Goal: Obtain resource: Download file/media

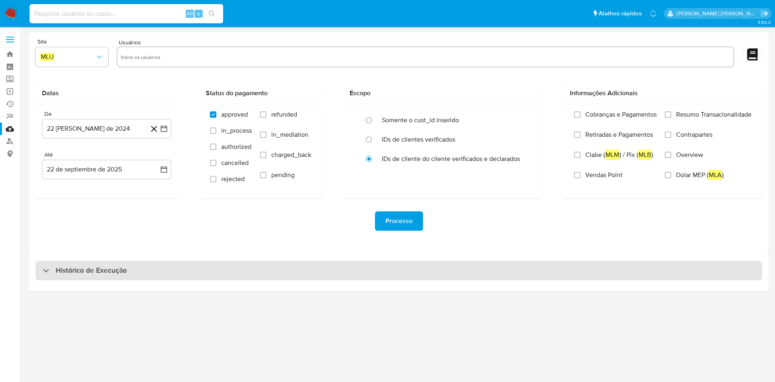
click at [269, 277] on div "Histórico de Execução" at bounding box center [399, 270] width 727 height 19
select select "10"
click at [176, 273] on div "Histórico de Execução" at bounding box center [399, 270] width 727 height 19
select select "10"
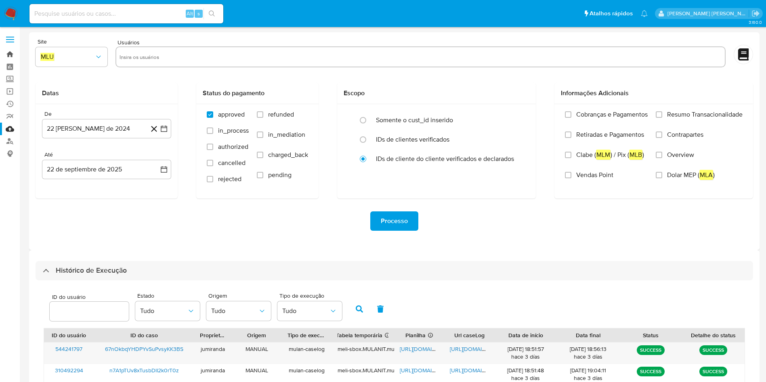
click at [12, 58] on link "Bandeja" at bounding box center [48, 54] width 96 height 13
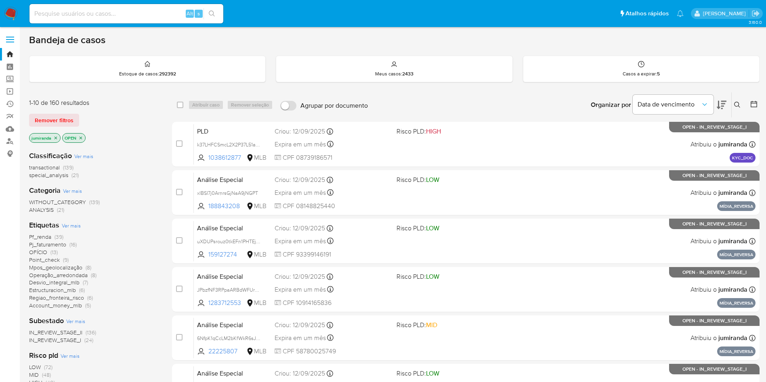
click at [748, 103] on div at bounding box center [752, 104] width 15 height 25
click at [750, 104] on icon at bounding box center [754, 104] width 8 height 8
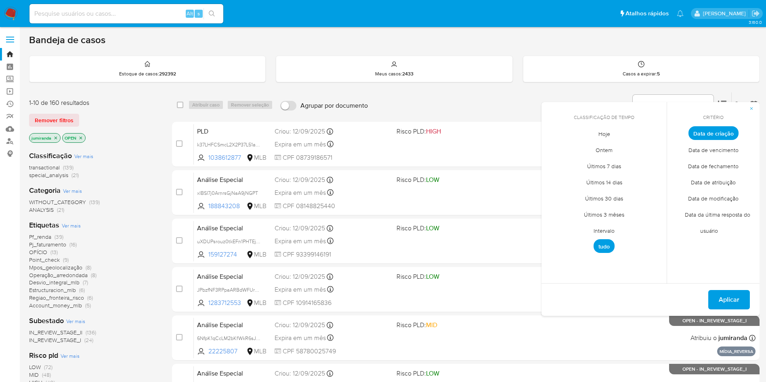
click at [605, 230] on span "Intervalo" at bounding box center [604, 230] width 38 height 17
click at [555, 142] on div "septiembre 2025 septiembre 2025 lun lunes mar martes mié miércoles jue jueves v…" at bounding box center [603, 195] width 129 height 128
click at [555, 147] on icon "Mes anterior" at bounding box center [554, 148] width 10 height 10
click at [553, 151] on icon "Mes anterior" at bounding box center [554, 148] width 10 height 10
click at [660, 151] on div "julio 2025 julio 2025 lun lunes mar martes mié miércoles jue jueves vie viernes…" at bounding box center [603, 195] width 129 height 128
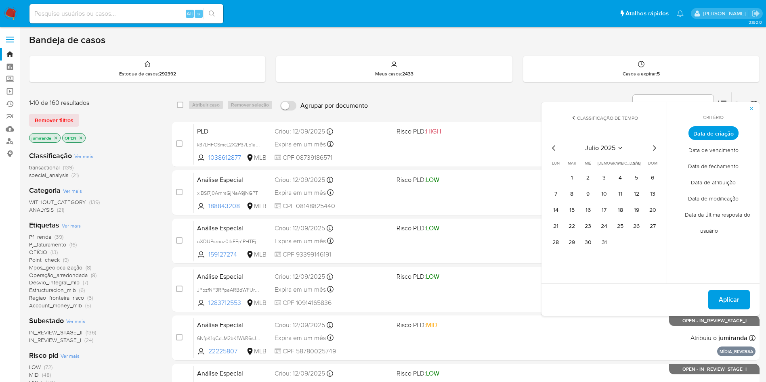
click at [654, 149] on icon "Mes siguiente" at bounding box center [654, 148] width 10 height 10
click at [622, 178] on button "1" at bounding box center [619, 178] width 13 height 13
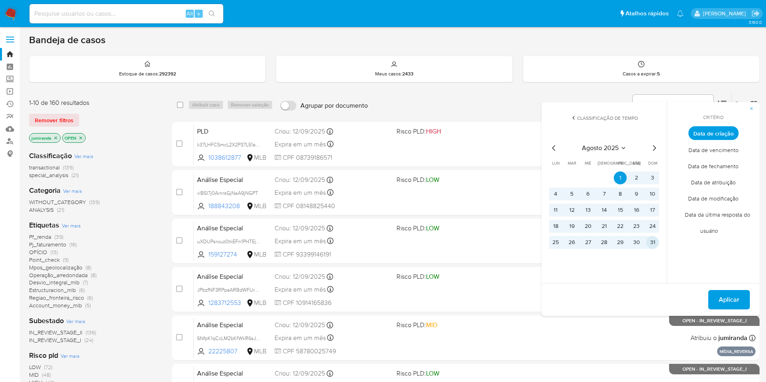
drag, startPoint x: 657, startPoint y: 241, endPoint x: 683, endPoint y: 274, distance: 41.7
click at [657, 240] on button "31" at bounding box center [652, 242] width 13 height 13
click at [739, 299] on button "Aplicar" at bounding box center [729, 299] width 42 height 19
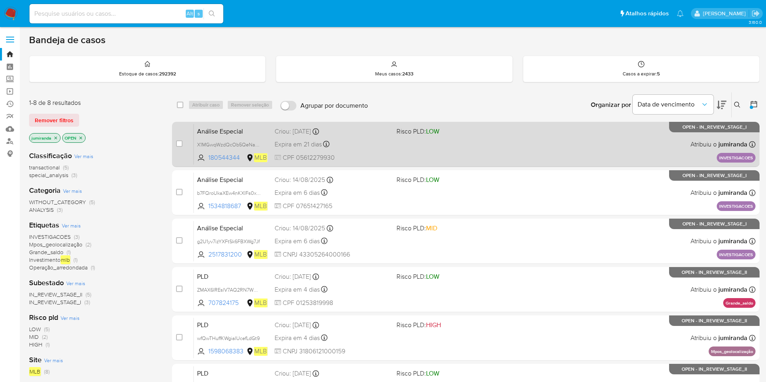
click at [537, 157] on div "Análise Especial X1MGwqWzdQcOb5QeNapWESDz 180544344 MLB Risco PLD: LOW Criou: 2…" at bounding box center [474, 144] width 561 height 41
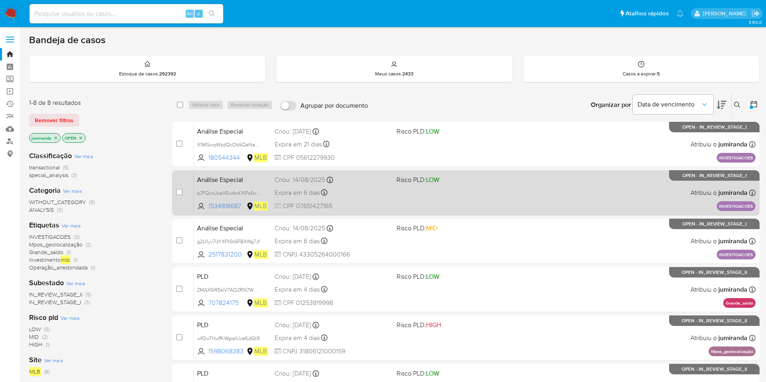
drag, startPoint x: 538, startPoint y: 182, endPoint x: 538, endPoint y: 211, distance: 29.5
click at [536, 185] on div "Análise Especial b7FQroUkaXEw4nKXIFs0xBy1 1534818687 MLB Risco PLD: LOW Criou: …" at bounding box center [474, 192] width 561 height 41
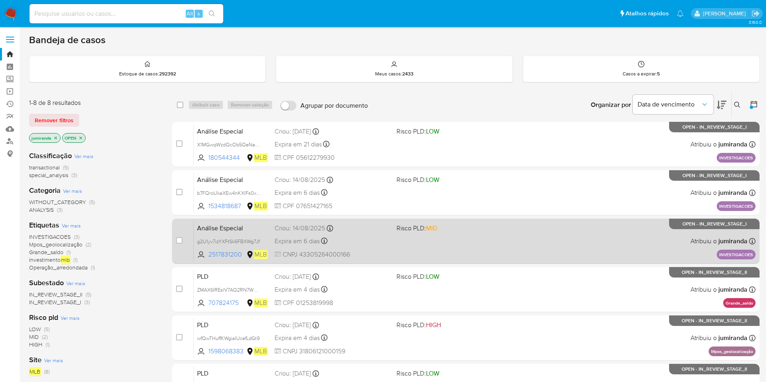
click at [519, 230] on div "Análise Especial g2U1yv7izYXFtSk6FBXWg7Jf 2517831200 MLB Risco PLD: MID Criou: …" at bounding box center [474, 241] width 561 height 41
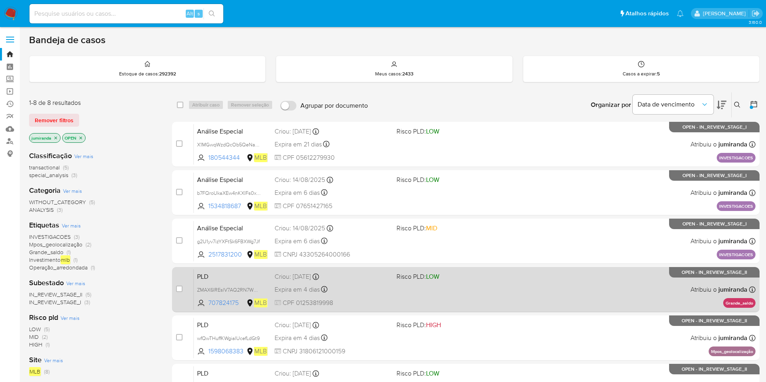
click at [505, 278] on span "Risco PLD: LOW" at bounding box center [453, 276] width 115 height 10
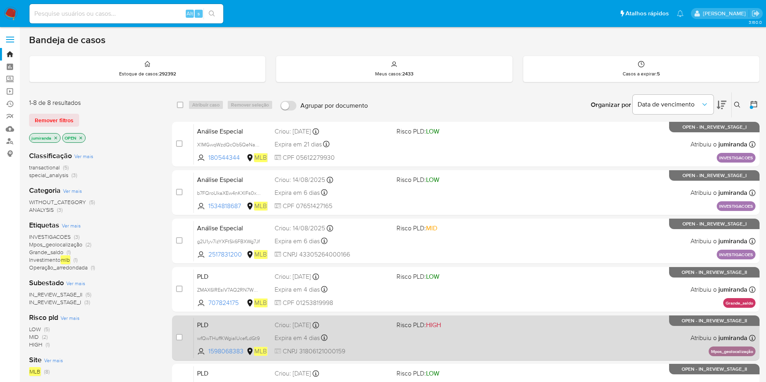
click at [508, 340] on div "PLD wfQwTHuffKWgiaIUcefLdGt9 1598068383 MLB Risco PLD: HIGH Criou: 12/08/2025 C…" at bounding box center [474, 338] width 561 height 41
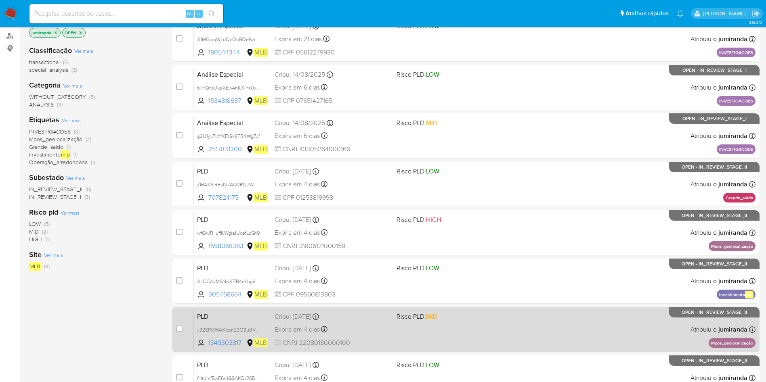
scroll to position [121, 0]
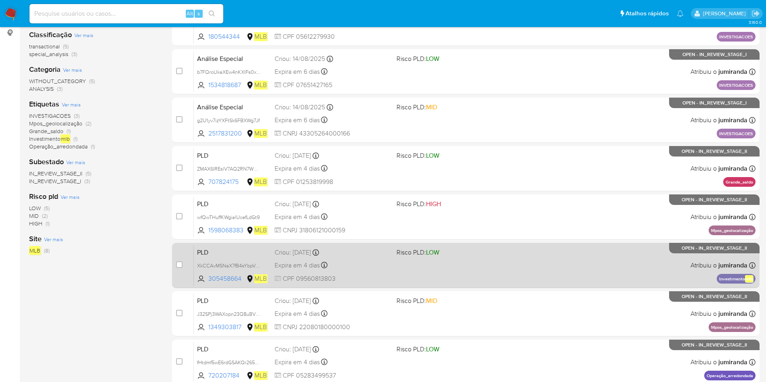
click at [510, 273] on div "PLD XkCCAvMSNaX7fB4sYbpVoINH 305458664 MLB Risco PLD: LOW Criou: 12/08/2025 Cri…" at bounding box center [474, 265] width 561 height 41
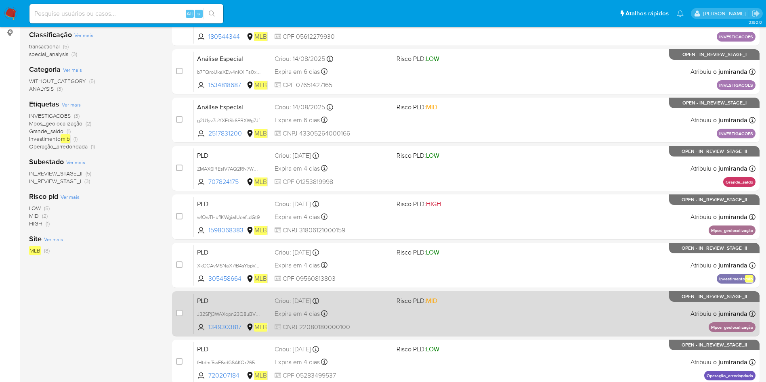
click at [510, 304] on span "Risco PLD: MID" at bounding box center [453, 300] width 115 height 10
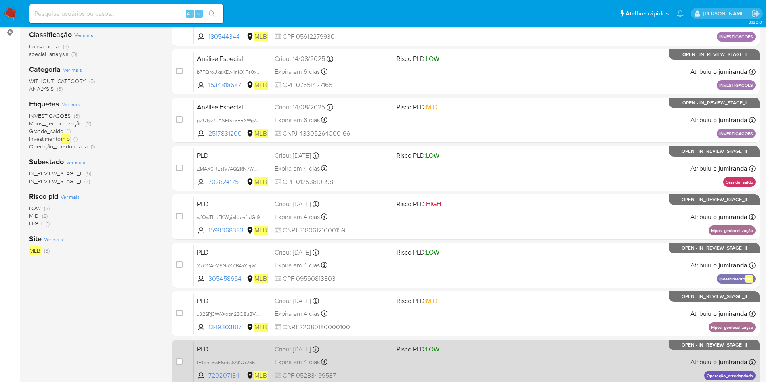
click at [519, 350] on div "PLD fHtdmf5wE6rdGSAKQr2652rq 720207184 MLB Risco PLD: LOW Criou: 12/08/2025 Cri…" at bounding box center [474, 362] width 561 height 41
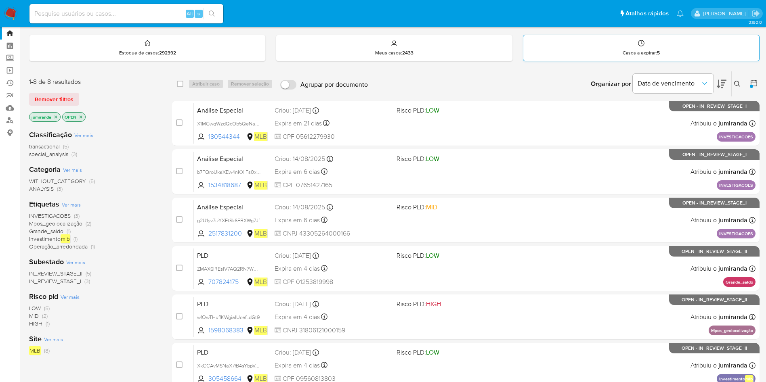
scroll to position [6, 0]
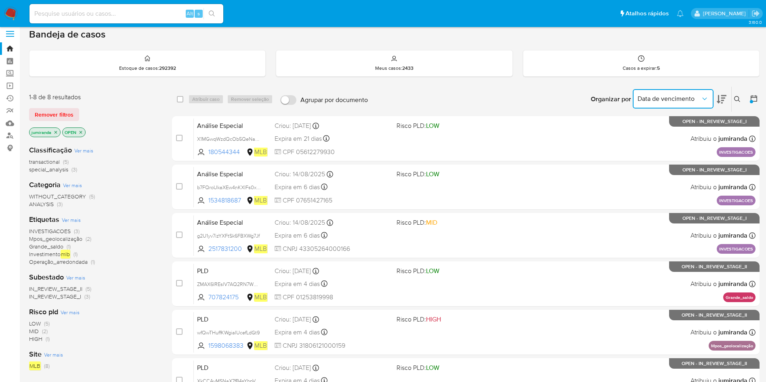
click at [681, 97] on span "Data de vencimento" at bounding box center [668, 99] width 63 height 8
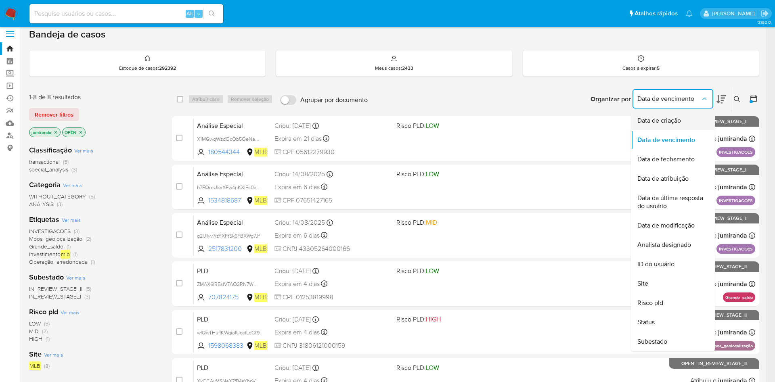
click at [675, 117] on span "Data de criação" at bounding box center [659, 121] width 44 height 8
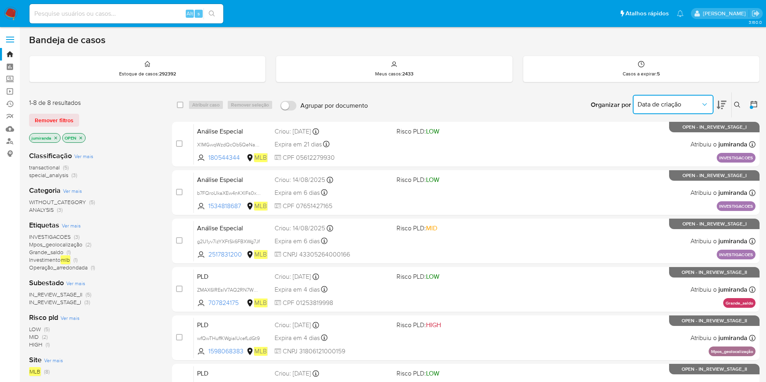
click at [689, 107] on span "Data de criação" at bounding box center [668, 104] width 63 height 8
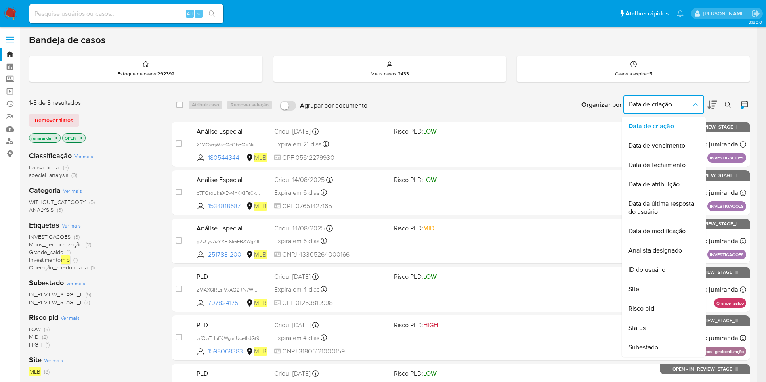
click at [748, 100] on icon at bounding box center [744, 104] width 8 height 8
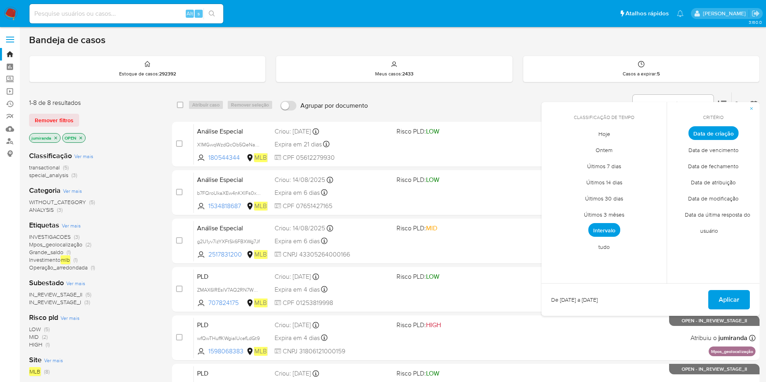
click at [602, 226] on span "Intervalo" at bounding box center [604, 230] width 32 height 14
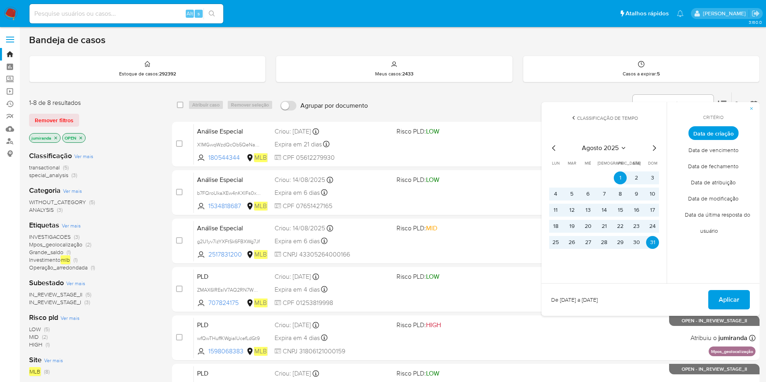
click at [651, 148] on icon "Mes siguiente" at bounding box center [654, 148] width 10 height 10
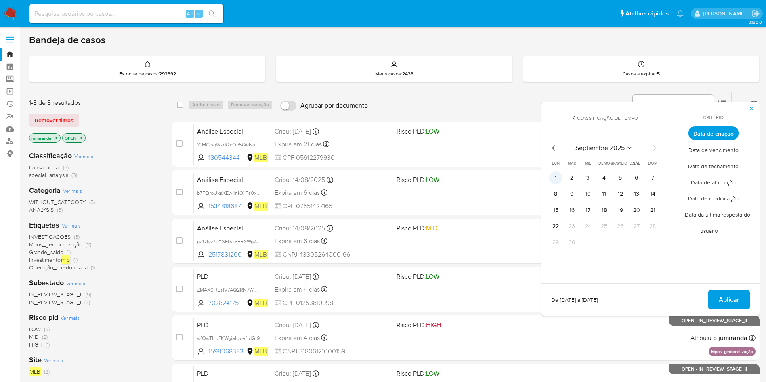
click at [549, 183] on td "1" at bounding box center [555, 178] width 13 height 13
click at [554, 182] on button "1" at bounding box center [555, 178] width 13 height 13
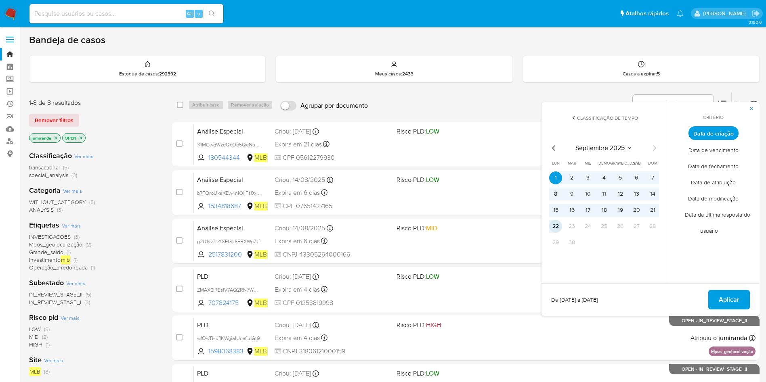
click at [553, 224] on button "22" at bounding box center [555, 226] width 13 height 13
click at [728, 295] on span "Aplicar" at bounding box center [728, 300] width 21 height 18
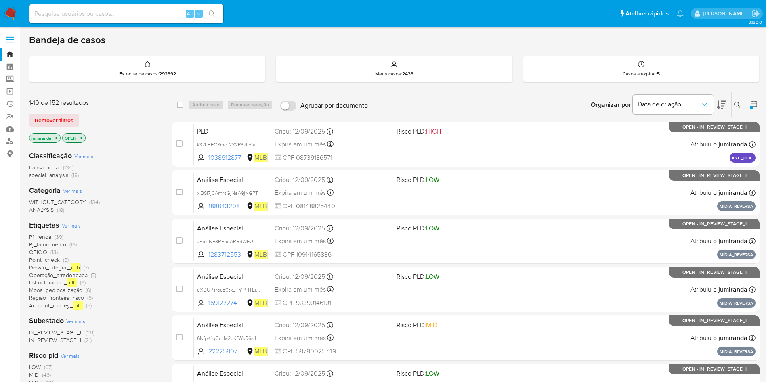
click at [39, 243] on span "Pj_faturamento" at bounding box center [47, 245] width 37 height 8
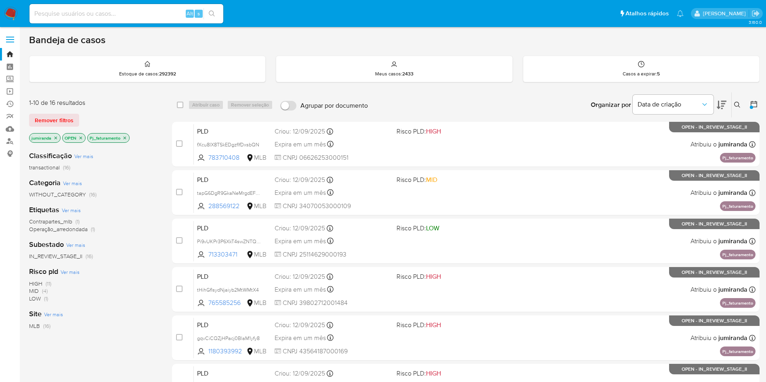
click at [125, 138] on icon "close-filter" at bounding box center [124, 138] width 5 height 5
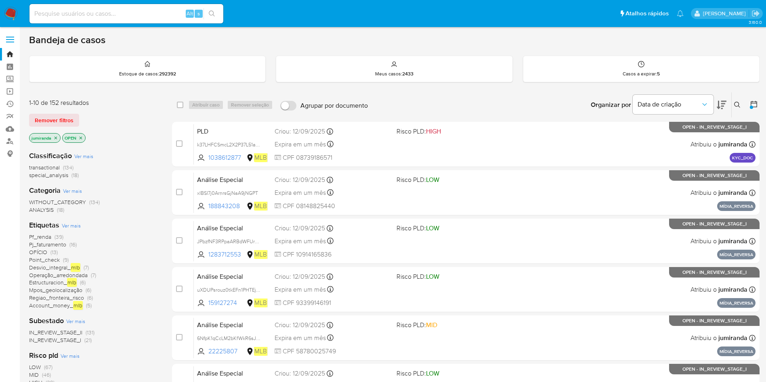
click at [50, 260] on span "Point_check" at bounding box center [44, 260] width 31 height 8
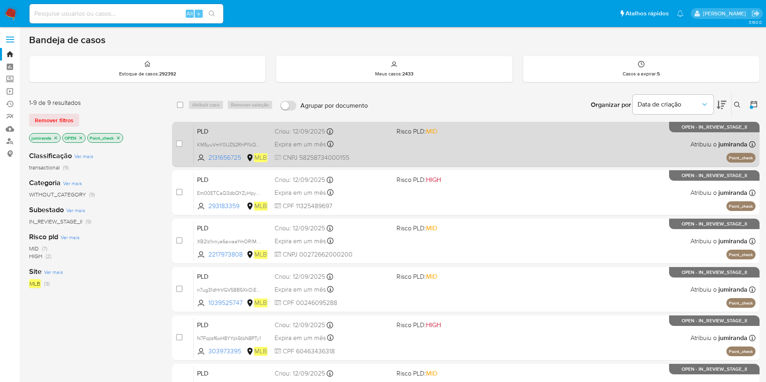
click at [359, 150] on div "PLD KMSyuVmY0IJZS2RhPl1kQ1TE 2131656725 MLB Risco PLD: MID Criou: 12/09/2025 Cr…" at bounding box center [474, 144] width 561 height 41
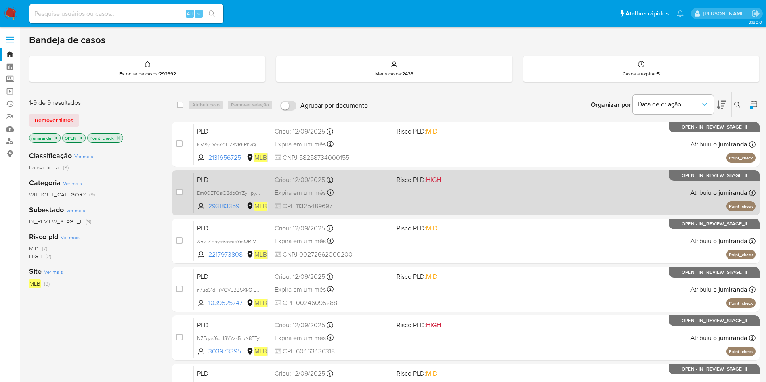
click at [360, 186] on div "PLD Em00ETCaQ3dbQYZyHpyrmnuy 293183359 MLB Risco PLD: HIGH Criou: 12/09/2025 Cr…" at bounding box center [474, 192] width 561 height 41
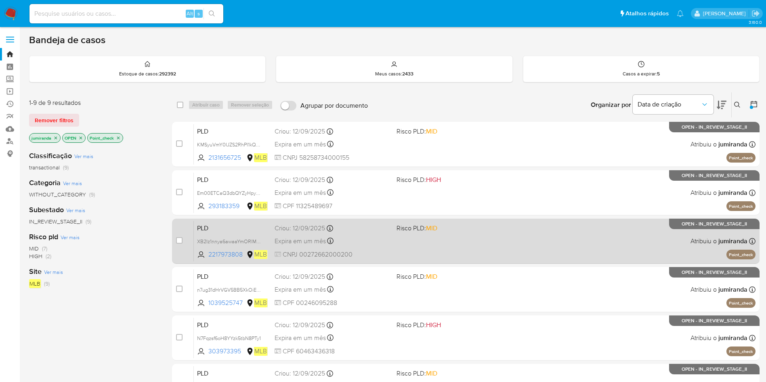
click at [361, 239] on div "Expira em um mês Expira em 27/10/2025 00:39:32" at bounding box center [331, 241] width 115 height 11
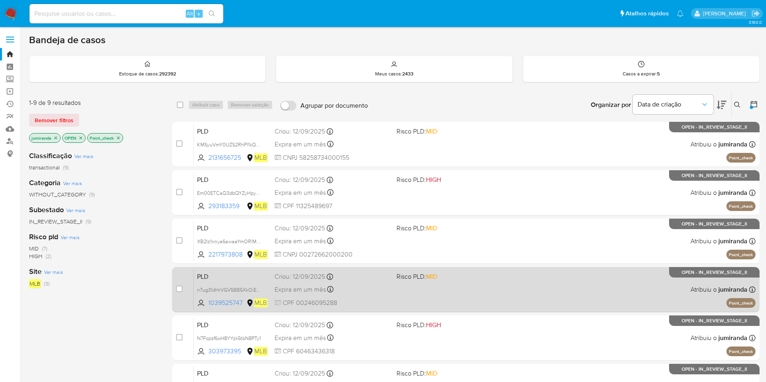
click at [369, 291] on div "Expira em um mês Expira em 27/10/2025 00:29:14" at bounding box center [331, 289] width 115 height 11
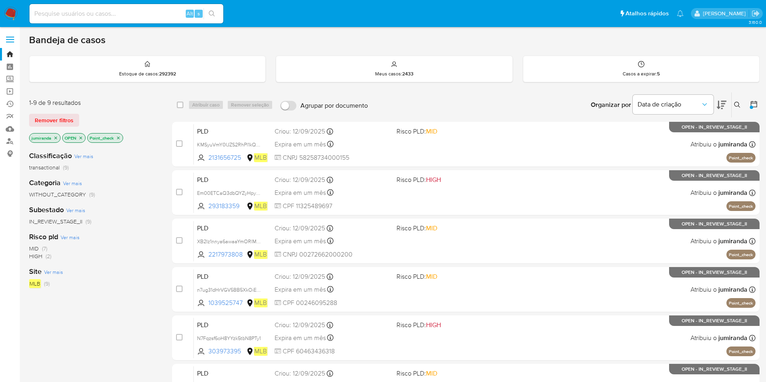
click at [120, 137] on icon "close-filter" at bounding box center [118, 138] width 5 height 5
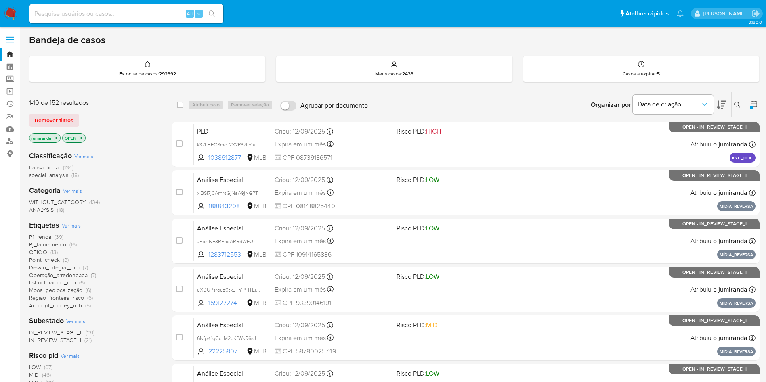
click at [36, 235] on span "Pf_renda" at bounding box center [40, 237] width 22 height 8
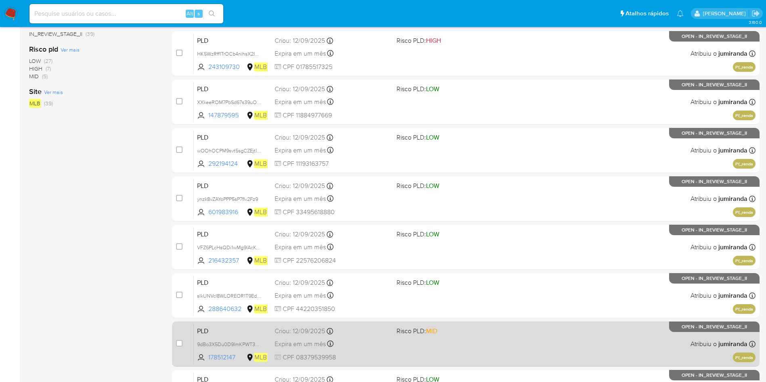
scroll to position [284, 0]
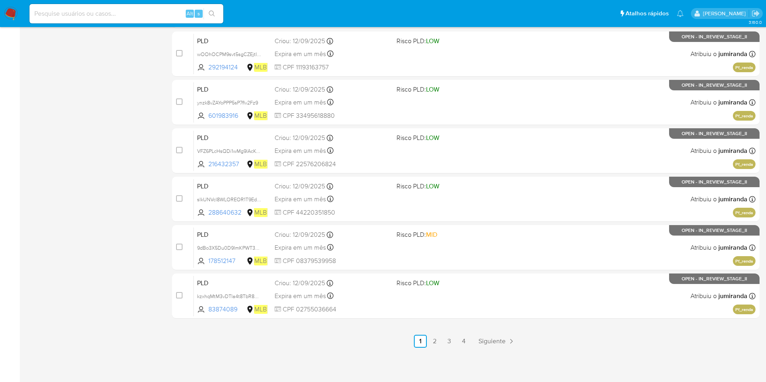
click at [442, 346] on ul "Anterior 1 2 3 4 Siguiente" at bounding box center [465, 341] width 587 height 13
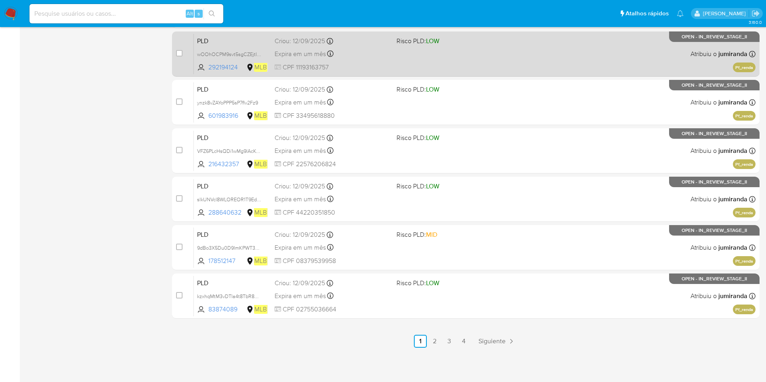
click at [435, 340] on link "2" at bounding box center [434, 341] width 13 height 13
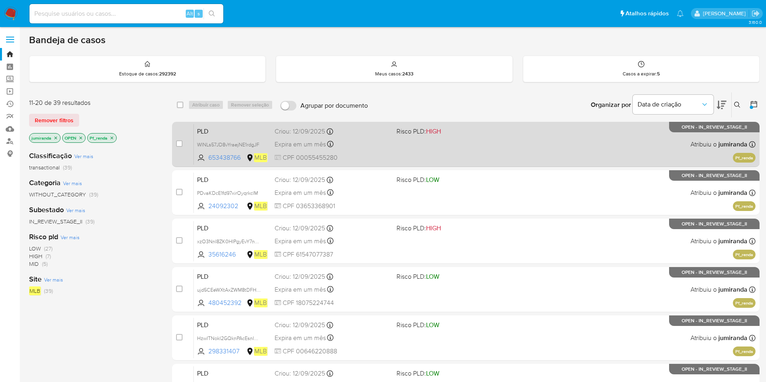
click at [407, 149] on div "PLD WINLs57JD8vYraejNE1rdgJF 653438766 MLB Risco PLD: HIGH Criou: 12/09/2025 Cr…" at bounding box center [474, 144] width 561 height 41
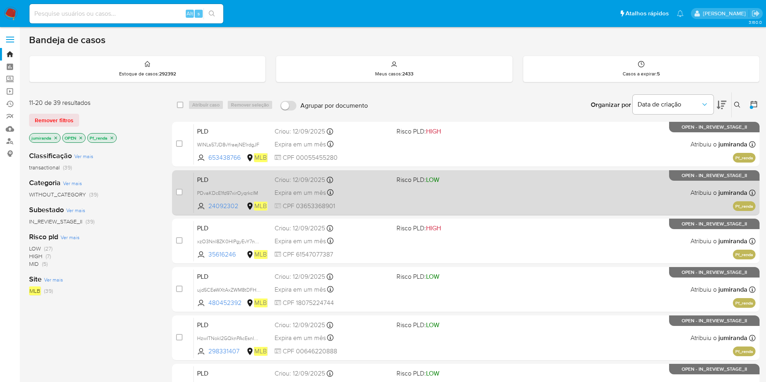
click at [415, 190] on div "PLD PDvaKDcE1fd97xirOyqrkclM 24092302 MLB Risco PLD: LOW Criou: 12/09/2025 Crio…" at bounding box center [474, 192] width 561 height 41
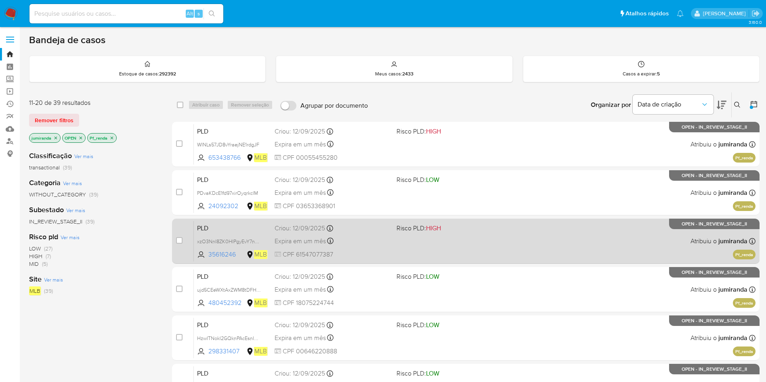
click at [415, 234] on div "PLD xzO3NnI8ZK0HIPgyEvY7nHeh 35616246 MLB Risco PLD: HIGH Criou: 12/09/2025 Cri…" at bounding box center [474, 241] width 561 height 41
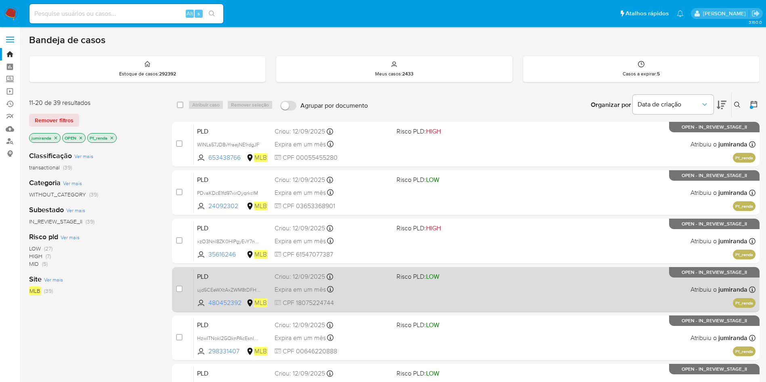
click at [400, 293] on div "PLD ujd5CEeWXtAxZWM8tDFHtSGw 480452392 MLB Risco PLD: LOW Criou: 12/09/2025 Cri…" at bounding box center [474, 289] width 561 height 41
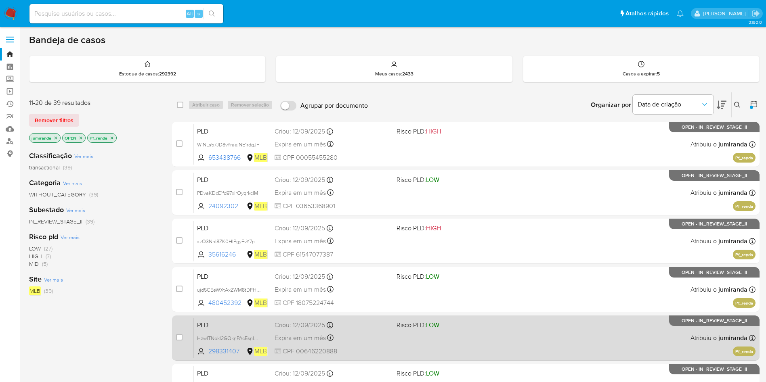
click at [394, 329] on div "PLD HzwITNokl2GQknPAcEsnIG6Q 298331407 MLB Risco PLD: LOW Criou: 12/09/2025 Cri…" at bounding box center [474, 338] width 561 height 41
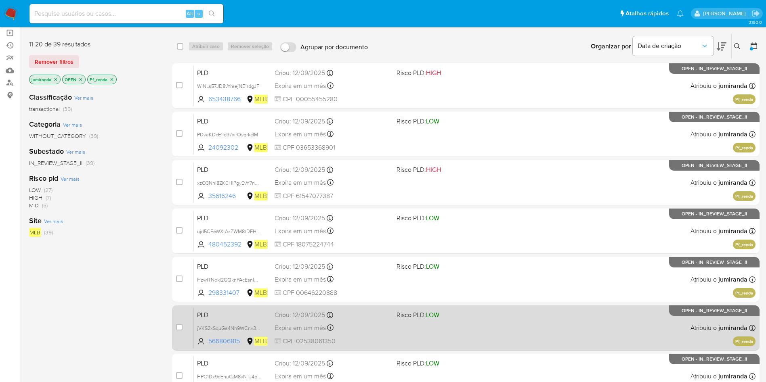
scroll to position [61, 0]
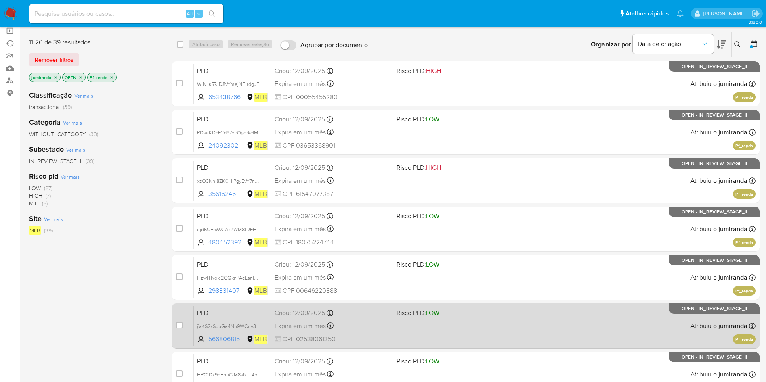
click at [397, 321] on div "PLD jVKS2xSquGa4Nh9WCnv3Ebkp 566806815 MLB Risco PLD: LOW Criou: 12/09/2025 Cri…" at bounding box center [474, 326] width 561 height 41
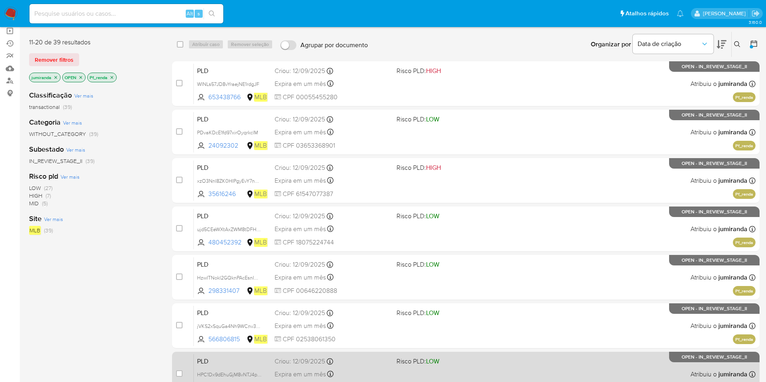
click at [399, 364] on span "Risco PLD: LOW" at bounding box center [417, 361] width 43 height 9
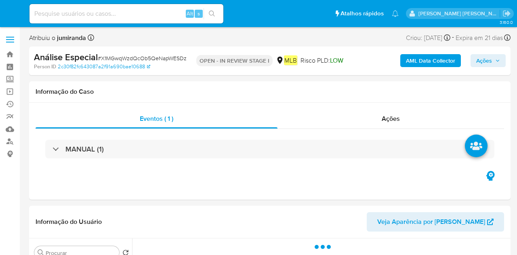
select select "10"
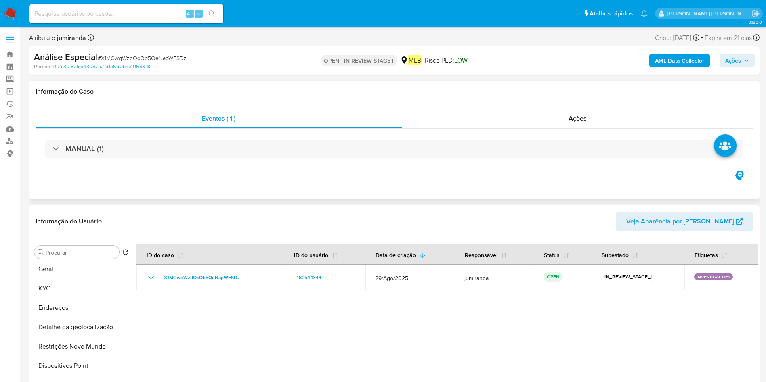
click at [516, 107] on div "Eventos ( 1 ) Ações MANUAL (1)" at bounding box center [394, 151] width 730 height 97
click at [516, 124] on div "Ações" at bounding box center [577, 118] width 351 height 19
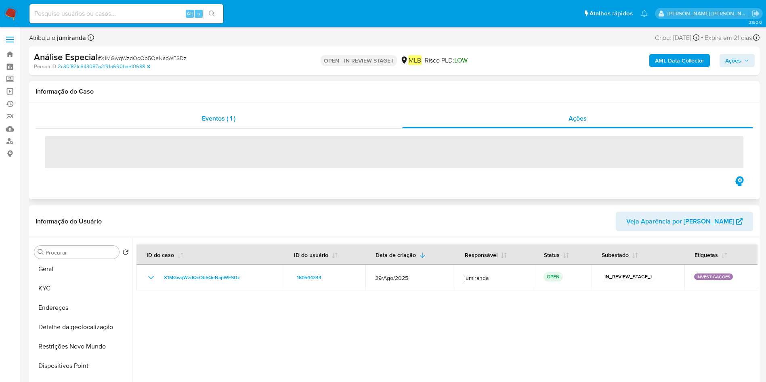
click at [255, 111] on div "Eventos ( 1 )" at bounding box center [219, 118] width 366 height 19
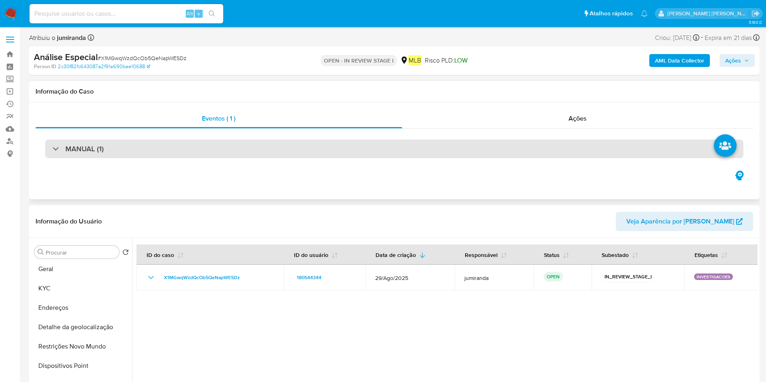
drag, startPoint x: 258, startPoint y: 138, endPoint x: 262, endPoint y: 144, distance: 6.9
click at [258, 139] on div "MANUAL (1)" at bounding box center [394, 149] width 717 height 40
click at [262, 151] on div "MANUAL (1)" at bounding box center [394, 149] width 698 height 19
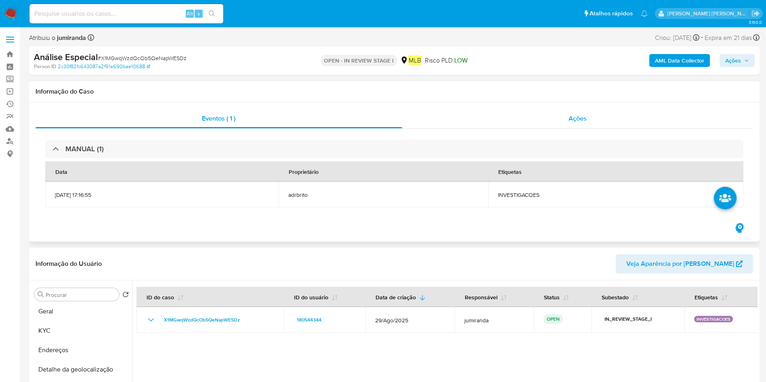
click at [516, 122] on div "Ações" at bounding box center [577, 118] width 351 height 19
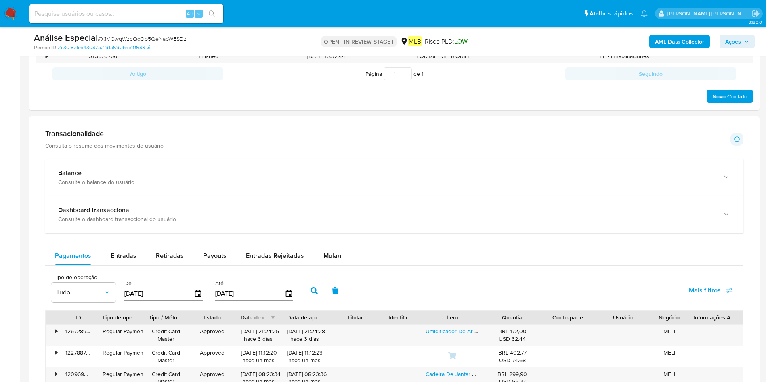
scroll to position [666, 0]
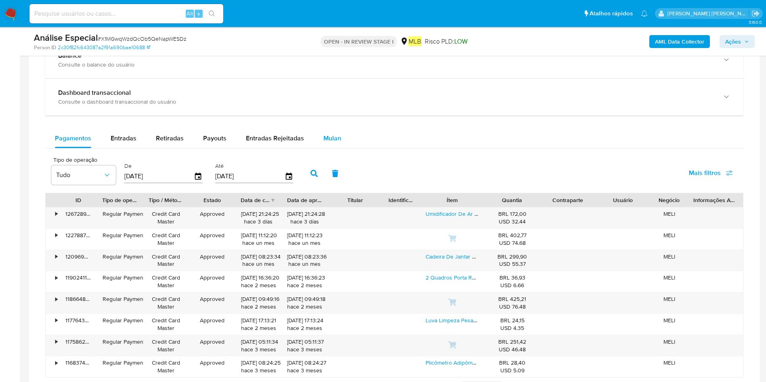
click at [338, 145] on button "Mulan" at bounding box center [332, 138] width 37 height 19
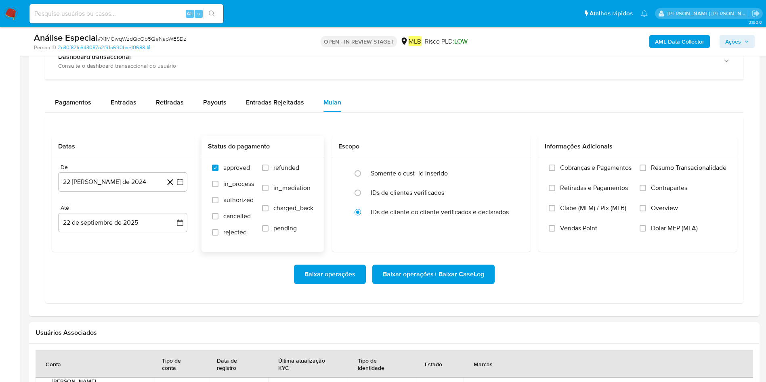
scroll to position [622, 0]
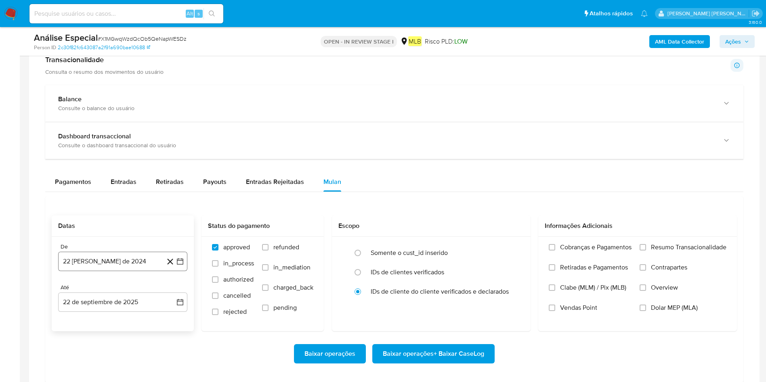
click at [95, 254] on button "22 [PERSON_NAME] de 2024" at bounding box center [122, 261] width 129 height 19
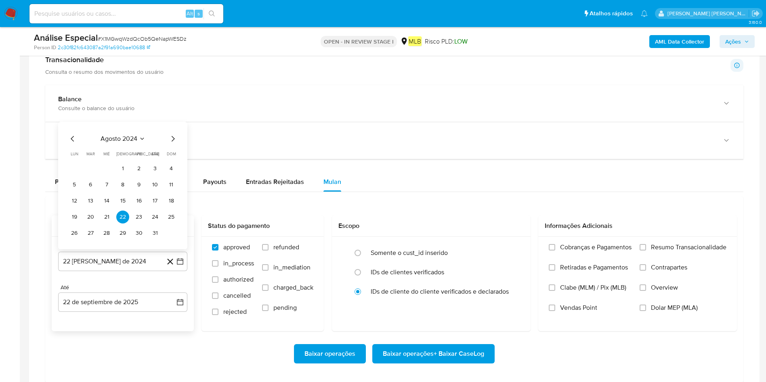
click at [173, 141] on icon "Mes siguiente" at bounding box center [173, 139] width 10 height 10
click at [171, 122] on icon "Mes siguiente" at bounding box center [173, 123] width 10 height 10
click at [130, 135] on span "octubre 2024" at bounding box center [119, 139] width 40 height 8
click at [178, 131] on div "2024 2024 ene feb mar abr may jun jul ago sep oct nov dic" at bounding box center [122, 181] width 128 height 137
drag, startPoint x: 176, startPoint y: 130, endPoint x: 171, endPoint y: 132, distance: 6.0
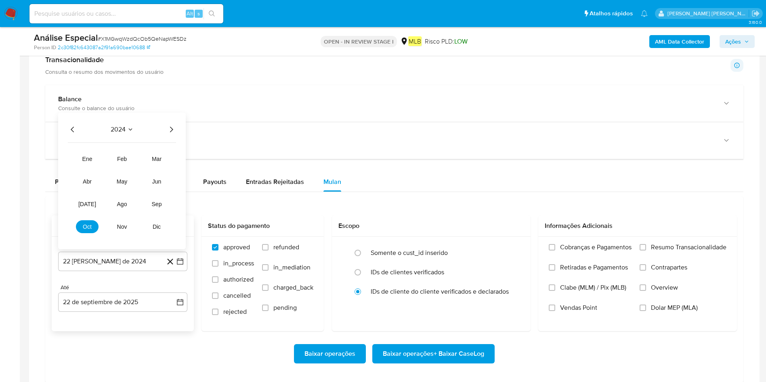
click at [171, 132] on icon "Año siguiente" at bounding box center [171, 130] width 10 height 10
click at [77, 207] on button "jul" at bounding box center [87, 204] width 23 height 13
drag, startPoint x: 86, startPoint y: 168, endPoint x: 111, endPoint y: 224, distance: 61.3
click at [86, 169] on button "1" at bounding box center [90, 168] width 13 height 13
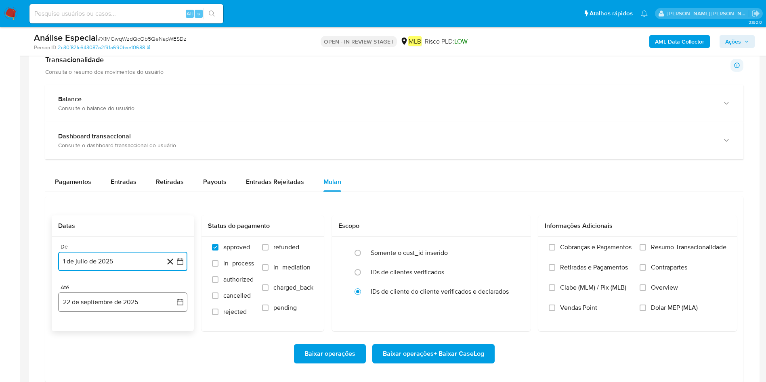
click at [118, 254] on button "22 de septiembre de 2025" at bounding box center [122, 302] width 129 height 19
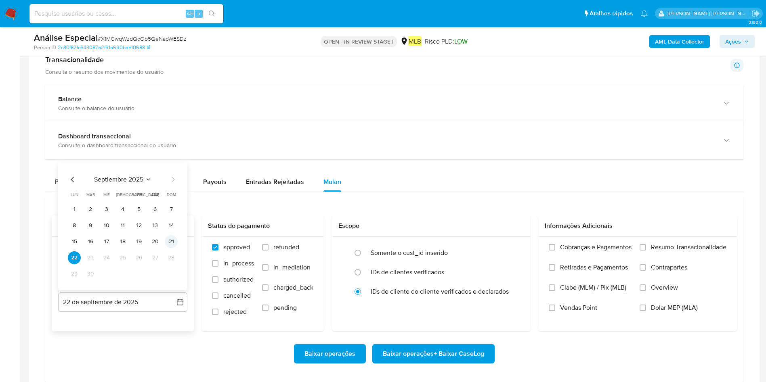
click at [171, 241] on button "21" at bounding box center [171, 241] width 13 height 13
click at [516, 254] on label "Resumo Transacionalidade" at bounding box center [682, 253] width 87 height 20
click at [516, 251] on input "Resumo Transacionalidade" at bounding box center [642, 247] width 6 height 6
click at [457, 254] on span "Baixar operações + Baixar CaseLog" at bounding box center [433, 354] width 101 height 18
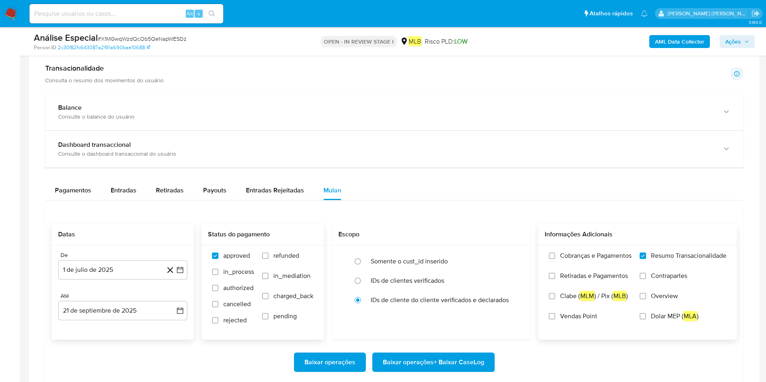
scroll to position [666, 0]
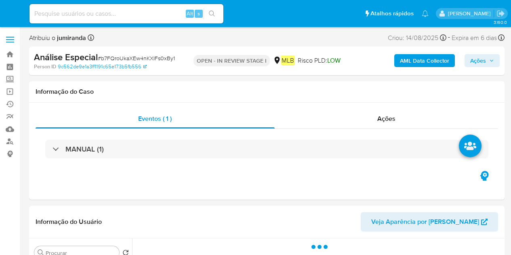
select select "10"
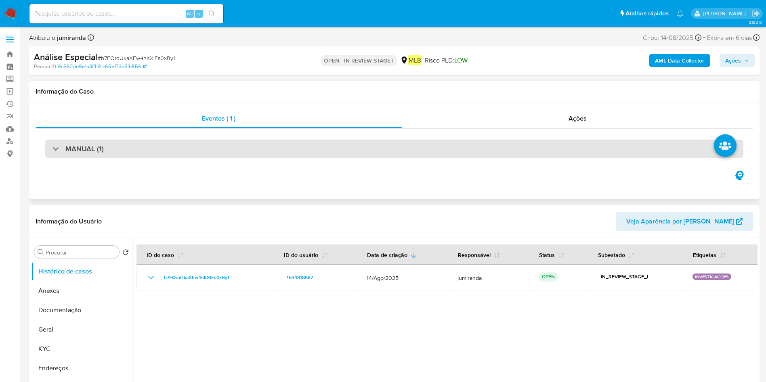
drag, startPoint x: 419, startPoint y: 140, endPoint x: 415, endPoint y: 144, distance: 5.7
click at [415, 144] on div "MANUAL (1)" at bounding box center [394, 149] width 698 height 19
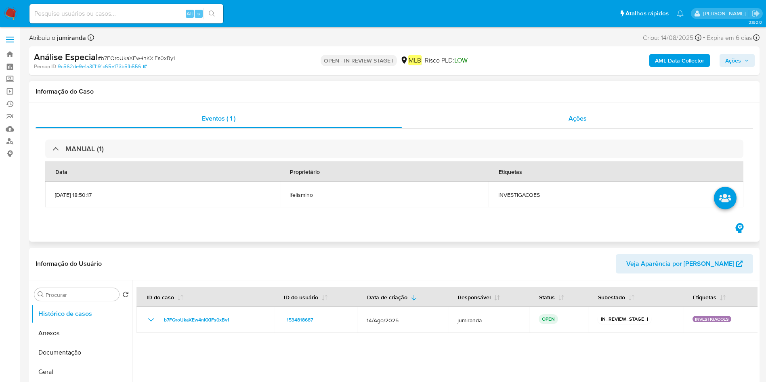
click at [510, 116] on span "Ações" at bounding box center [577, 118] width 18 height 9
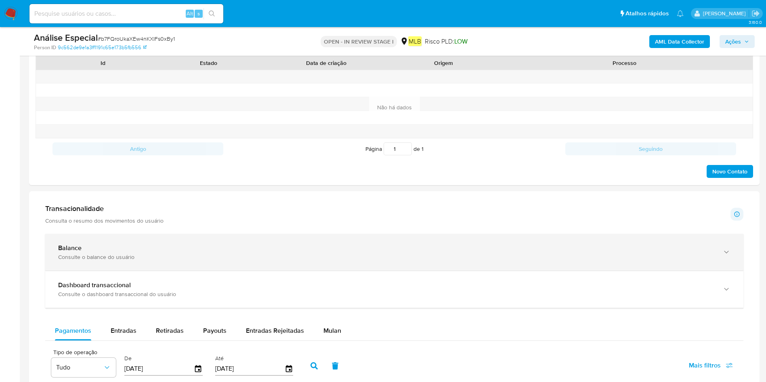
scroll to position [545, 0]
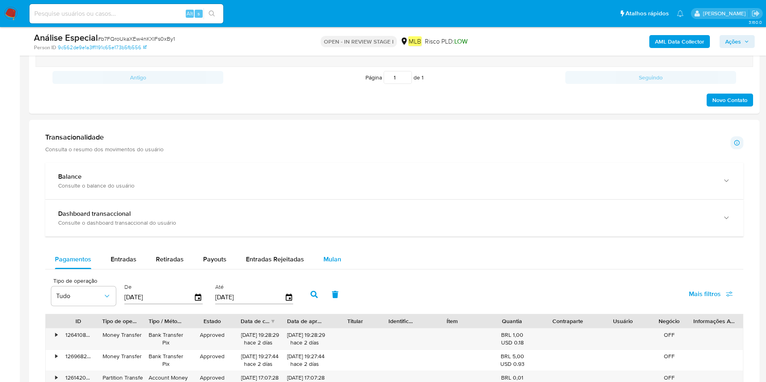
drag, startPoint x: 337, startPoint y: 260, endPoint x: 326, endPoint y: 262, distance: 10.8
click at [336, 254] on span "Mulan" at bounding box center [332, 259] width 18 height 9
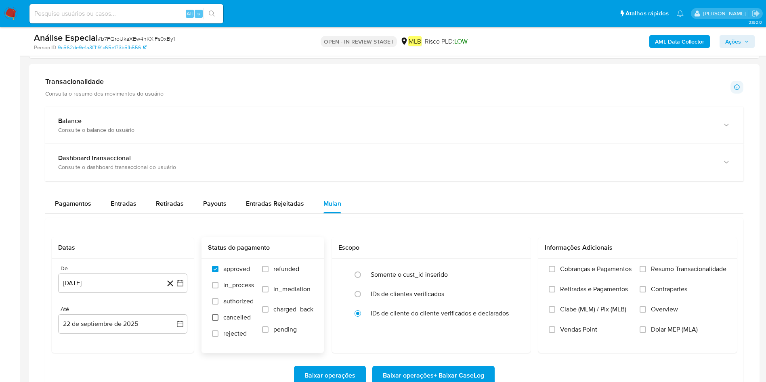
scroll to position [666, 0]
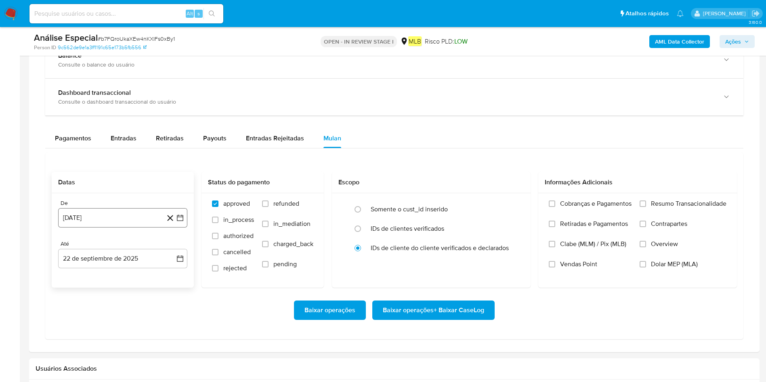
click at [134, 220] on button "22 [PERSON_NAME] de 2024" at bounding box center [122, 217] width 129 height 19
click at [131, 249] on span "agosto 2024" at bounding box center [118, 247] width 37 height 8
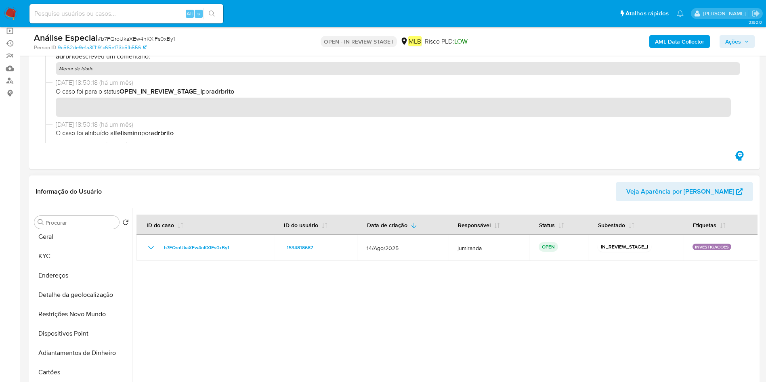
scroll to position [0, 0]
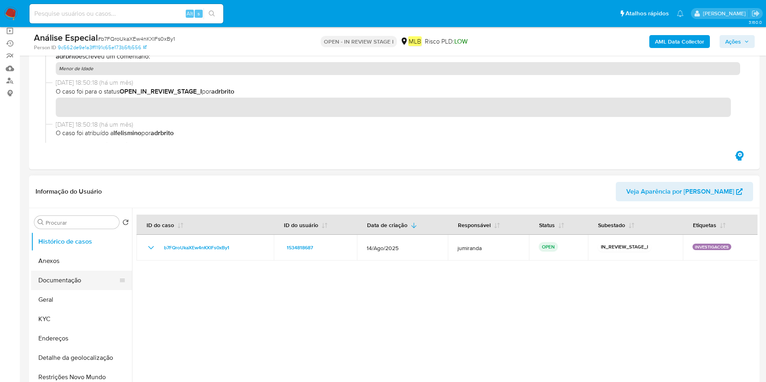
click at [66, 254] on button "Documentação" at bounding box center [78, 280] width 94 height 19
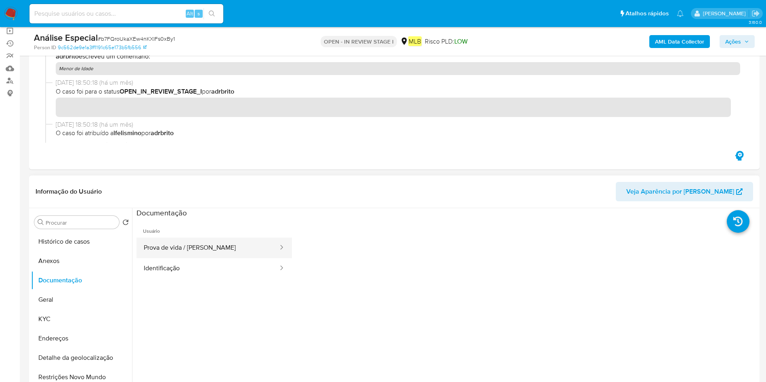
click at [229, 249] on button "Prova de vida / Selfie" at bounding box center [207, 248] width 142 height 21
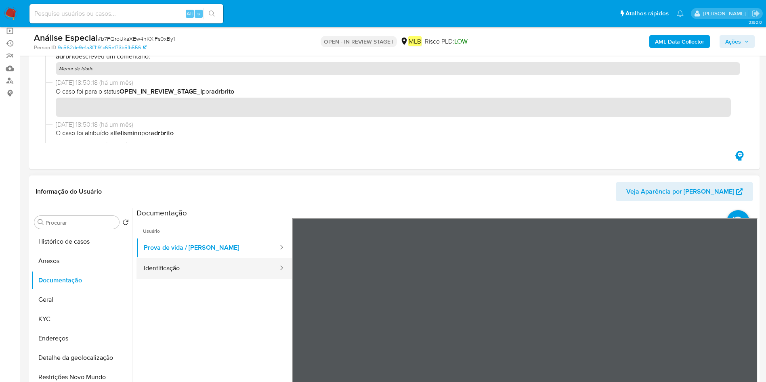
click at [258, 254] on button "Identificação" at bounding box center [207, 268] width 142 height 21
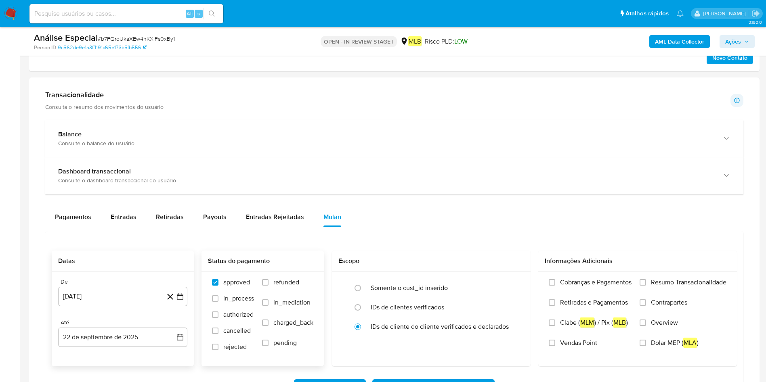
scroll to position [631, 0]
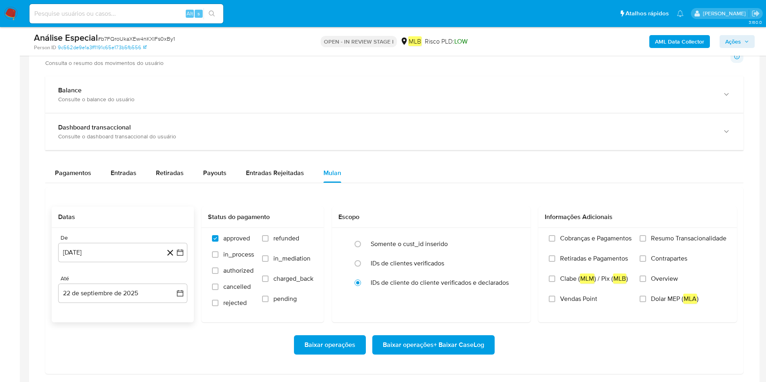
drag, startPoint x: 123, startPoint y: 263, endPoint x: 129, endPoint y: 262, distance: 6.1
click at [122, 254] on div "De 22 de agosto de 2024 22-08-2024 Até 22 de septiembre de 2025 22-09-2025" at bounding box center [123, 275] width 142 height 94
click at [135, 253] on button "22 [PERSON_NAME] de 2024" at bounding box center [122, 252] width 129 height 19
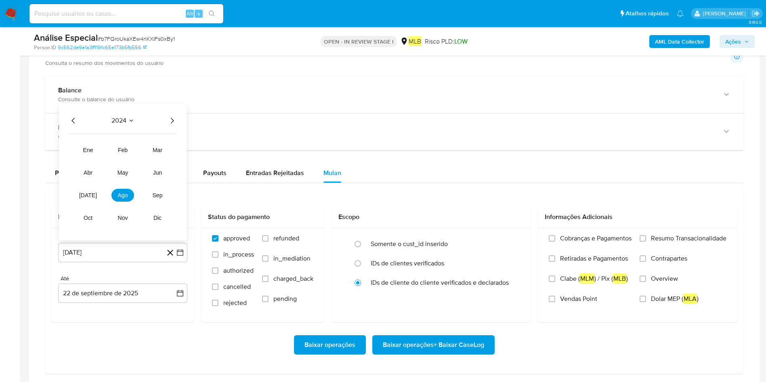
click at [165, 126] on div "2024 2024 ene feb mar abr may jun jul ago sep oct nov dic" at bounding box center [123, 172] width 128 height 137
click at [174, 122] on icon "Año siguiente" at bounding box center [172, 121] width 10 height 10
click at [88, 197] on span "[DATE]" at bounding box center [88, 195] width 18 height 6
click at [95, 158] on button "1" at bounding box center [90, 159] width 13 height 13
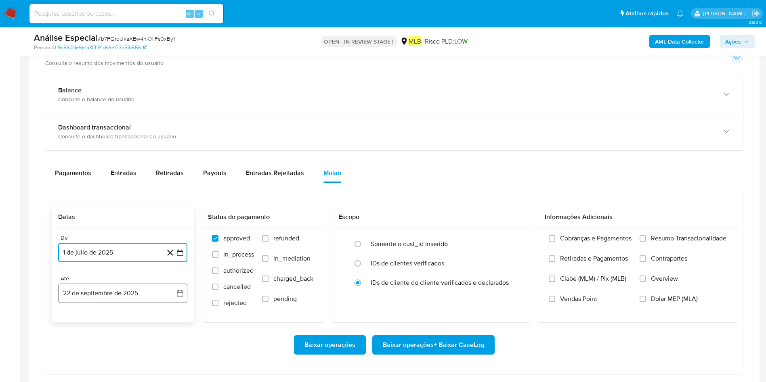
click at [117, 254] on button "22 de septiembre de 2025" at bounding box center [122, 293] width 129 height 19
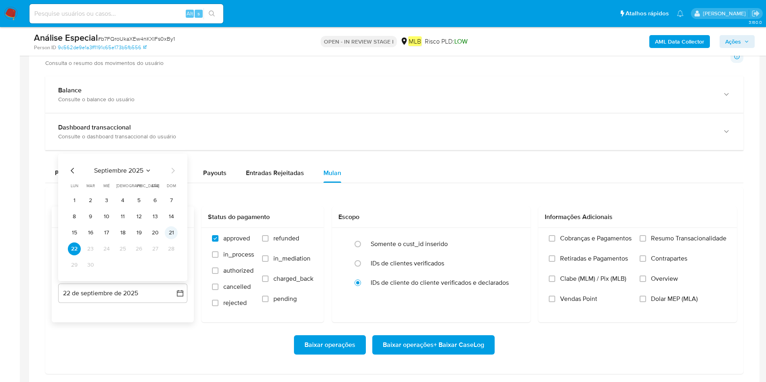
click at [176, 236] on button "21" at bounding box center [171, 232] width 13 height 13
click at [510, 243] on label "Resumo Transacionalidade" at bounding box center [682, 244] width 87 height 20
click at [510, 242] on input "Resumo Transacionalidade" at bounding box center [642, 238] width 6 height 6
click at [456, 254] on span "Baixar operações + Baixar CaseLog" at bounding box center [433, 345] width 101 height 18
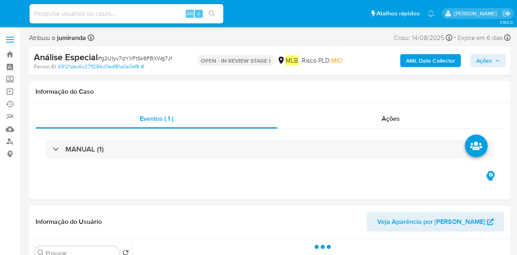
select select "10"
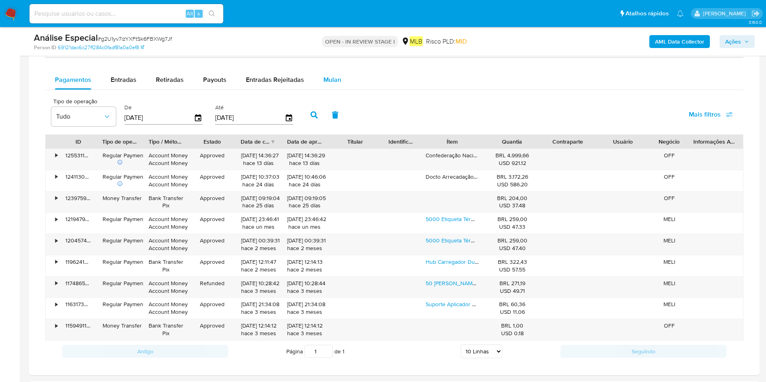
scroll to position [605, 0]
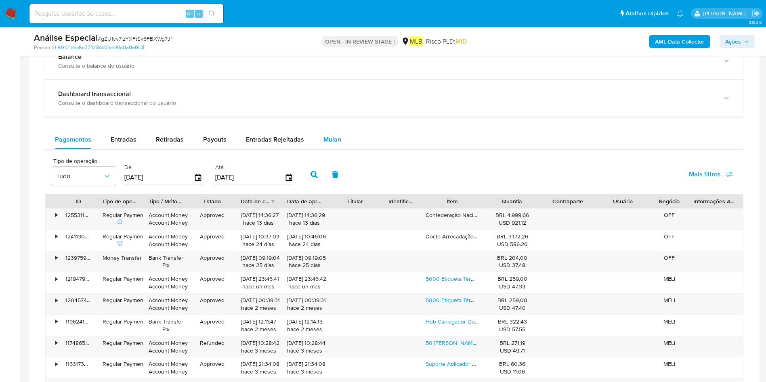
click at [327, 140] on span "Mulan" at bounding box center [332, 139] width 18 height 9
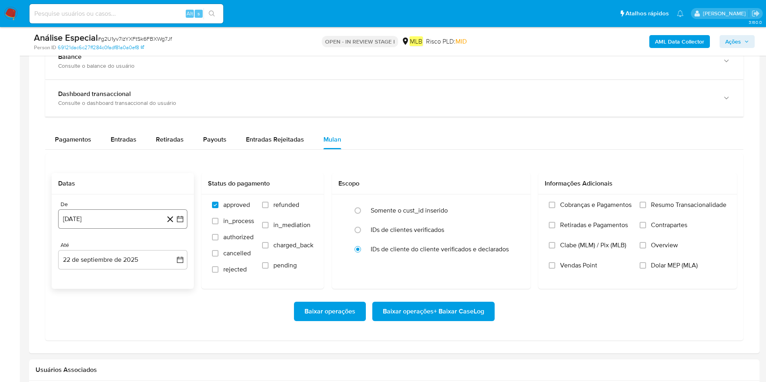
click at [121, 224] on button "[DATE]" at bounding box center [122, 218] width 129 height 19
drag, startPoint x: 137, startPoint y: 253, endPoint x: 145, endPoint y: 256, distance: 8.4
click at [136, 253] on div "agosto 2024 agosto 2024 lun lunes mar martes mié miércoles jue jueves vie viern…" at bounding box center [123, 296] width 110 height 106
click at [138, 245] on button "agosto 2024" at bounding box center [122, 248] width 45 height 8
click at [174, 247] on icon "Año siguiente" at bounding box center [171, 248] width 10 height 10
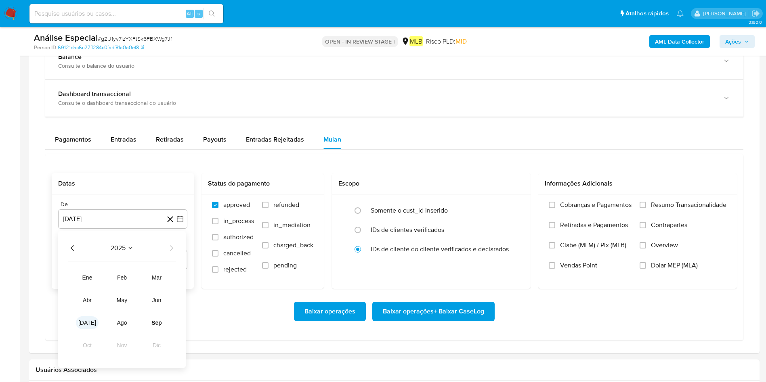
click at [81, 254] on button "[DATE]" at bounding box center [87, 322] width 23 height 13
click at [83, 254] on tr "1 2 3 4 5 6" at bounding box center [123, 278] width 110 height 13
drag, startPoint x: 89, startPoint y: 278, endPoint x: 94, endPoint y: 274, distance: 7.4
click at [88, 254] on button "1" at bounding box center [90, 278] width 13 height 13
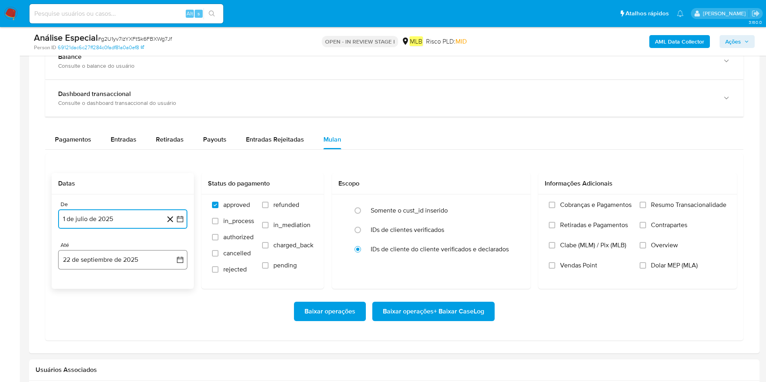
click at [95, 254] on button "22 de septiembre de 2025" at bounding box center [122, 259] width 129 height 19
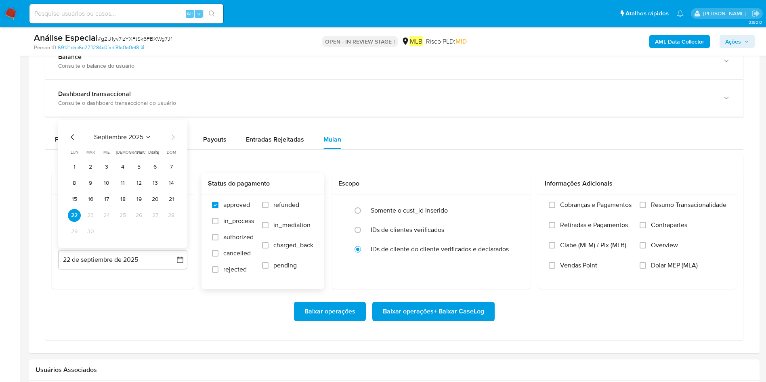
click at [168, 198] on button "21" at bounding box center [171, 199] width 13 height 13
click at [516, 206] on span "Resumo Transacionalidade" at bounding box center [688, 205] width 75 height 8
click at [516, 206] on input "Resumo Transacionalidade" at bounding box center [642, 205] width 6 height 6
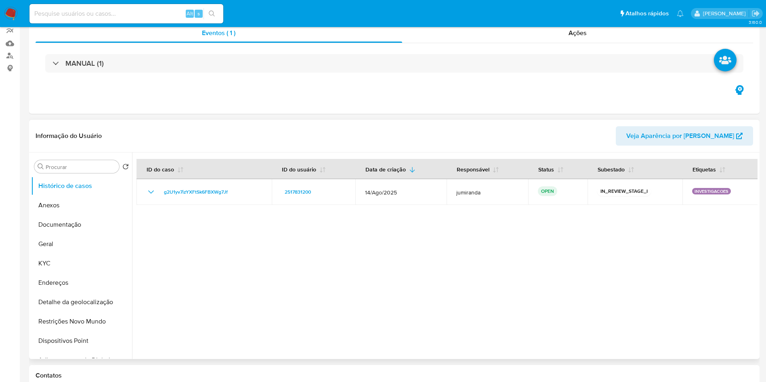
scroll to position [0, 0]
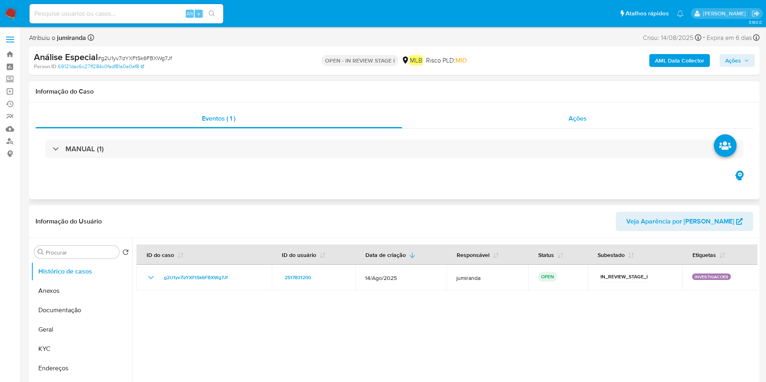
click at [461, 121] on div "Ações" at bounding box center [577, 118] width 351 height 19
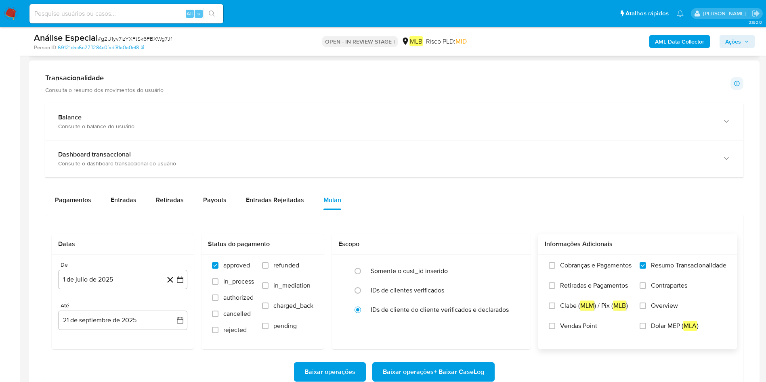
scroll to position [727, 0]
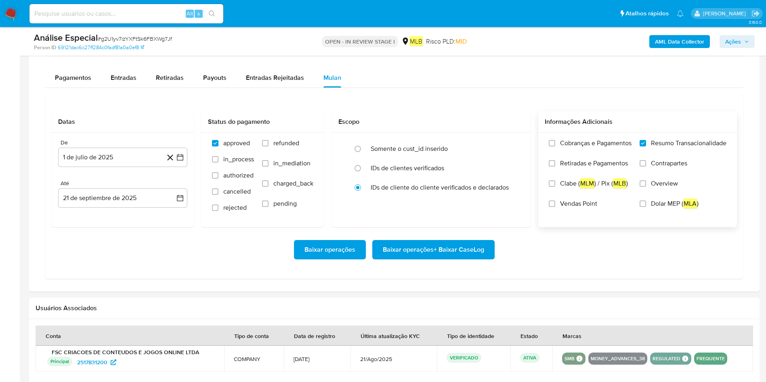
click at [403, 245] on span "Baixar operações + Baixar CaseLog" at bounding box center [433, 250] width 101 height 18
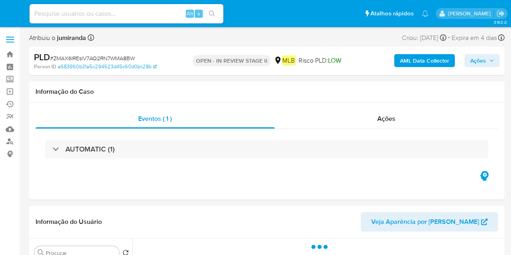
select select "10"
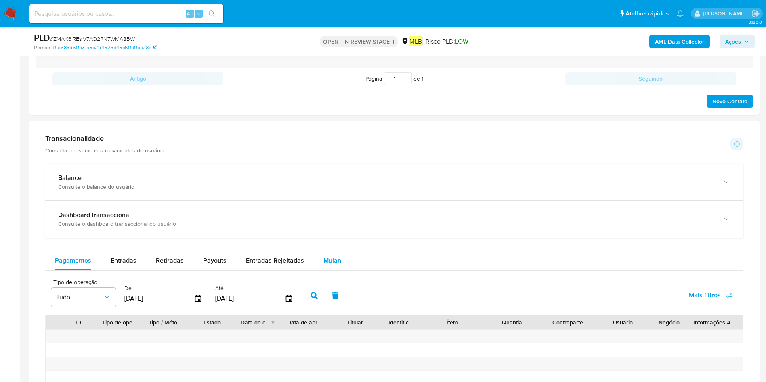
click at [323, 254] on span "Mulan" at bounding box center [332, 260] width 18 height 9
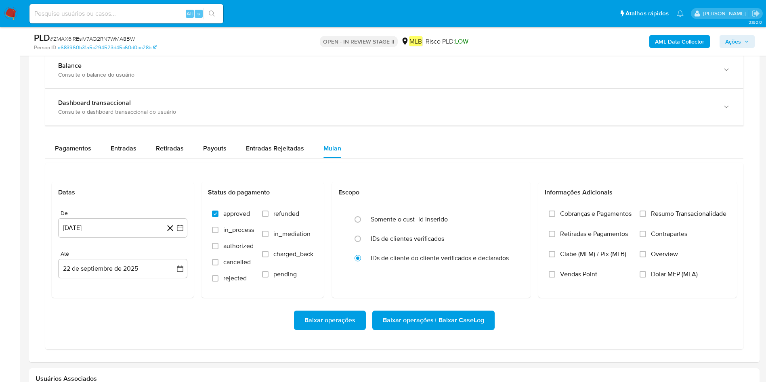
scroll to position [666, 0]
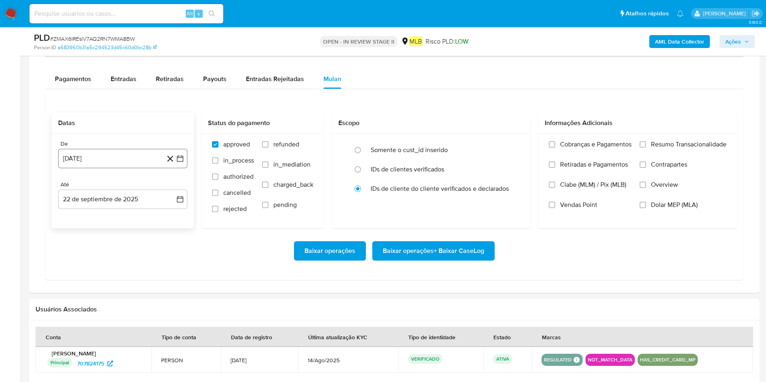
click at [129, 164] on button "[DATE]" at bounding box center [122, 158] width 129 height 19
click at [130, 191] on span "agosto 2024" at bounding box center [118, 188] width 37 height 8
click at [172, 186] on icon "Año siguiente" at bounding box center [171, 188] width 10 height 10
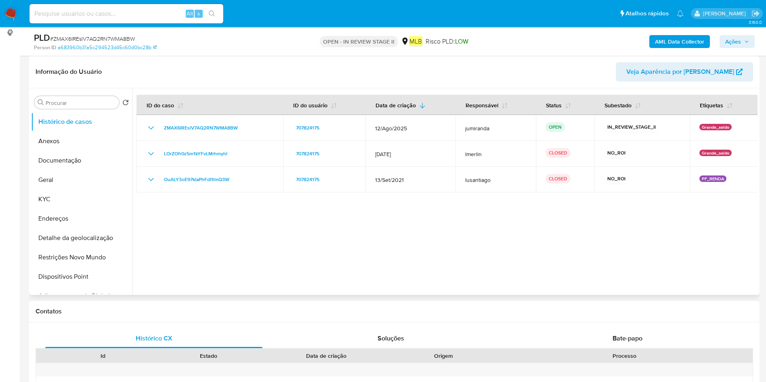
scroll to position [0, 0]
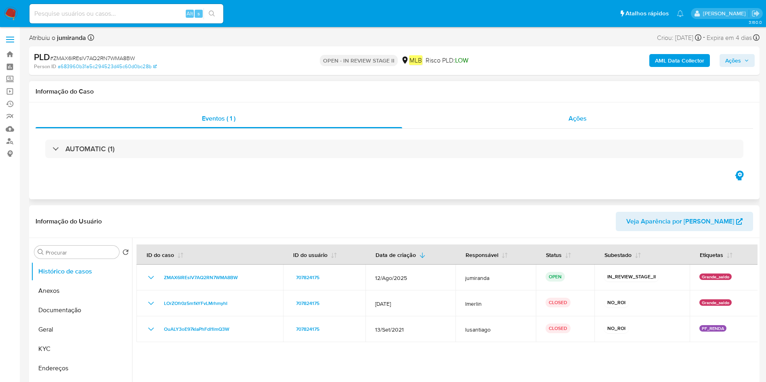
click at [476, 119] on div "Ações" at bounding box center [577, 118] width 351 height 19
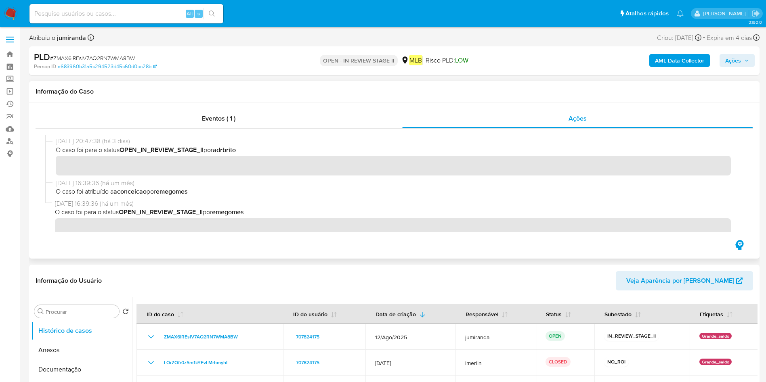
scroll to position [28, 0]
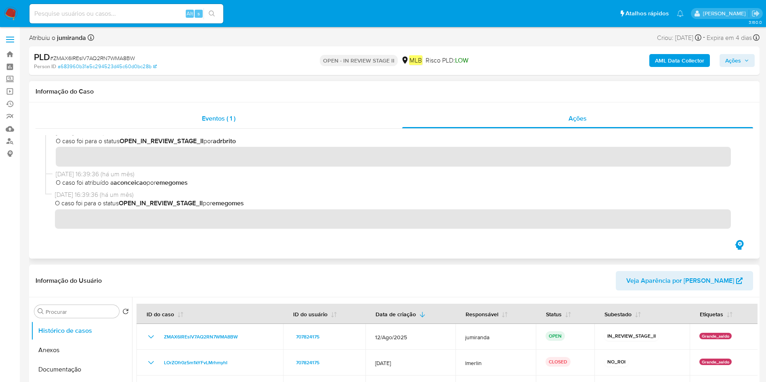
click at [253, 119] on div "Eventos ( 1 )" at bounding box center [219, 118] width 366 height 19
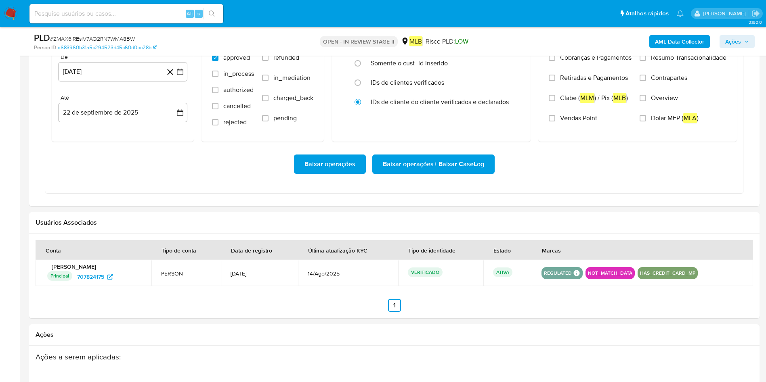
scroll to position [693, 0]
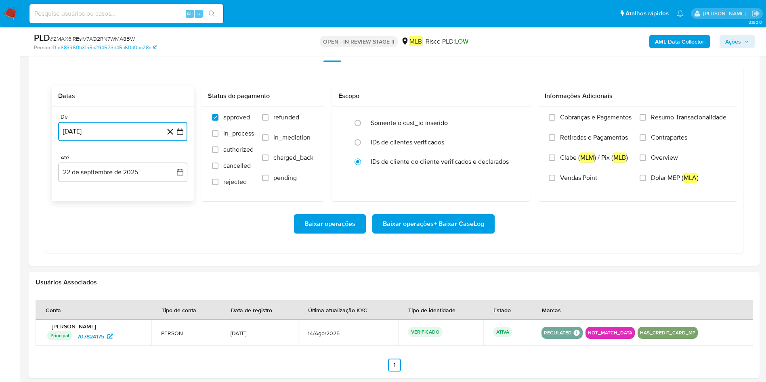
drag, startPoint x: 115, startPoint y: 139, endPoint x: 127, endPoint y: 142, distance: 12.6
click at [115, 138] on button "[DATE]" at bounding box center [122, 131] width 129 height 19
click at [125, 162] on span "2025" at bounding box center [118, 161] width 15 height 8
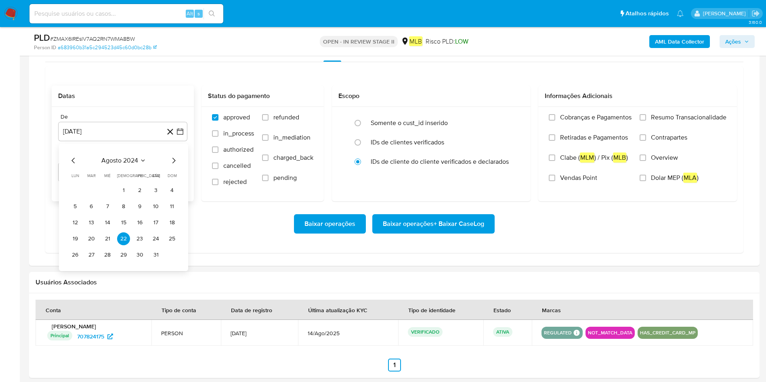
click at [171, 159] on icon "Mes siguiente" at bounding box center [174, 161] width 10 height 10
click at [153, 161] on div "septiembre 2024" at bounding box center [123, 161] width 110 height 10
click at [140, 160] on button "septiembre 2024" at bounding box center [122, 161] width 57 height 8
click at [169, 160] on icon "Año siguiente" at bounding box center [171, 161] width 10 height 10
click at [85, 237] on span "[DATE]" at bounding box center [87, 235] width 18 height 6
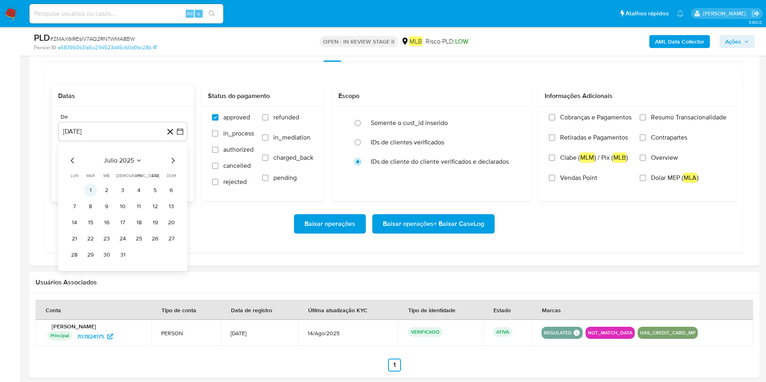
click at [91, 187] on button "1" at bounding box center [90, 190] width 13 height 13
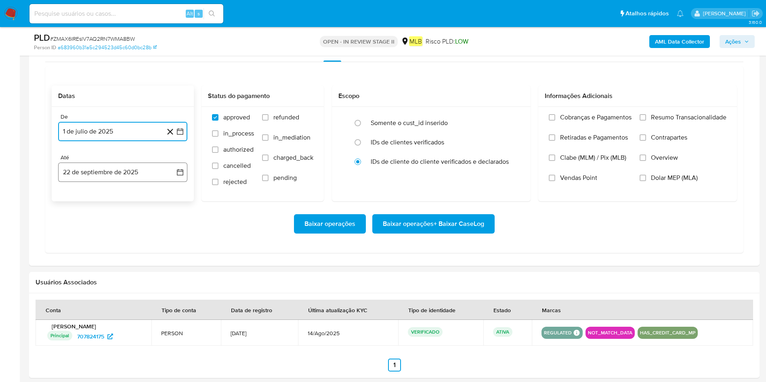
click at [130, 170] on button "22 de septiembre de 2025" at bounding box center [122, 172] width 129 height 19
drag, startPoint x: 175, startPoint y: 266, endPoint x: 202, endPoint y: 262, distance: 27.3
click at [174, 254] on button "21" at bounding box center [171, 263] width 13 height 13
click at [510, 125] on label "Resumo Transacionalidade" at bounding box center [682, 123] width 87 height 20
click at [510, 121] on input "Resumo Transacionalidade" at bounding box center [642, 117] width 6 height 6
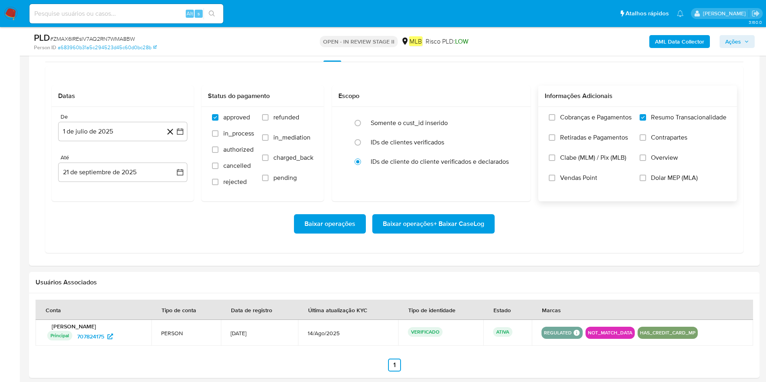
click at [454, 220] on span "Baixar operações + Baixar CaseLog" at bounding box center [433, 224] width 101 height 18
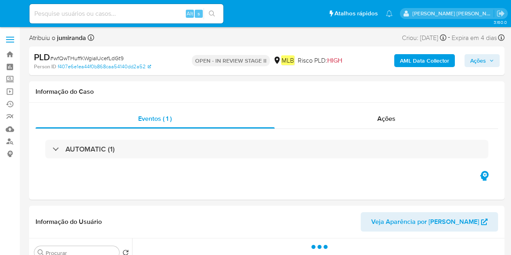
select select "10"
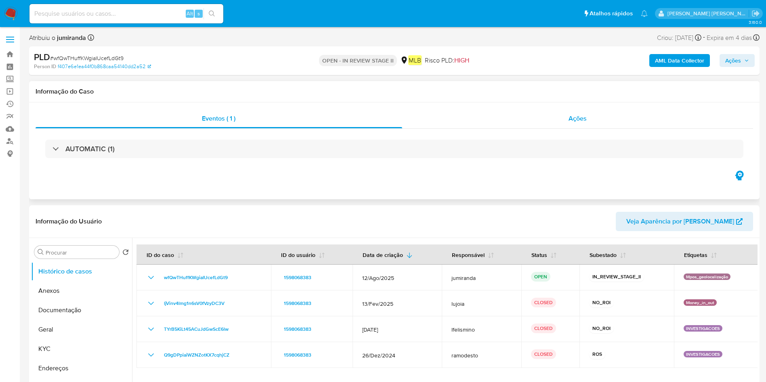
click at [510, 123] on div "Ações" at bounding box center [577, 118] width 351 height 19
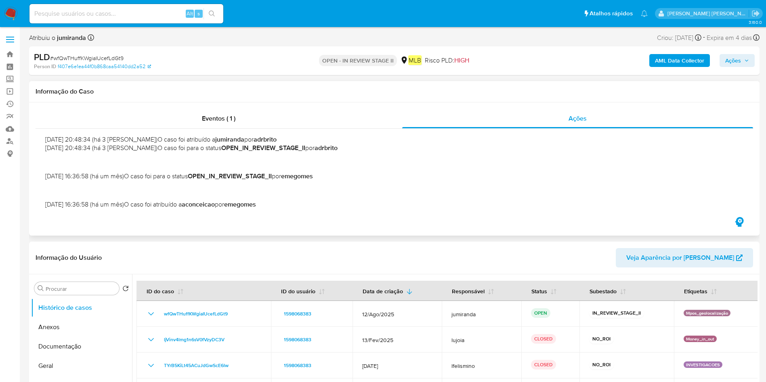
scroll to position [28, 0]
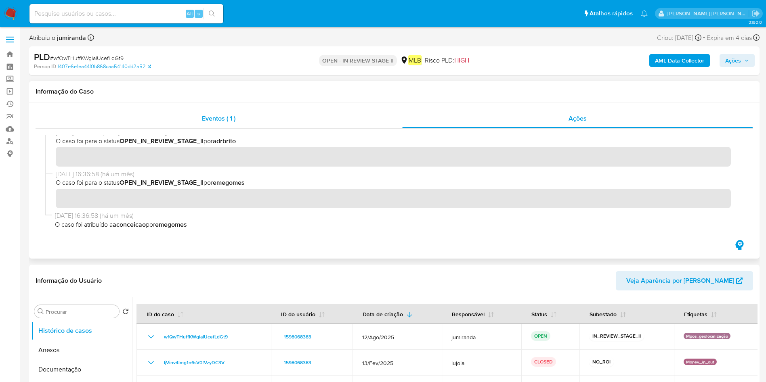
click at [266, 121] on div "Eventos ( 1 )" at bounding box center [219, 118] width 366 height 19
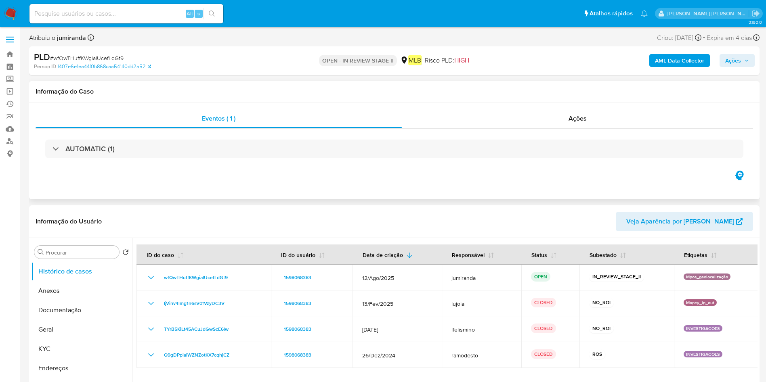
click at [432, 165] on div "AUTOMATIC (1)" at bounding box center [394, 149] width 717 height 40
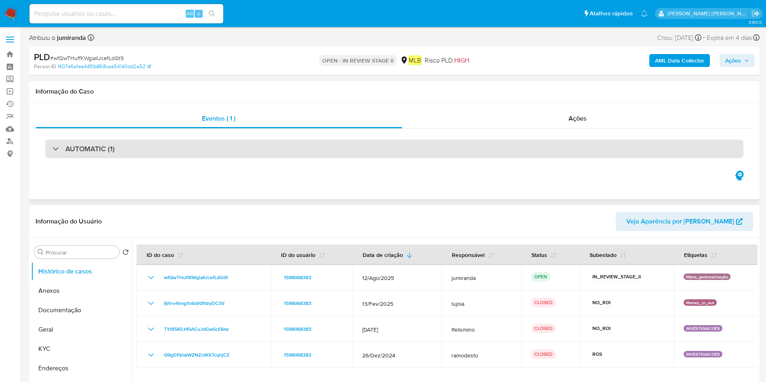
click at [448, 150] on div "AUTOMATIC (1)" at bounding box center [394, 149] width 698 height 19
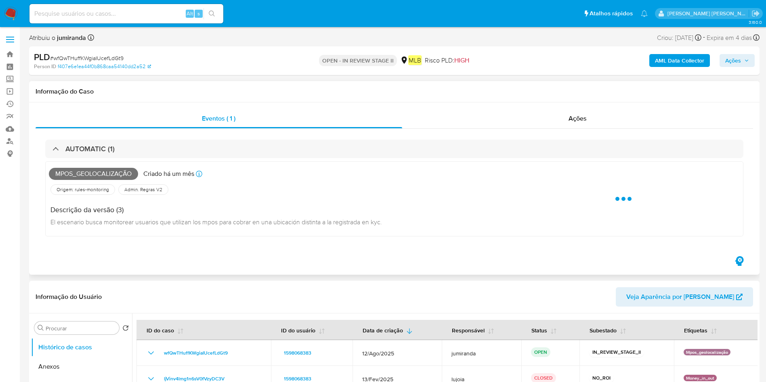
drag, startPoint x: 448, startPoint y: 150, endPoint x: 421, endPoint y: 173, distance: 34.9
click at [446, 150] on div "AUTOMATIC (1)" at bounding box center [394, 149] width 698 height 19
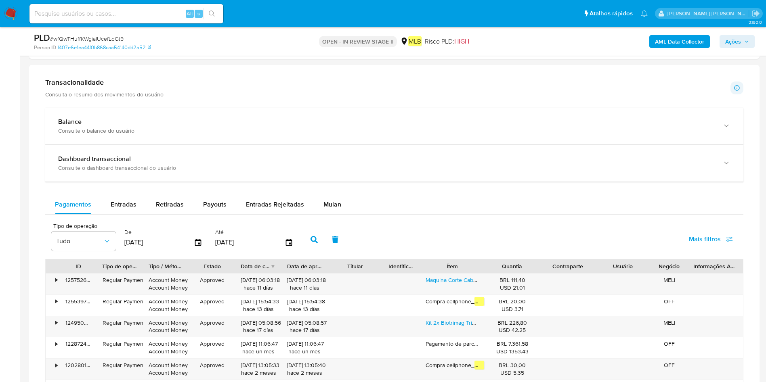
scroll to position [545, 0]
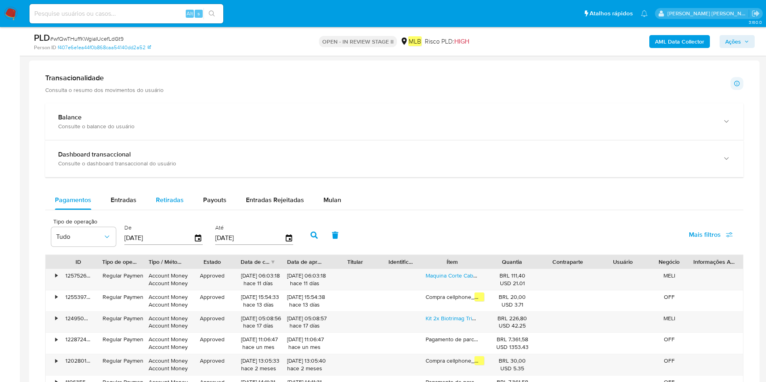
drag, startPoint x: 325, startPoint y: 201, endPoint x: 186, endPoint y: 191, distance: 138.8
click at [325, 201] on span "Mulan" at bounding box center [332, 199] width 18 height 9
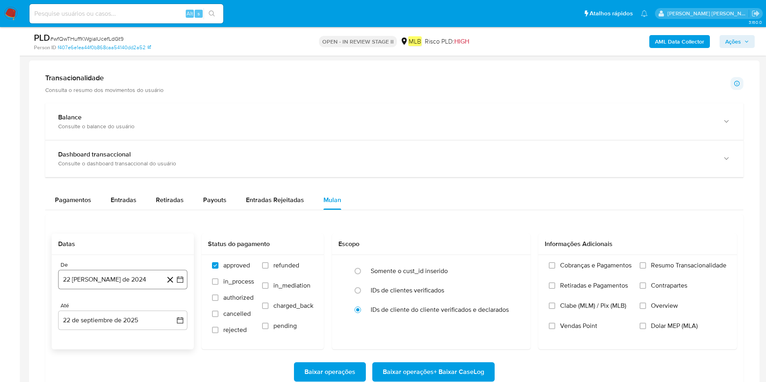
drag, startPoint x: 108, startPoint y: 271, endPoint x: 132, endPoint y: 275, distance: 24.2
click at [107, 254] on button "22 [PERSON_NAME] de 2024" at bounding box center [122, 279] width 129 height 19
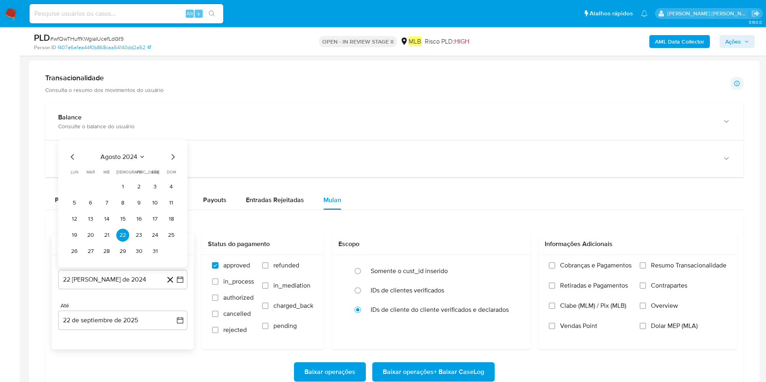
click at [127, 160] on span "agosto 2024" at bounding box center [118, 157] width 37 height 8
drag, startPoint x: 170, startPoint y: 145, endPoint x: 167, endPoint y: 150, distance: 5.8
click at [167, 145] on icon "Año siguiente" at bounding box center [171, 148] width 10 height 10
click at [84, 221] on span "[DATE]" at bounding box center [87, 222] width 18 height 6
drag, startPoint x: 89, startPoint y: 186, endPoint x: 105, endPoint y: 193, distance: 16.8
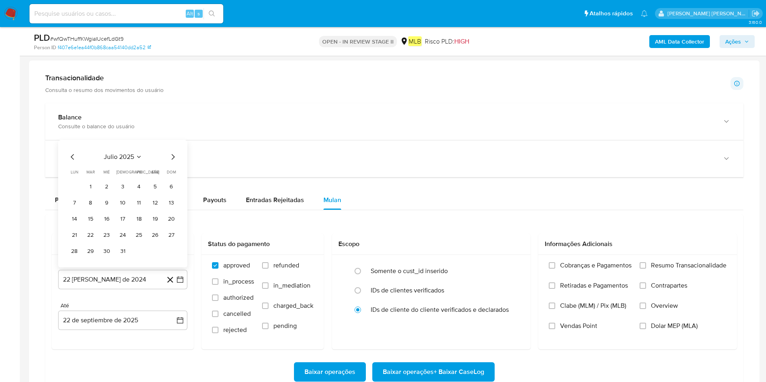
click at [88, 186] on button "1" at bounding box center [90, 186] width 13 height 13
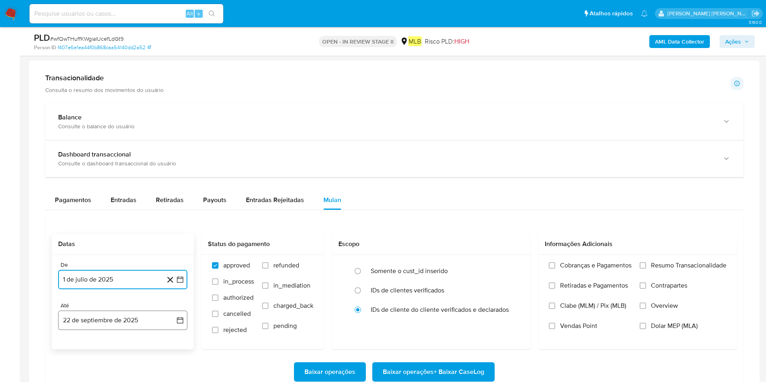
click at [84, 254] on button "22 de septiembre de 2025" at bounding box center [122, 320] width 129 height 19
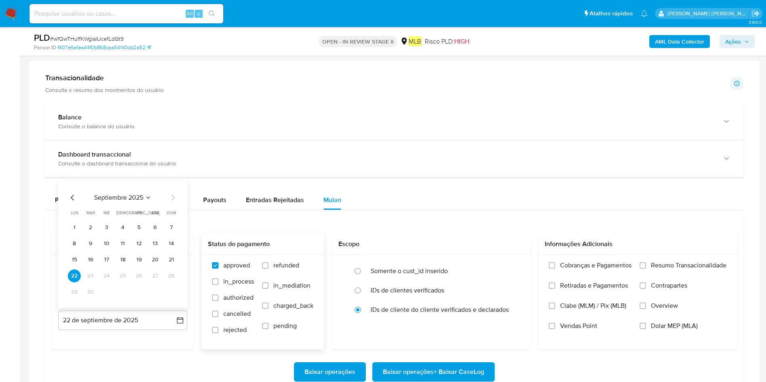
click at [169, 254] on button "21" at bounding box center [171, 259] width 13 height 13
click at [510, 254] on span "Resumo Transacionalidade" at bounding box center [688, 266] width 75 height 8
click at [510, 254] on input "Resumo Transacionalidade" at bounding box center [642, 265] width 6 height 6
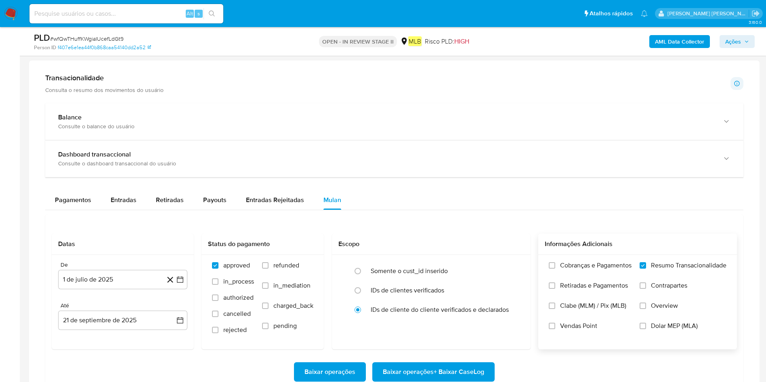
click at [473, 254] on span "Baixar operações + Baixar CaseLog" at bounding box center [433, 372] width 101 height 18
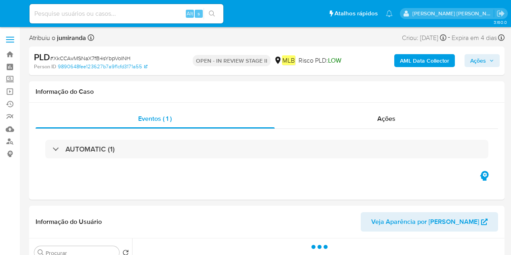
select select "10"
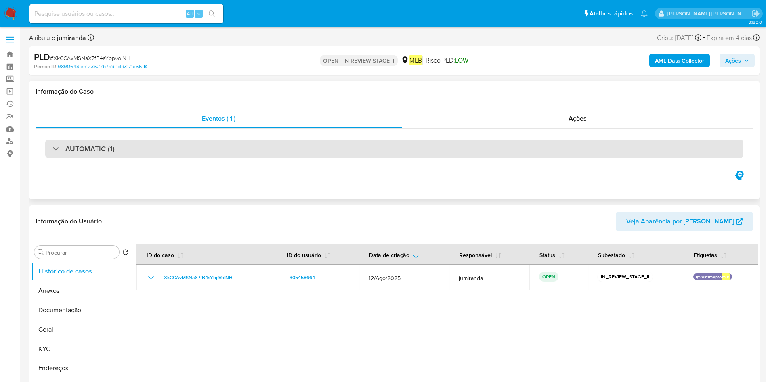
click at [207, 144] on div "AUTOMATIC (1)" at bounding box center [394, 149] width 698 height 19
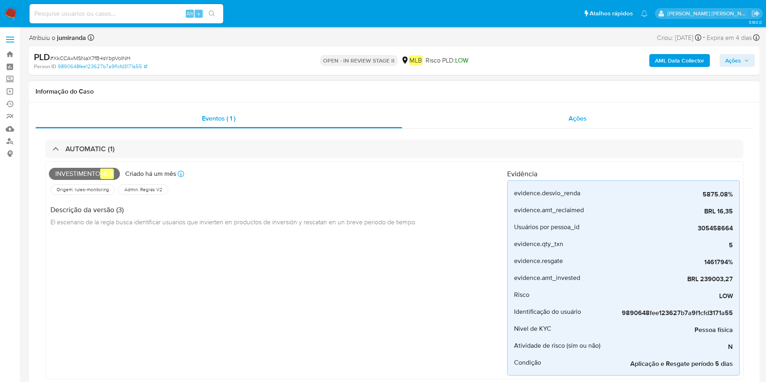
click at [510, 115] on div "Ações" at bounding box center [577, 118] width 351 height 19
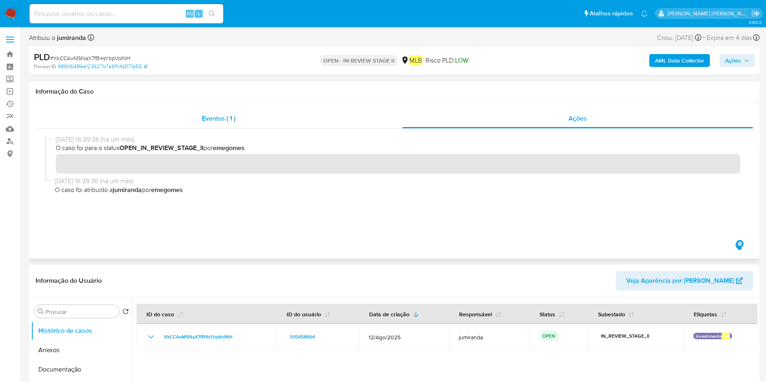
click at [306, 113] on div "Eventos ( 1 )" at bounding box center [219, 118] width 366 height 19
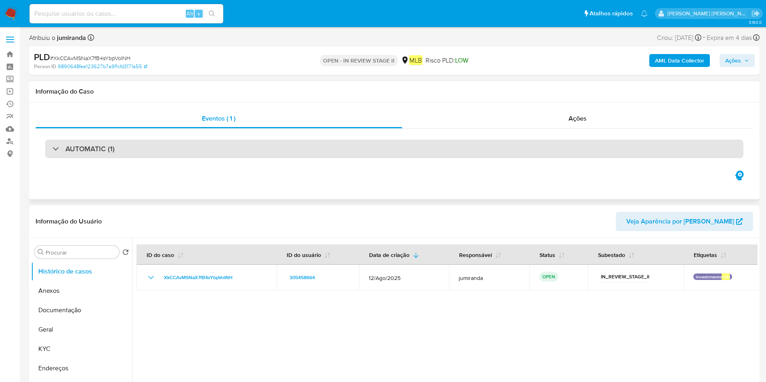
click at [510, 141] on div "AUTOMATIC (1)" at bounding box center [394, 149] width 698 height 19
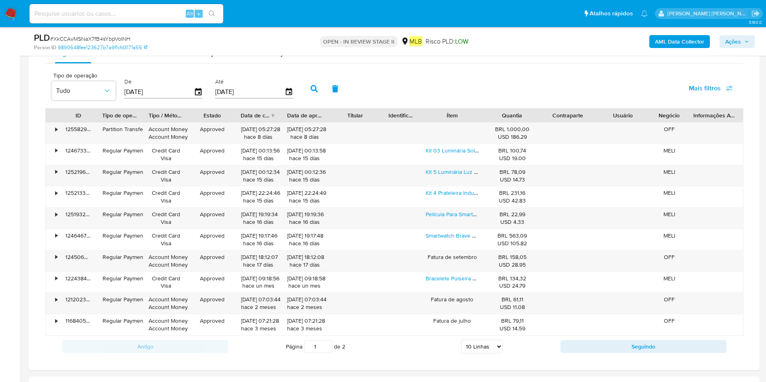
scroll to position [789, 0]
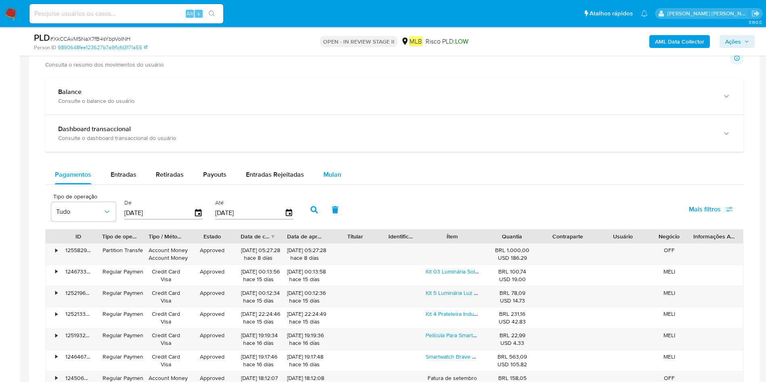
click at [329, 174] on span "Mulan" at bounding box center [332, 174] width 18 height 9
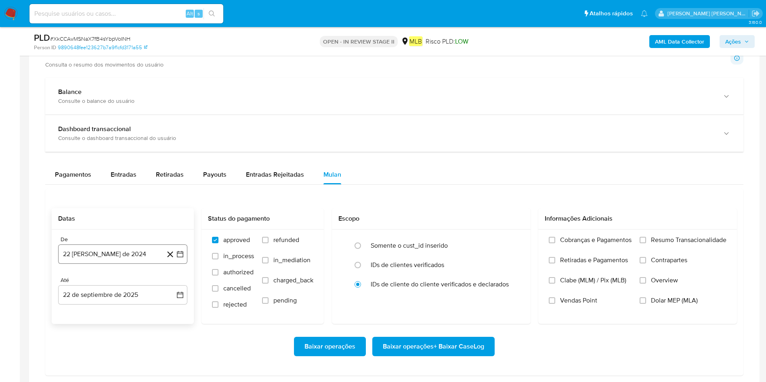
click at [87, 254] on button "[DATE]" at bounding box center [122, 254] width 129 height 19
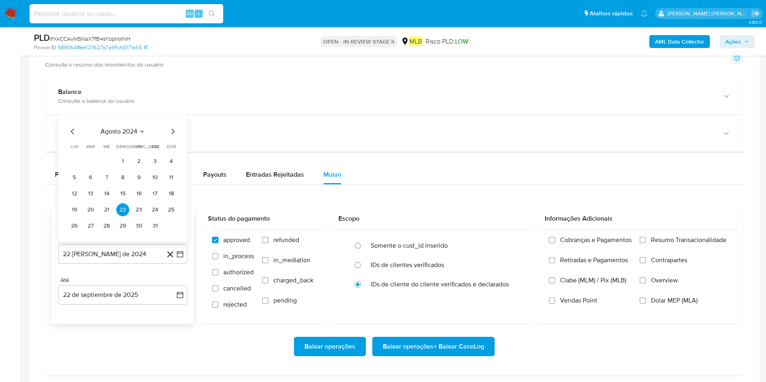
click at [126, 128] on span "agosto 2024" at bounding box center [118, 132] width 37 height 8
click at [173, 124] on icon "Año siguiente" at bounding box center [171, 122] width 10 height 10
click at [83, 201] on button "[DATE]" at bounding box center [87, 197] width 23 height 13
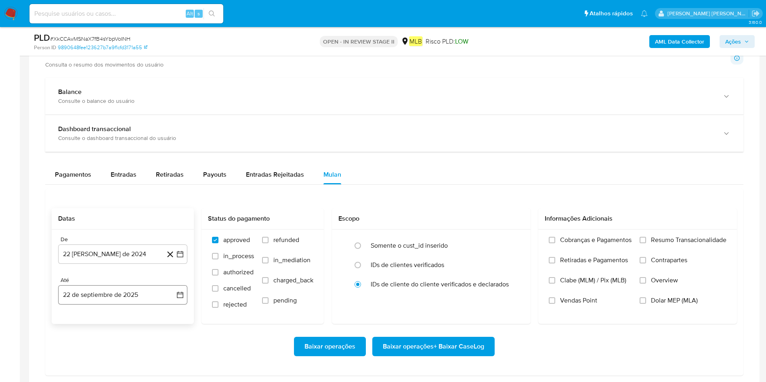
click at [120, 254] on button "22 de septiembre de 2025" at bounding box center [122, 294] width 129 height 19
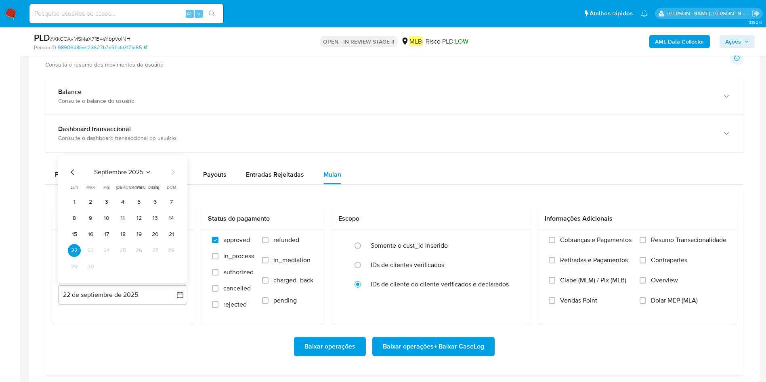
click at [50, 225] on div "Datas De 22 de agosto de 2024 22-08-2024 Até 22 de septiembre de 2025 septiembr…" at bounding box center [394, 282] width 698 height 187
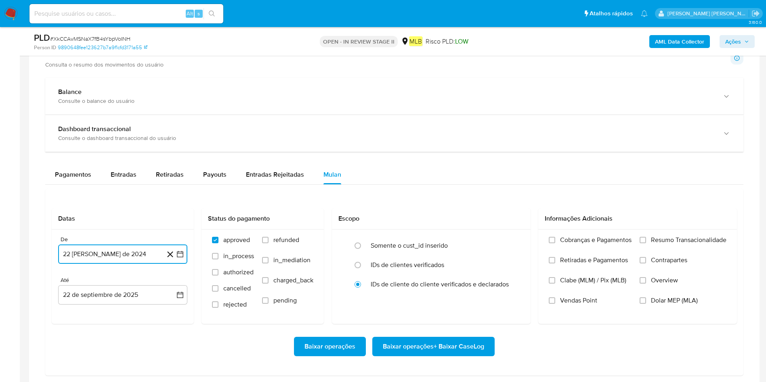
click at [82, 254] on button "22 [PERSON_NAME] de 2024" at bounding box center [122, 254] width 129 height 19
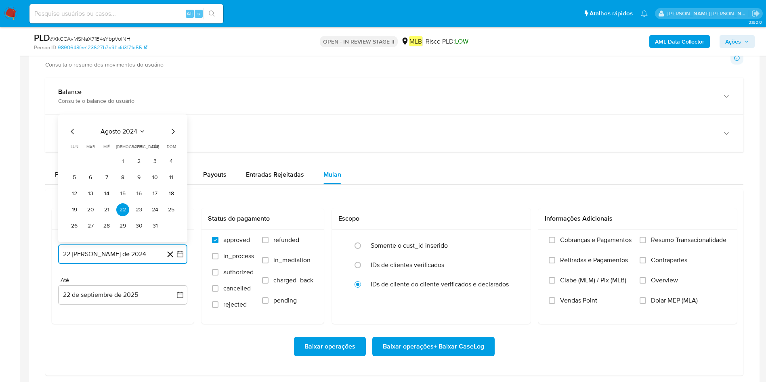
click at [139, 133] on icon "Seleccionar mes y año" at bounding box center [142, 131] width 6 height 6
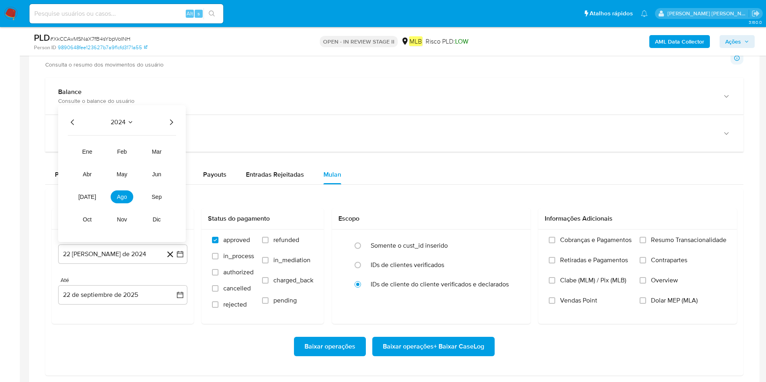
click at [174, 124] on icon "Año siguiente" at bounding box center [171, 122] width 10 height 10
click at [84, 199] on span "[DATE]" at bounding box center [87, 197] width 18 height 6
drag, startPoint x: 92, startPoint y: 164, endPoint x: 94, endPoint y: 173, distance: 9.1
click at [92, 163] on button "1" at bounding box center [90, 161] width 13 height 13
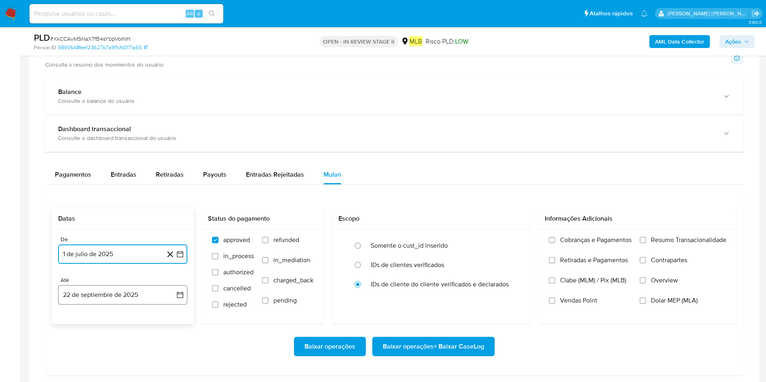
click at [108, 254] on button "22 de septiembre de 2025" at bounding box center [122, 294] width 129 height 19
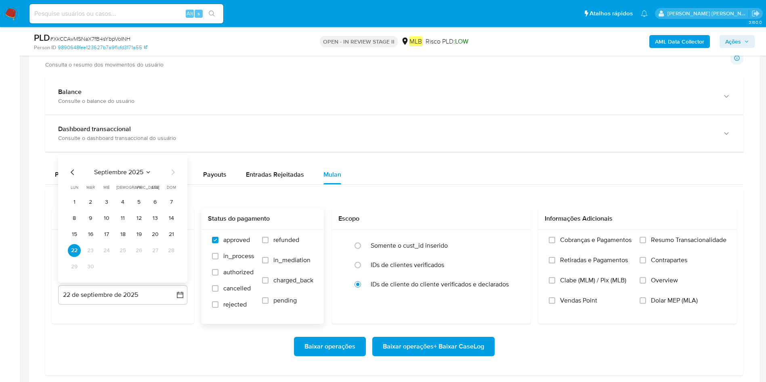
drag, startPoint x: 170, startPoint y: 234, endPoint x: 206, endPoint y: 236, distance: 36.8
click at [165, 235] on button "21" at bounding box center [171, 234] width 13 height 13
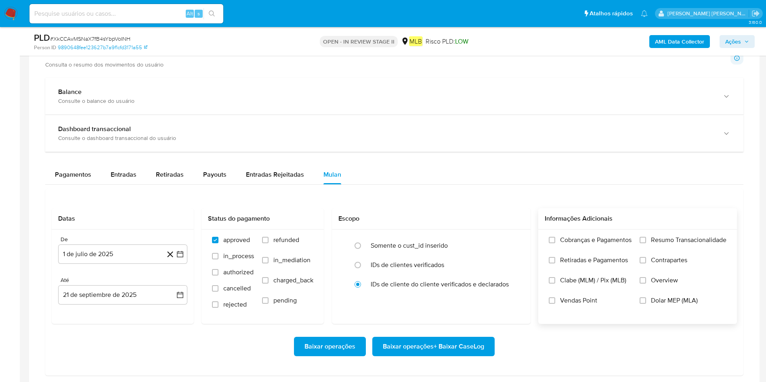
click at [510, 243] on span "Resumo Transacionalidade" at bounding box center [688, 240] width 75 height 8
click at [510, 243] on input "Resumo Transacionalidade" at bounding box center [642, 240] width 6 height 6
click at [454, 254] on span "Baixar operações + Baixar CaseLog" at bounding box center [433, 347] width 101 height 18
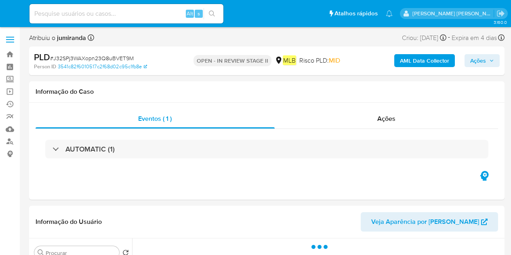
select select "10"
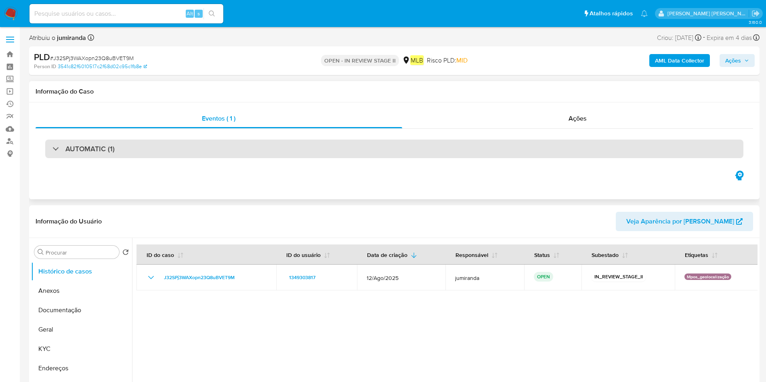
click at [199, 157] on div "AUTOMATIC (1)" at bounding box center [394, 149] width 698 height 19
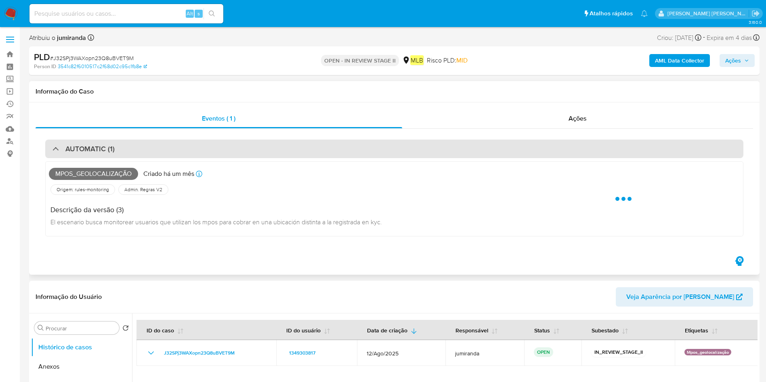
click at [199, 155] on div "AUTOMATIC (1)" at bounding box center [394, 149] width 698 height 19
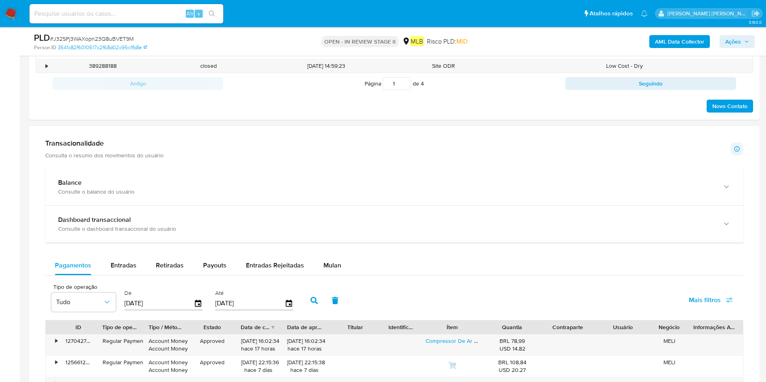
scroll to position [545, 0]
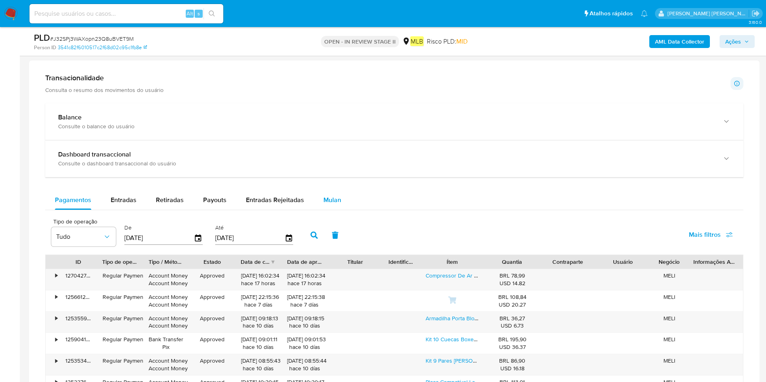
click at [324, 200] on span "Mulan" at bounding box center [332, 199] width 18 height 9
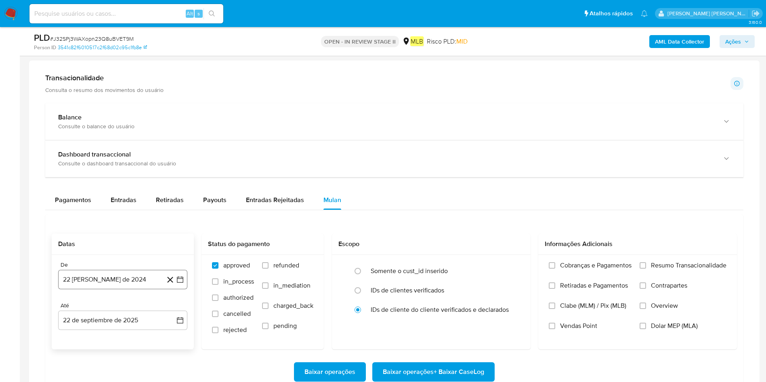
click at [97, 254] on button "22 [PERSON_NAME] de 2024" at bounding box center [122, 279] width 129 height 19
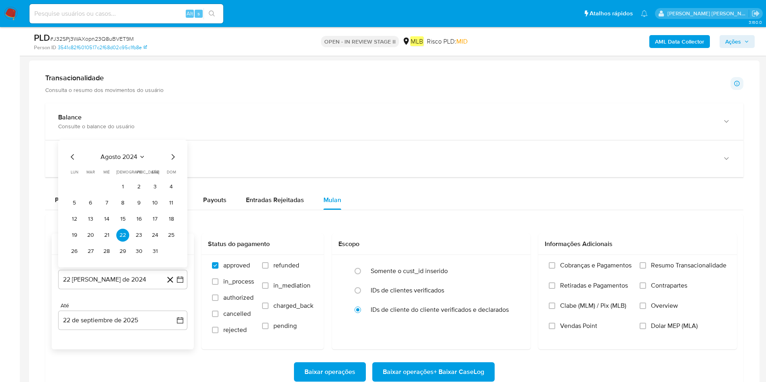
click at [123, 162] on div "agosto 2024 agosto 2024 lun lunes mar martes mié miércoles jue jueves vie viern…" at bounding box center [123, 205] width 110 height 106
click at [136, 160] on span "agosto 2024" at bounding box center [118, 157] width 37 height 8
click at [157, 144] on div "2024" at bounding box center [122, 148] width 108 height 10
click at [171, 143] on icon "Año siguiente" at bounding box center [171, 148] width 10 height 10
click at [91, 223] on button "[DATE]" at bounding box center [87, 222] width 23 height 13
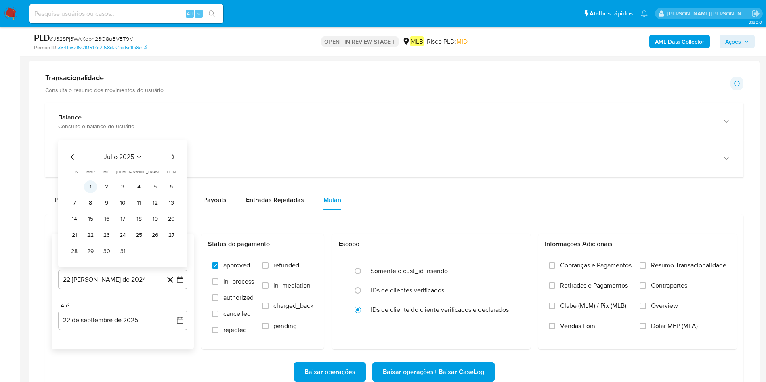
click at [86, 184] on button "1" at bounding box center [90, 186] width 13 height 13
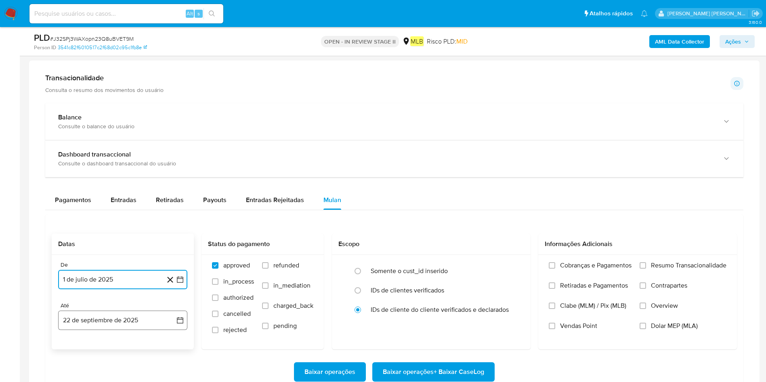
click at [108, 254] on button "22 de septiembre de 2025" at bounding box center [122, 320] width 129 height 19
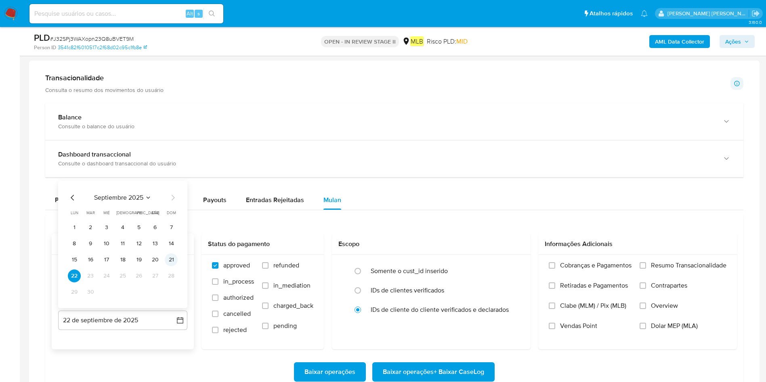
click at [170, 254] on button "21" at bounding box center [171, 259] width 13 height 13
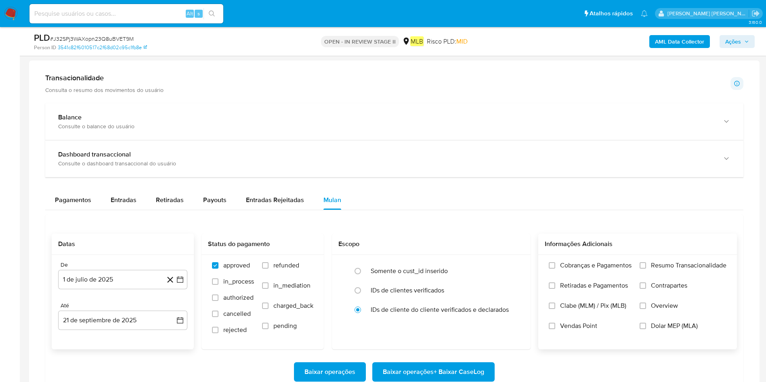
click at [510, 254] on span "Resumo Transacionalidade" at bounding box center [688, 266] width 75 height 8
click at [510, 254] on input "Resumo Transacionalidade" at bounding box center [642, 265] width 6 height 6
click at [412, 254] on span "Baixar operações + Baixar CaseLog" at bounding box center [433, 372] width 101 height 18
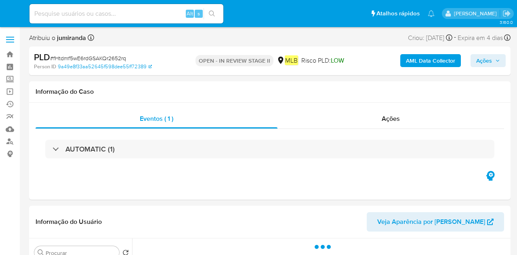
select select "10"
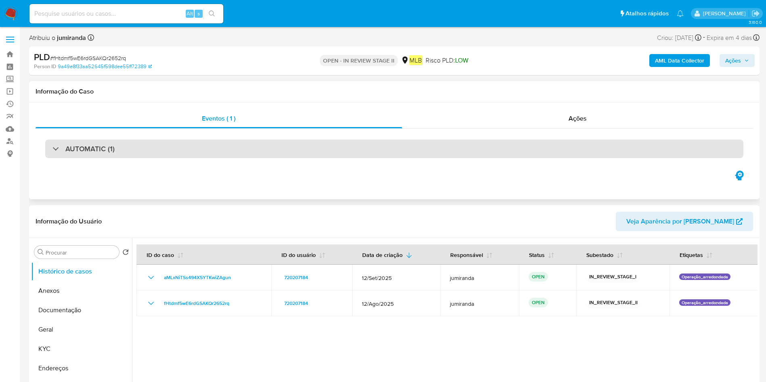
click at [206, 144] on div "AUTOMATIC (1)" at bounding box center [394, 149] width 698 height 19
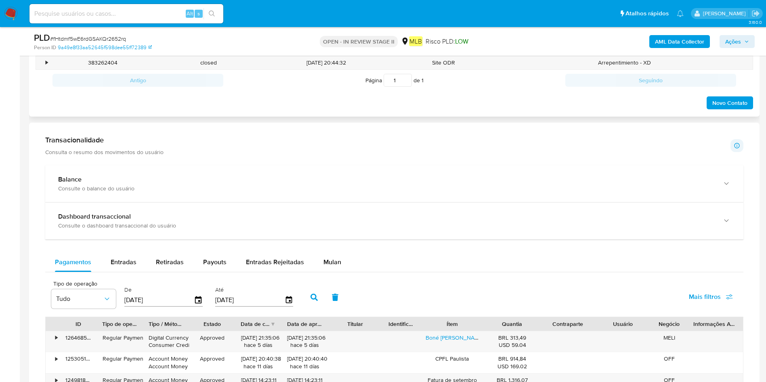
scroll to position [1150, 0]
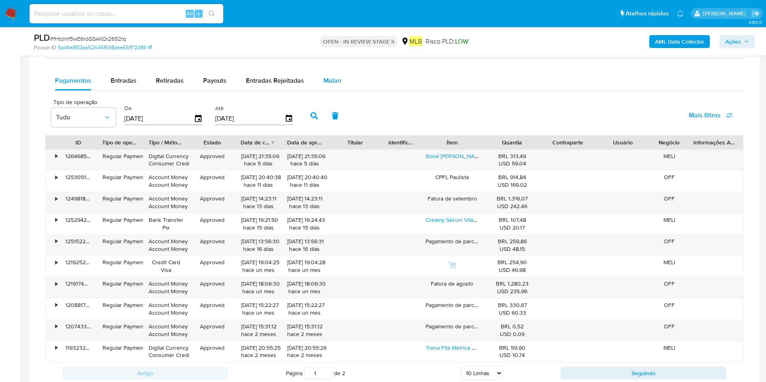
click at [326, 73] on div "Mulan" at bounding box center [332, 80] width 18 height 19
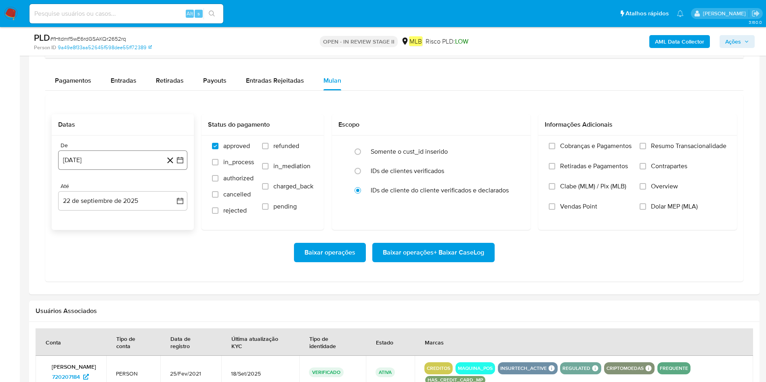
click at [105, 159] on button "[DATE]" at bounding box center [122, 160] width 129 height 19
click at [128, 185] on span "agosto 2024" at bounding box center [118, 189] width 37 height 8
click at [172, 184] on icon "Año siguiente" at bounding box center [171, 189] width 10 height 10
click at [79, 254] on button "[DATE]" at bounding box center [87, 264] width 23 height 13
click at [84, 213] on td "1" at bounding box center [90, 219] width 13 height 13
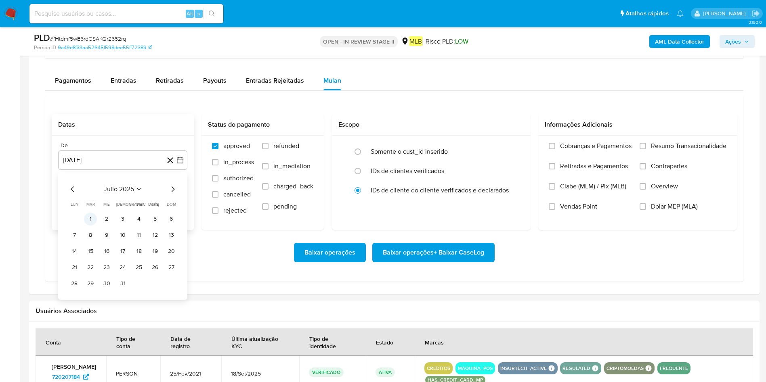
click at [88, 216] on button "1" at bounding box center [90, 219] width 13 height 13
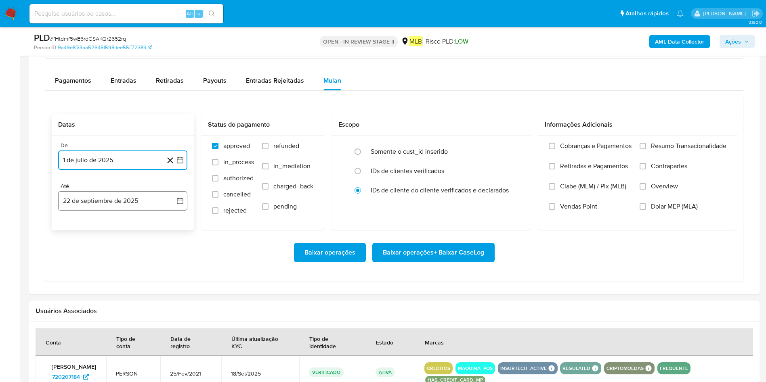
click at [103, 206] on button "22 de septiembre de 2025" at bounding box center [122, 200] width 129 height 19
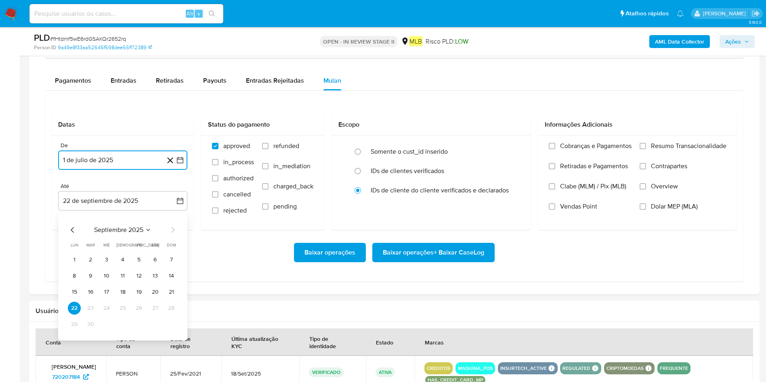
click at [174, 254] on button "21" at bounding box center [171, 292] width 13 height 13
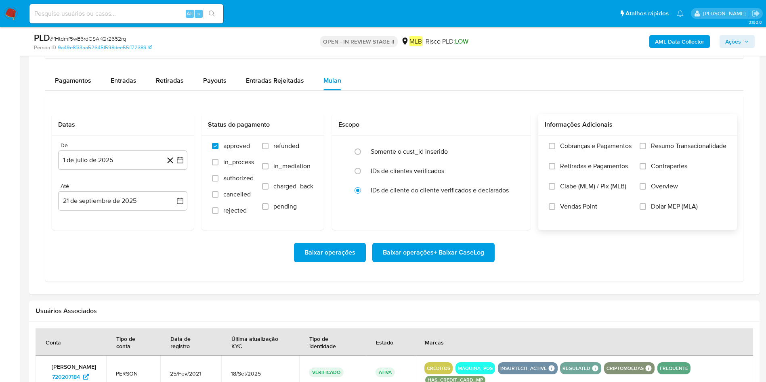
click at [516, 139] on div "Cobranças e Pagamentos Retiradas e Pagamentos Clabe (MLM) / Pix (MLB) Vendas Po…" at bounding box center [637, 183] width 199 height 94
click at [516, 145] on span "Resumo Transacionalidade" at bounding box center [688, 146] width 75 height 8
click at [516, 145] on input "Resumo Transacionalidade" at bounding box center [642, 146] width 6 height 6
click at [452, 246] on span "Baixar operações + Baixar CaseLog" at bounding box center [433, 253] width 101 height 18
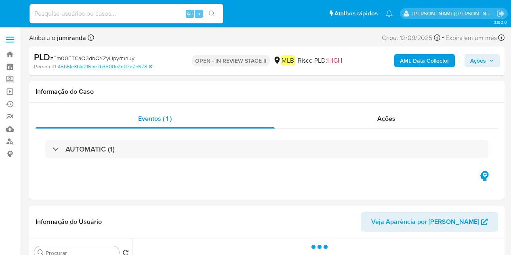
select select "10"
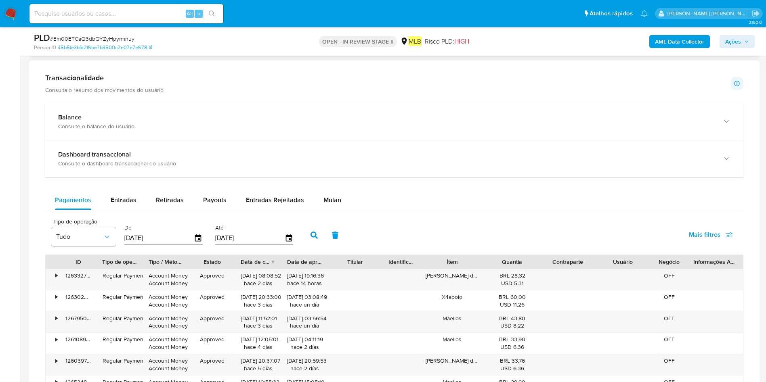
scroll to position [666, 0]
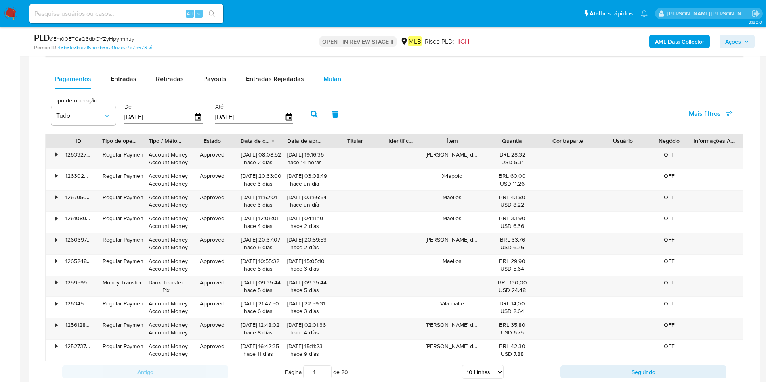
click at [328, 70] on div "Mulan" at bounding box center [332, 78] width 18 height 19
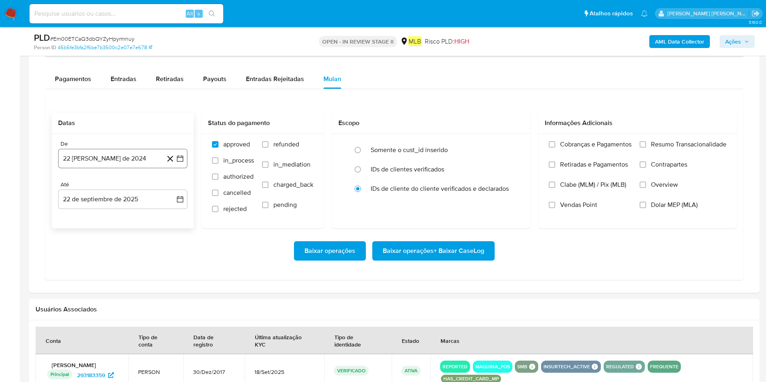
click at [100, 163] on button "22 [PERSON_NAME] de 2024" at bounding box center [122, 158] width 129 height 19
click at [122, 181] on div "agosto 2024 agosto 2024 lun lunes mar martes mié miércoles jue jueves vie viern…" at bounding box center [122, 235] width 129 height 128
click at [126, 186] on span "agosto 2024" at bounding box center [118, 188] width 37 height 8
click at [176, 188] on div "2024 2024 ene feb mar abr may jun [DATE] ago sep oct nov dic" at bounding box center [122, 239] width 128 height 137
click at [167, 186] on icon "Año siguiente" at bounding box center [171, 188] width 10 height 10
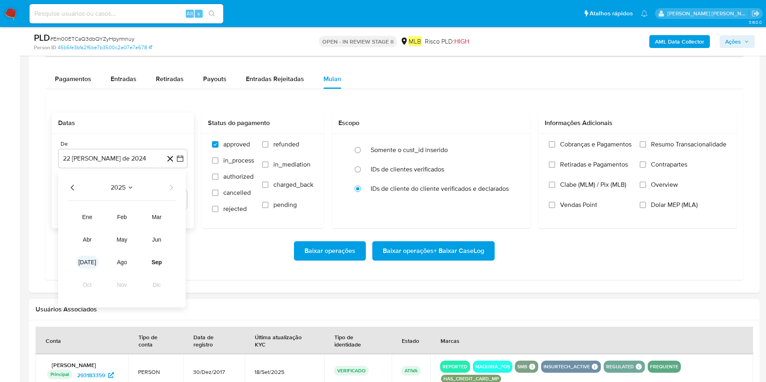
click at [88, 254] on span "[DATE]" at bounding box center [87, 262] width 18 height 6
click at [92, 208] on table "lun lunes mar martes mié miércoles jue jueves vie viernes sáb sábado dom doming…" at bounding box center [123, 244] width 110 height 89
click at [89, 216] on button "1" at bounding box center [90, 217] width 13 height 13
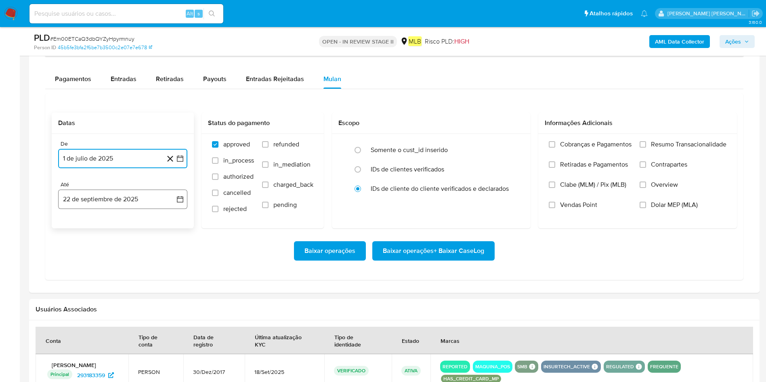
click at [112, 197] on button "22 de septiembre de 2025" at bounding box center [122, 199] width 129 height 19
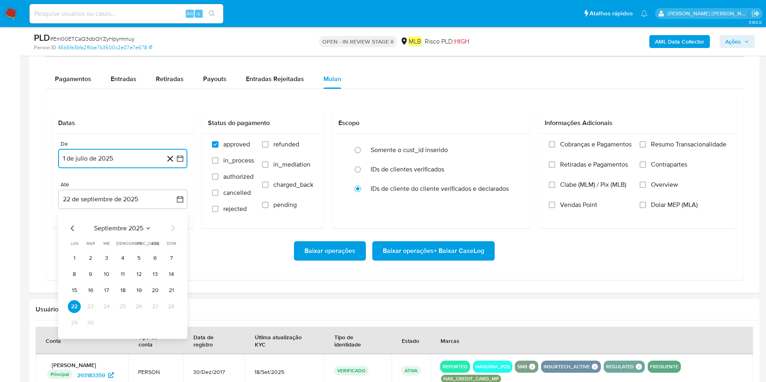
drag, startPoint x: 174, startPoint y: 287, endPoint x: 199, endPoint y: 281, distance: 25.7
click at [174, 254] on button "21" at bounding box center [171, 290] width 13 height 13
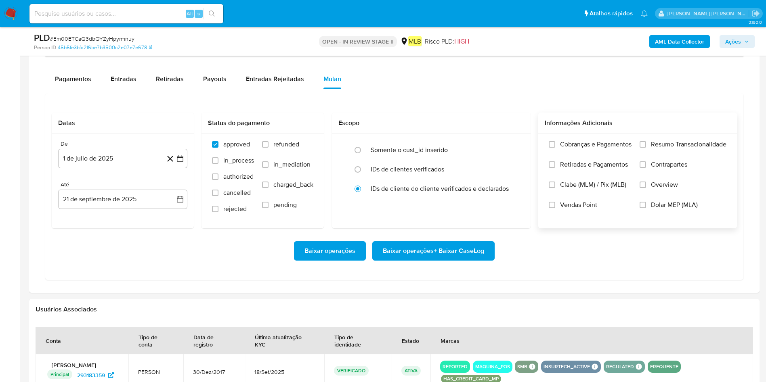
click at [510, 140] on label "Resumo Transacionalidade" at bounding box center [682, 150] width 87 height 20
click at [510, 141] on input "Resumo Transacionalidade" at bounding box center [642, 144] width 6 height 6
click at [478, 245] on span "Baixar operações + Baixar CaseLog" at bounding box center [433, 251] width 101 height 18
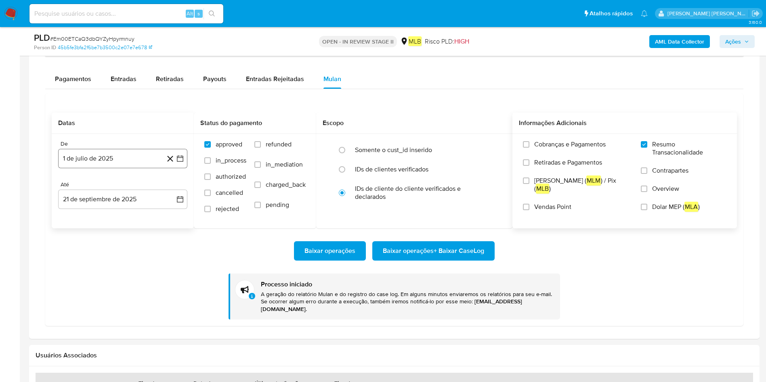
drag, startPoint x: 80, startPoint y: 155, endPoint x: 84, endPoint y: 157, distance: 4.3
click at [80, 155] on button "1 de julio de 2025" at bounding box center [122, 158] width 129 height 19
click at [173, 187] on icon "Mes siguiente" at bounding box center [173, 188] width 10 height 10
click at [136, 213] on button "1" at bounding box center [138, 217] width 13 height 13
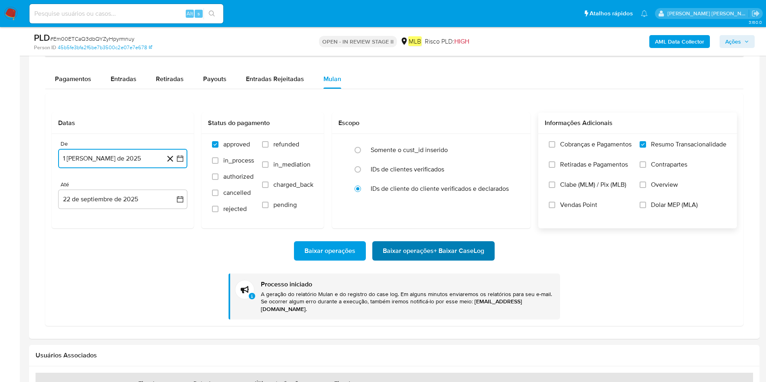
click at [476, 254] on span "Baixar operações + Baixar CaseLog" at bounding box center [433, 251] width 101 height 18
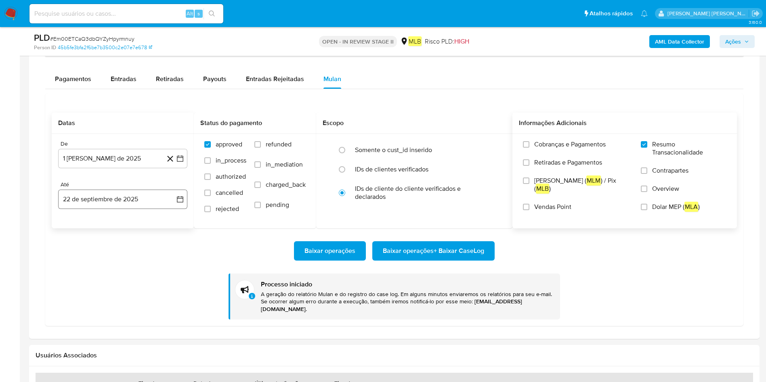
click at [83, 200] on button "22 de septiembre de 2025" at bounding box center [122, 199] width 129 height 19
click at [172, 254] on button "21" at bounding box center [171, 290] width 13 height 13
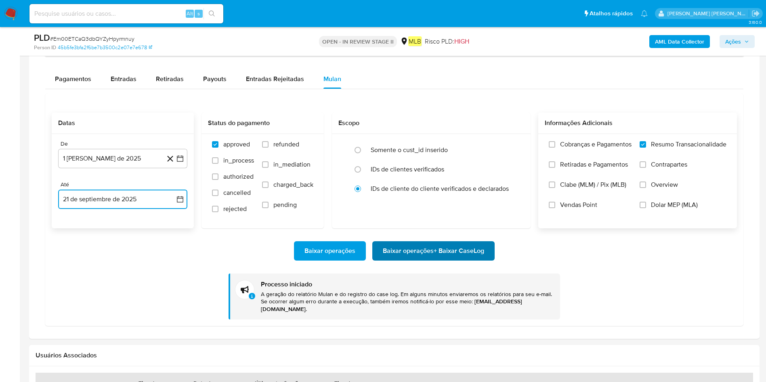
click at [420, 254] on span "Baixar operações + Baixar CaseLog" at bounding box center [433, 251] width 101 height 18
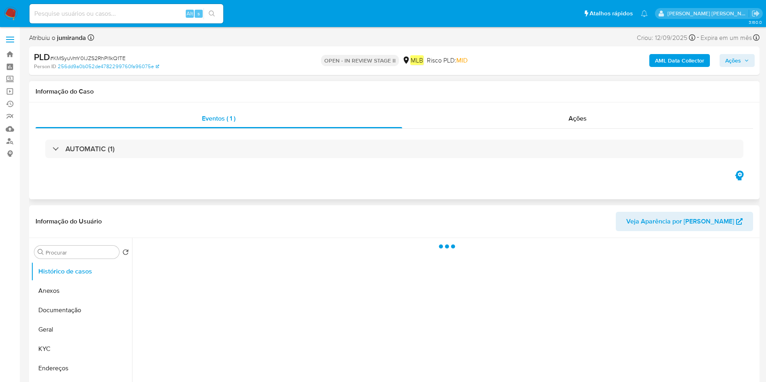
select select "10"
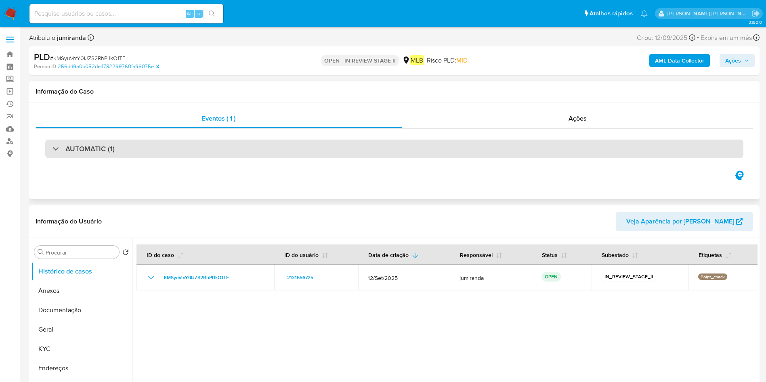
click at [202, 146] on div "AUTOMATIC (1)" at bounding box center [394, 149] width 698 height 19
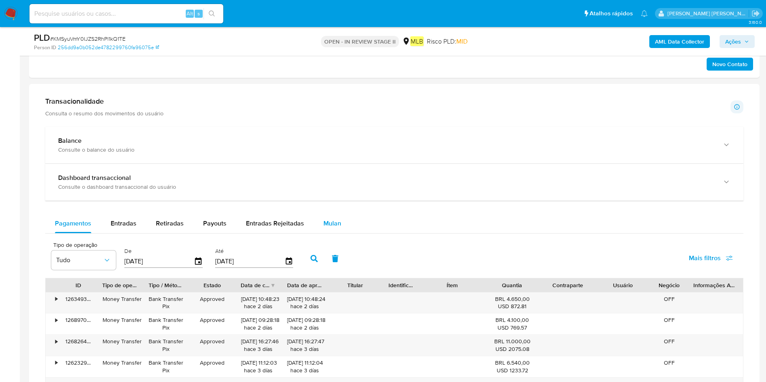
click at [339, 224] on button "Mulan" at bounding box center [332, 223] width 37 height 19
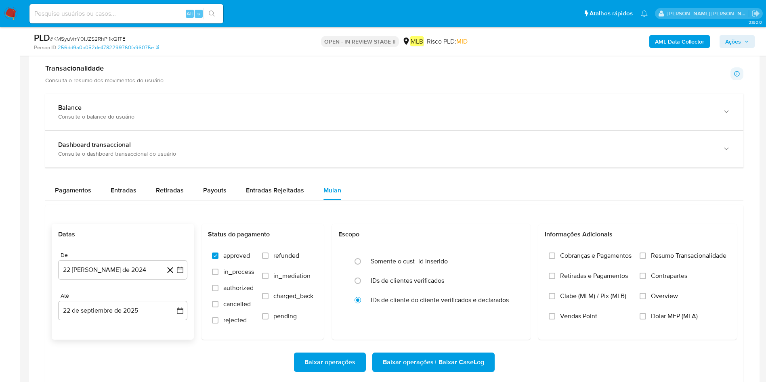
scroll to position [848, 0]
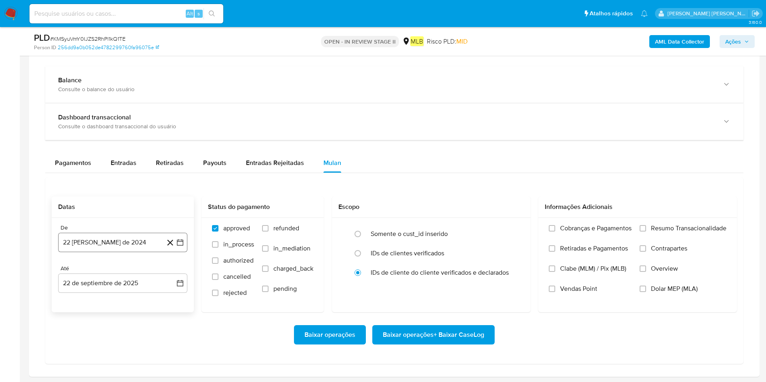
click at [103, 241] on button "22 [PERSON_NAME] de 2024" at bounding box center [122, 242] width 129 height 19
click at [122, 119] on span "agosto 2024" at bounding box center [118, 120] width 37 height 8
click at [170, 116] on div "2024 2024 ene feb mar abr may jun [DATE] ago sep oct nov dic" at bounding box center [122, 162] width 128 height 137
click at [168, 114] on div "2024 2024 ene feb mar abr may jun [DATE] ago sep oct nov dic" at bounding box center [122, 162] width 128 height 137
click at [172, 110] on icon "Año siguiente" at bounding box center [171, 110] width 3 height 6
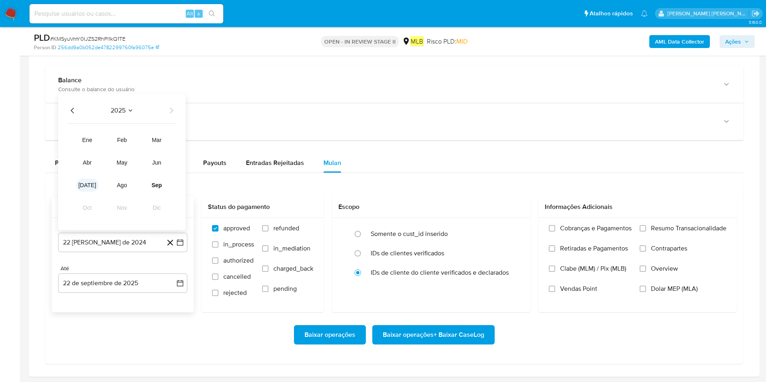
click at [89, 185] on span "[DATE]" at bounding box center [87, 185] width 18 height 6
click at [90, 147] on button "1" at bounding box center [90, 149] width 13 height 13
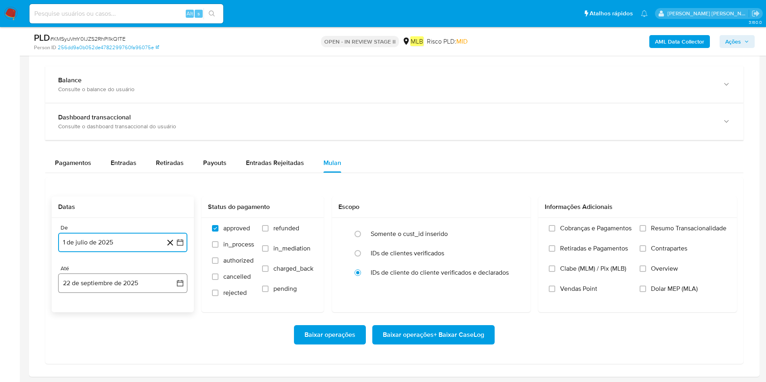
click at [116, 254] on button "22 de septiembre de 2025" at bounding box center [122, 283] width 129 height 19
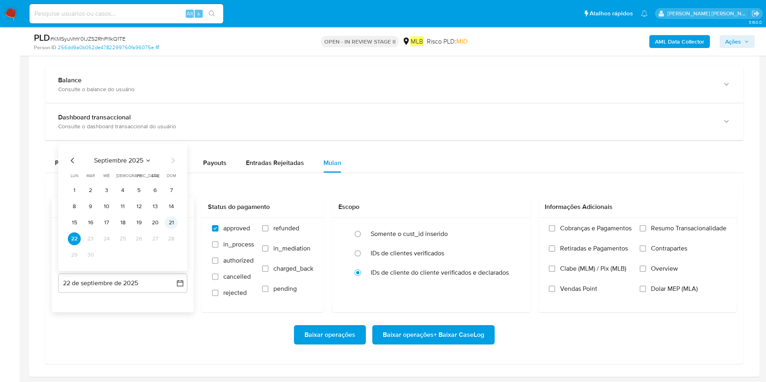
click at [174, 221] on button "21" at bounding box center [171, 222] width 13 height 13
click at [510, 226] on span "Resumo Transacionalidade" at bounding box center [688, 228] width 75 height 8
click at [510, 226] on input "Resumo Transacionalidade" at bounding box center [642, 228] width 6 height 6
click at [457, 254] on span "Baixar operações + Baixar CaseLog" at bounding box center [433, 335] width 101 height 18
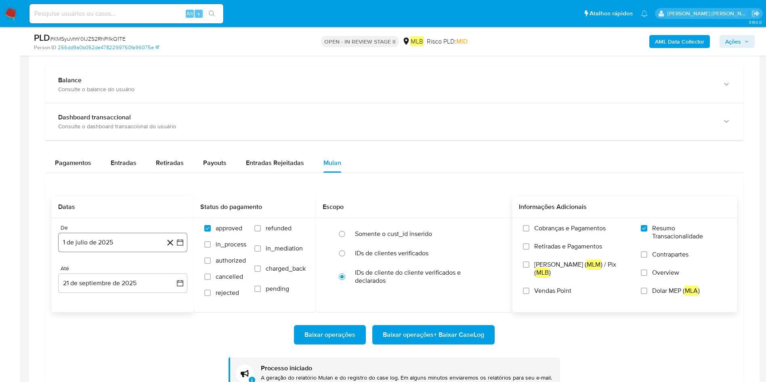
click at [109, 237] on button "1 de julio de 2025" at bounding box center [122, 242] width 129 height 19
drag, startPoint x: 171, startPoint y: 121, endPoint x: 167, endPoint y: 125, distance: 4.9
click at [170, 121] on icon "Mes siguiente" at bounding box center [173, 120] width 10 height 10
drag, startPoint x: 143, startPoint y: 152, endPoint x: 203, endPoint y: 174, distance: 63.6
click at [142, 152] on button "1" at bounding box center [138, 149] width 13 height 13
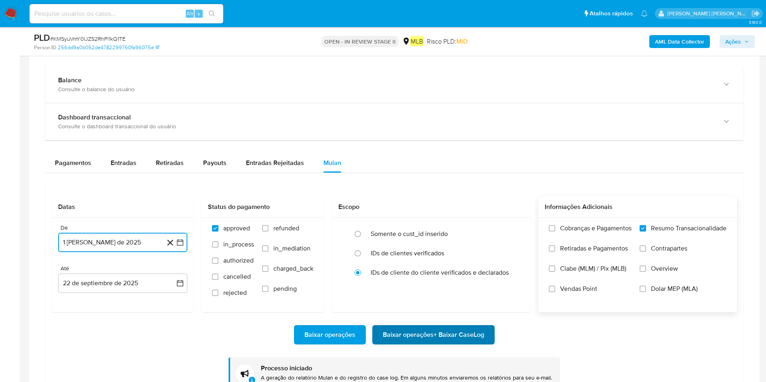
click at [408, 254] on span "Baixar operações + Baixar CaseLog" at bounding box center [433, 335] width 101 height 18
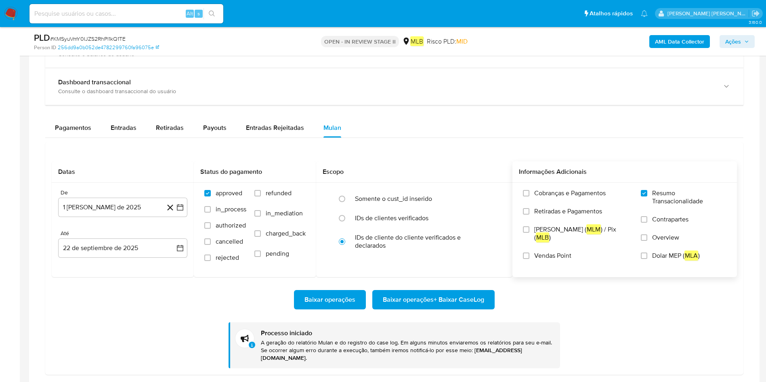
scroll to position [1029, 0]
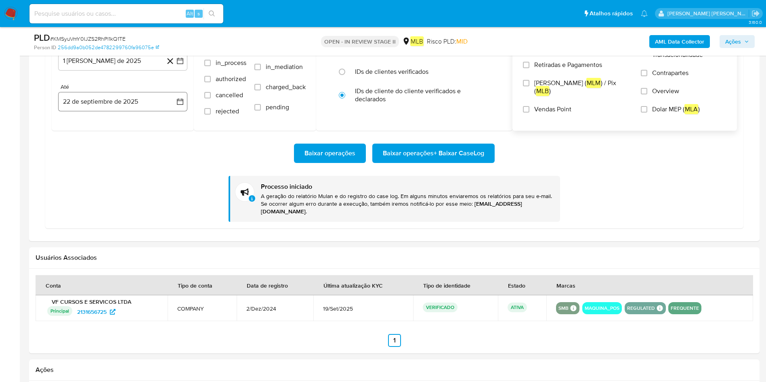
click at [115, 105] on button "22 de septiembre de 2025" at bounding box center [122, 101] width 129 height 19
click at [170, 191] on button "21" at bounding box center [171, 192] width 13 height 13
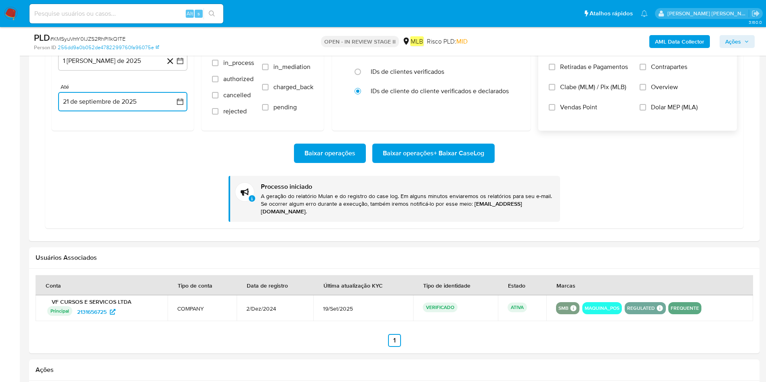
scroll to position [969, 0]
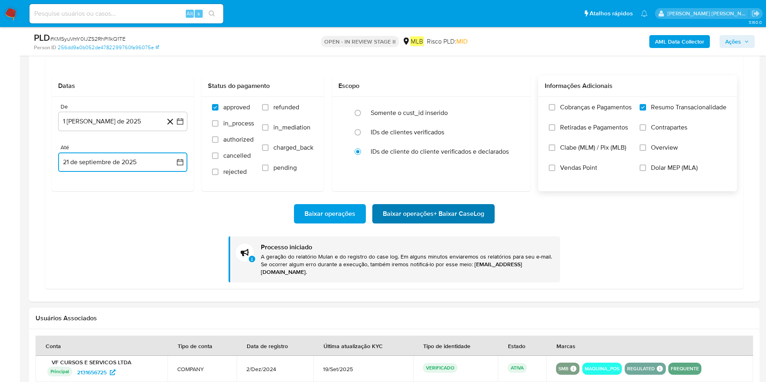
click at [452, 212] on span "Baixar operações + Baixar CaseLog" at bounding box center [433, 214] width 101 height 18
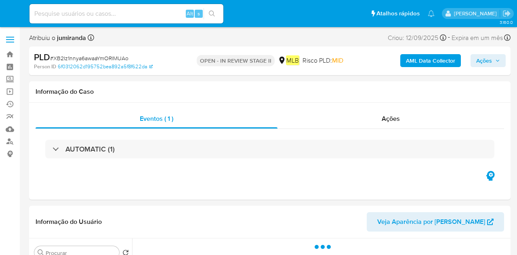
select select "10"
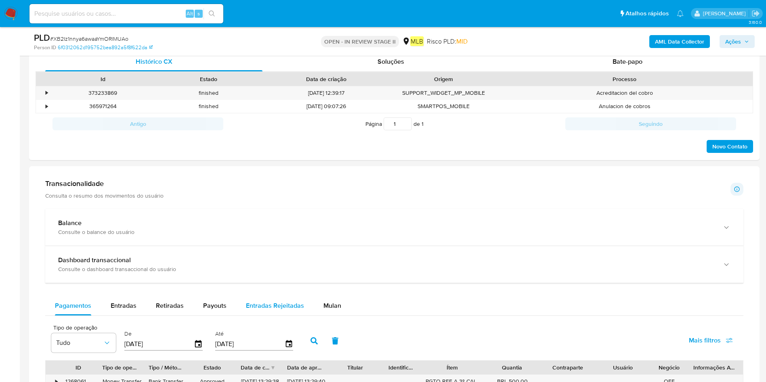
scroll to position [484, 0]
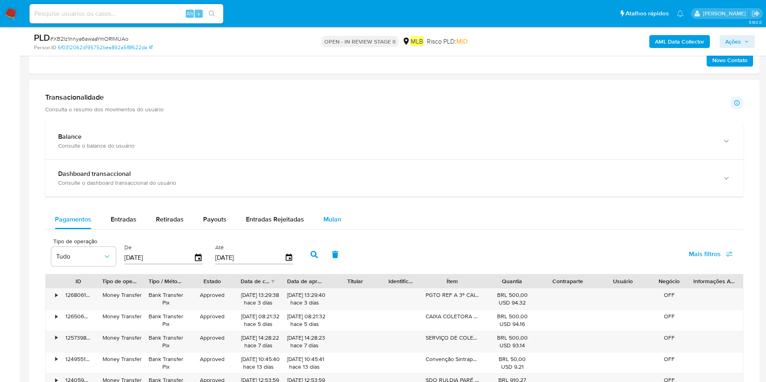
click at [325, 221] on span "Mulan" at bounding box center [332, 219] width 18 height 9
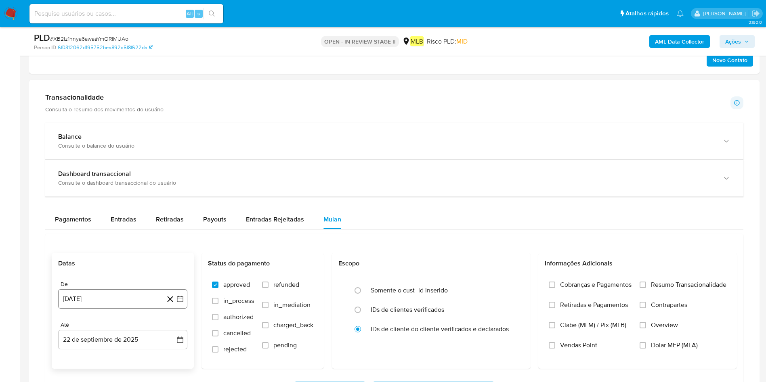
drag, startPoint x: 76, startPoint y: 298, endPoint x: 82, endPoint y: 297, distance: 5.4
click at [76, 254] on button "[DATE]" at bounding box center [122, 298] width 129 height 19
click at [109, 174] on span "agosto 2024" at bounding box center [118, 176] width 37 height 8
click at [176, 172] on div "2024 2024 ene feb mar abr may jun jul ago sep oct nov dic" at bounding box center [122, 218] width 128 height 137
click at [170, 166] on icon "Año siguiente" at bounding box center [171, 167] width 10 height 10
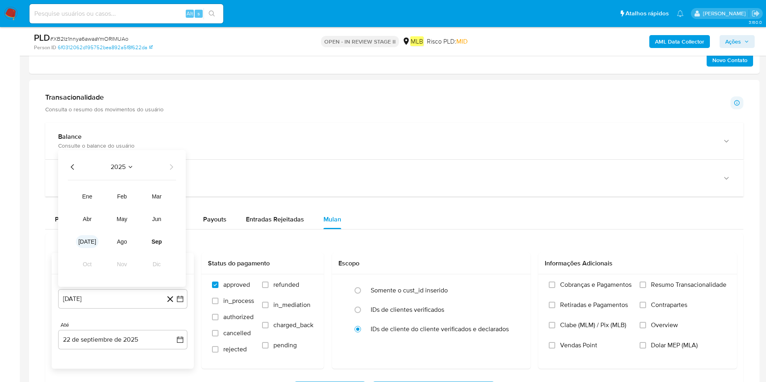
click at [89, 239] on span "[DATE]" at bounding box center [87, 242] width 18 height 6
click at [88, 200] on button "1" at bounding box center [90, 206] width 13 height 13
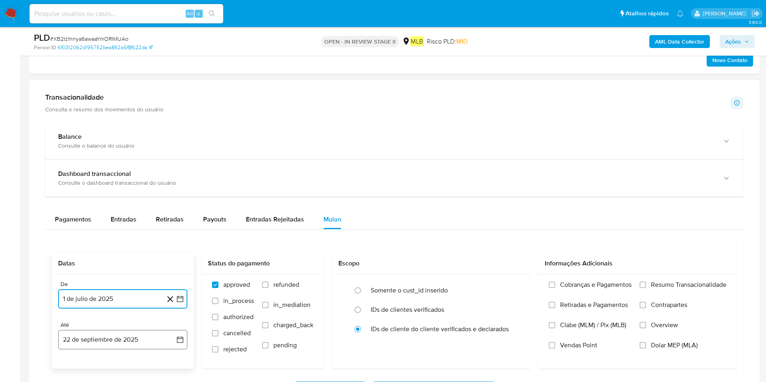
click at [112, 254] on button "22 de septiembre de 2025" at bounding box center [122, 339] width 129 height 19
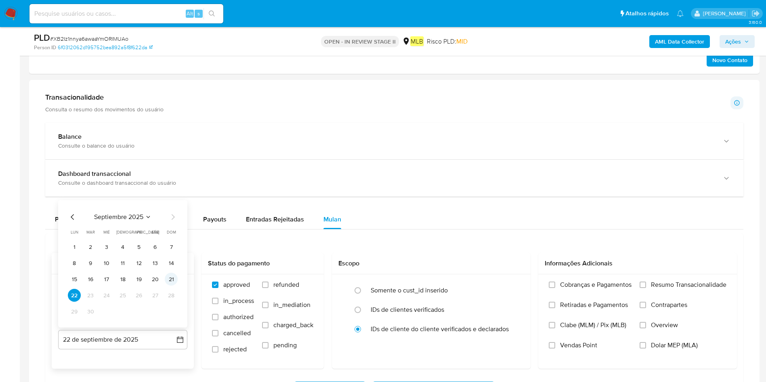
click at [174, 254] on button "21" at bounding box center [171, 279] width 13 height 13
click at [516, 254] on span "Resumo Transacionalidade" at bounding box center [688, 285] width 75 height 8
click at [516, 254] on input "Resumo Transacionalidade" at bounding box center [642, 285] width 6 height 6
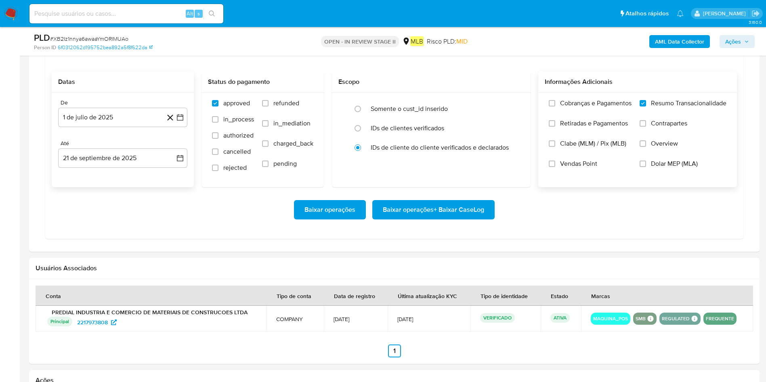
click at [443, 208] on span "Baixar operações + Baixar CaseLog" at bounding box center [433, 210] width 101 height 18
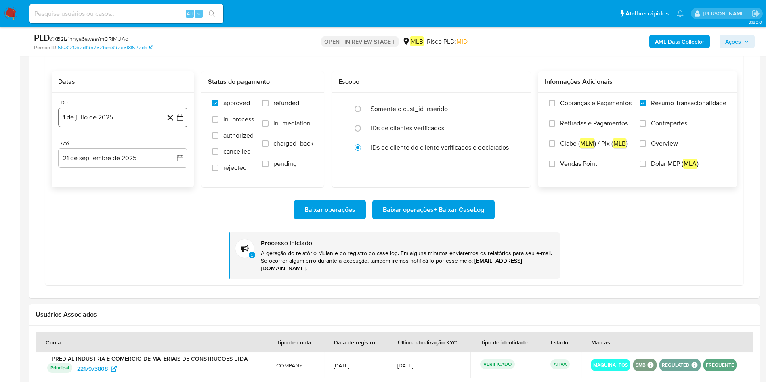
click at [94, 113] on button "1 de julio de 2025" at bounding box center [122, 117] width 129 height 19
click at [107, 144] on span "julio 2025" at bounding box center [119, 146] width 30 height 8
click at [116, 224] on button "ago" at bounding box center [122, 221] width 23 height 13
click at [141, 169] on table "lun lunes mar martes mié miércoles jue jueves vie viernes sáb sábado dom doming…" at bounding box center [123, 203] width 110 height 89
click at [134, 176] on button "1" at bounding box center [138, 176] width 13 height 13
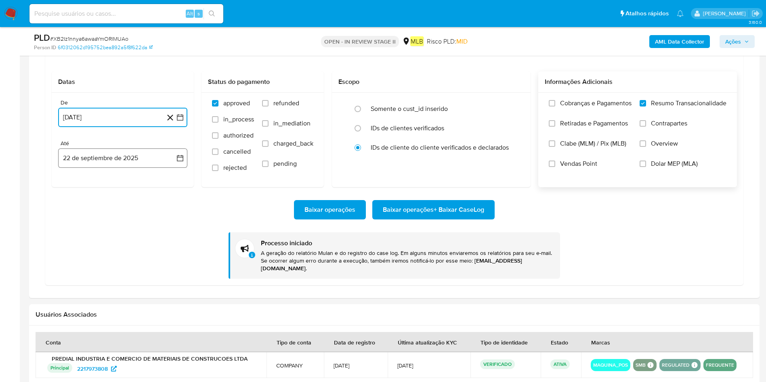
click at [131, 158] on button "22 de septiembre de 2025" at bounding box center [122, 158] width 129 height 19
click at [172, 250] on button "21" at bounding box center [171, 249] width 13 height 13
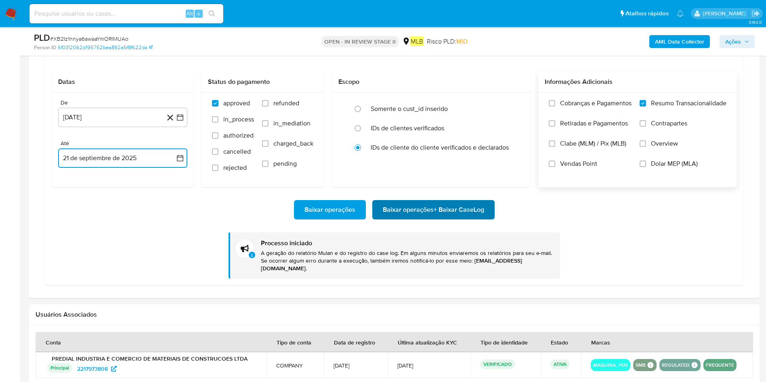
click at [443, 210] on span "Baixar operações + Baixar CaseLog" at bounding box center [433, 210] width 101 height 18
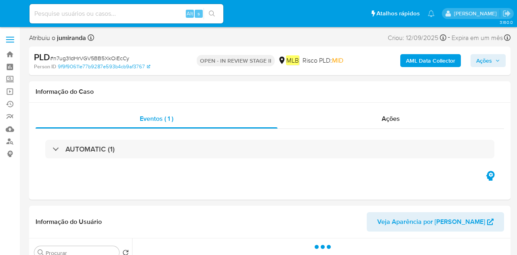
select select "10"
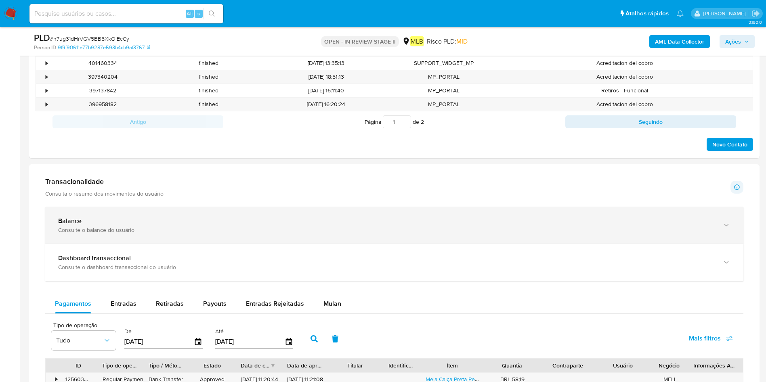
scroll to position [484, 0]
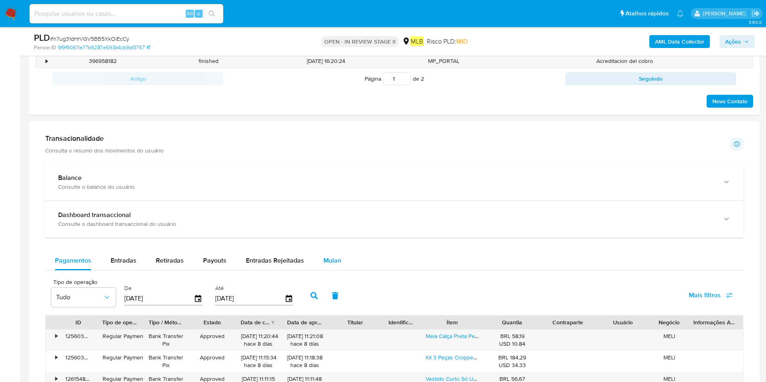
click at [330, 254] on div "Mulan" at bounding box center [332, 260] width 18 height 19
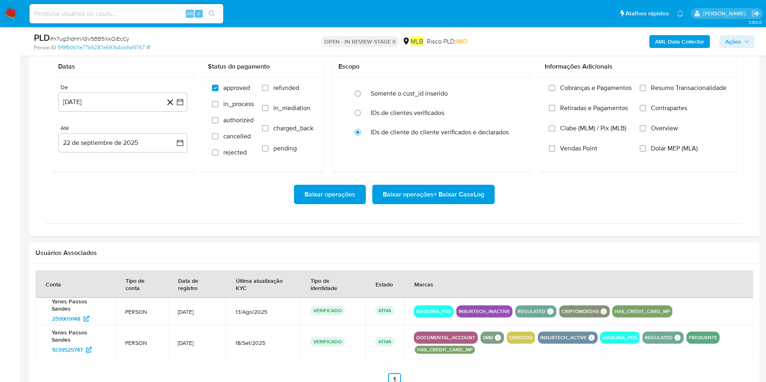
scroll to position [727, 0]
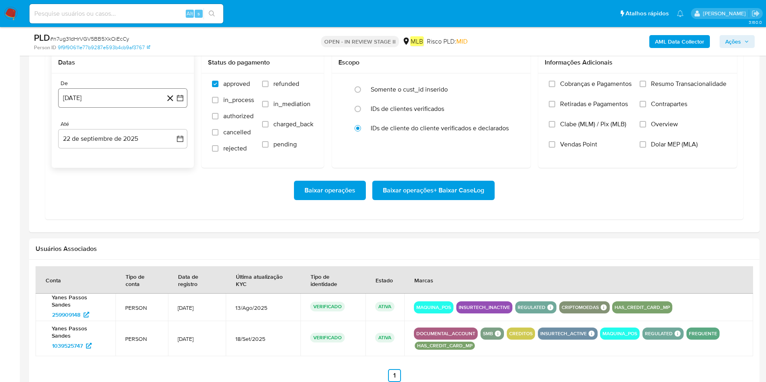
click at [126, 100] on button "[DATE]" at bounding box center [122, 97] width 129 height 19
click at [125, 126] on span "agosto 2024" at bounding box center [118, 127] width 37 height 8
click at [167, 123] on icon "Año siguiente" at bounding box center [171, 127] width 10 height 10
click at [87, 202] on span "[DATE]" at bounding box center [87, 202] width 18 height 6
click at [153, 100] on button "[DATE]" at bounding box center [122, 97] width 129 height 19
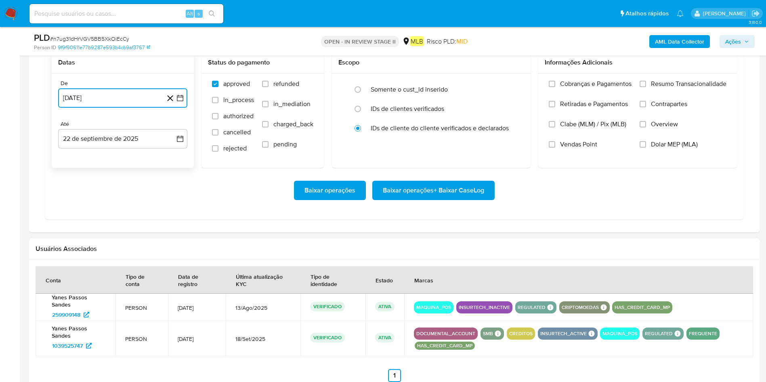
click at [136, 103] on button "[DATE]" at bounding box center [122, 97] width 129 height 19
click at [126, 131] on span "agosto 2024" at bounding box center [118, 127] width 37 height 8
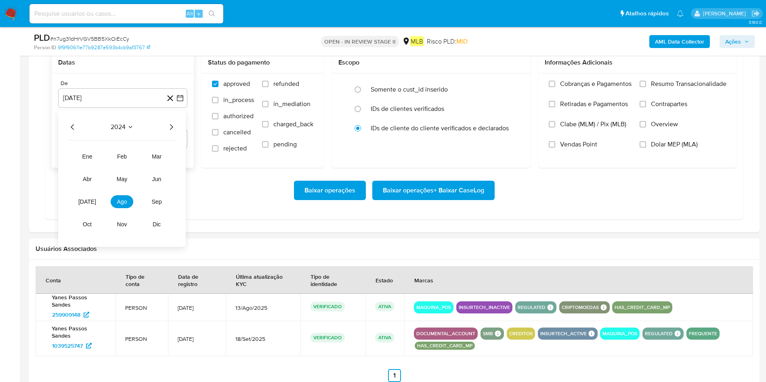
click at [175, 124] on icon "Año siguiente" at bounding box center [171, 127] width 10 height 10
click at [94, 205] on button "[DATE]" at bounding box center [87, 201] width 23 height 13
click at [91, 156] on button "1" at bounding box center [90, 157] width 13 height 13
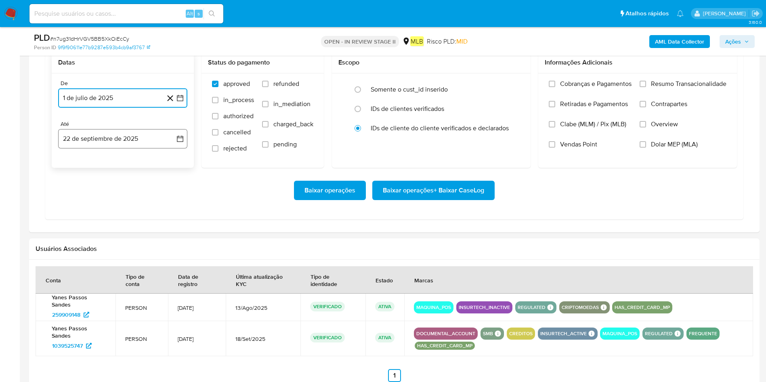
click at [108, 140] on button "22 de septiembre de 2025" at bounding box center [122, 138] width 129 height 19
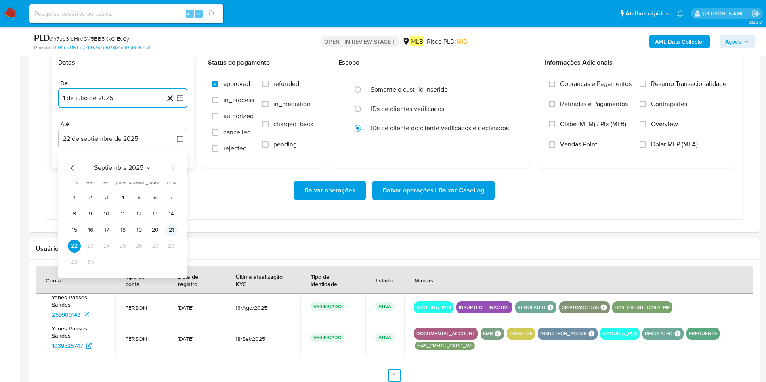
click at [169, 228] on button "21" at bounding box center [171, 230] width 13 height 13
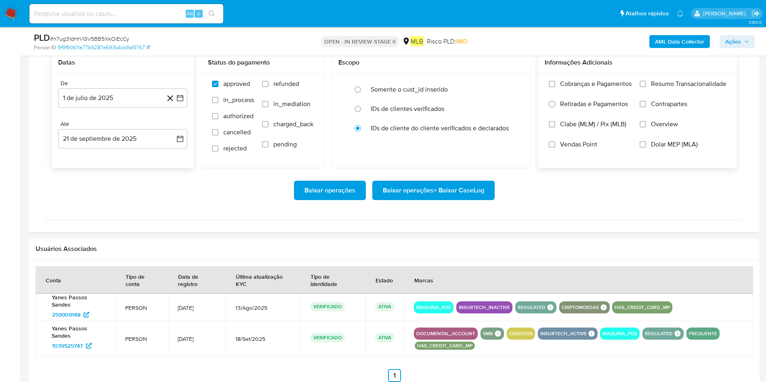
click at [516, 77] on div "Cobranças e Pagamentos Retiradas e Pagamentos Clabe (MLM) / Pix (MLB) Vendas Po…" at bounding box center [637, 120] width 199 height 94
click at [516, 81] on span "Resumo Transacionalidade" at bounding box center [688, 84] width 75 height 8
click at [516, 81] on input "Resumo Transacionalidade" at bounding box center [642, 84] width 6 height 6
click at [114, 93] on button "1 de julio de 2025" at bounding box center [122, 97] width 129 height 19
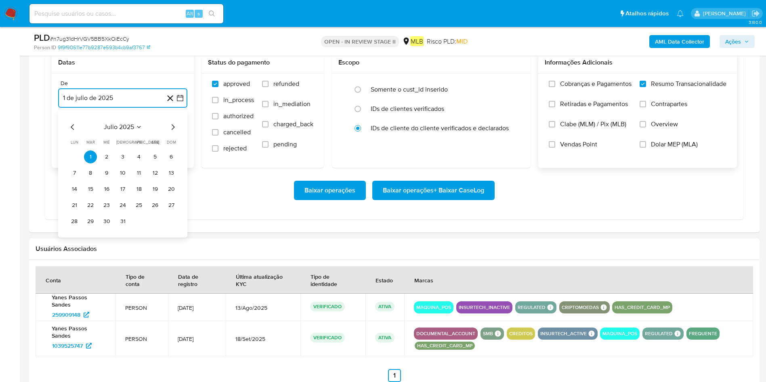
click at [174, 125] on icon "Mes siguiente" at bounding box center [173, 127] width 10 height 10
drag, startPoint x: 130, startPoint y: 159, endPoint x: 134, endPoint y: 157, distance: 4.7
click at [130, 158] on tr "1 2 3" at bounding box center [123, 157] width 110 height 13
click at [137, 156] on button "1" at bounding box center [138, 157] width 13 height 13
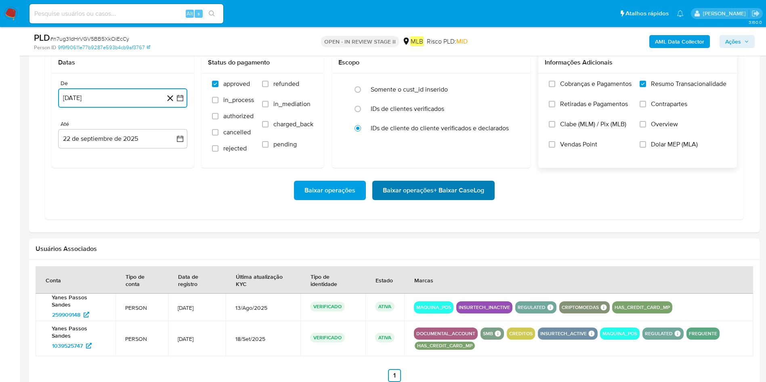
click at [456, 192] on span "Baixar operações + Baixar CaseLog" at bounding box center [433, 191] width 101 height 18
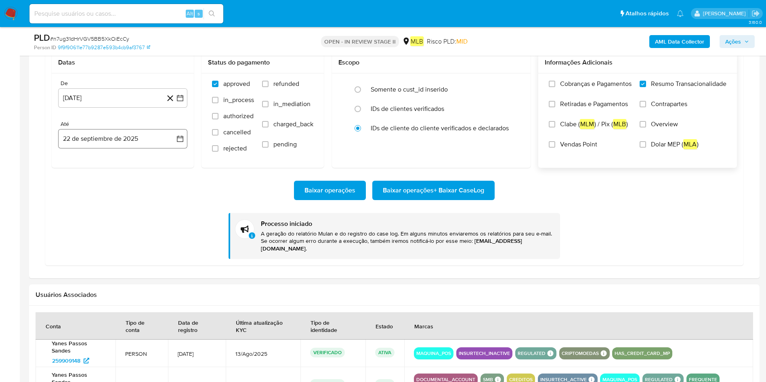
click at [123, 142] on button "22 de septiembre de 2025" at bounding box center [122, 138] width 129 height 19
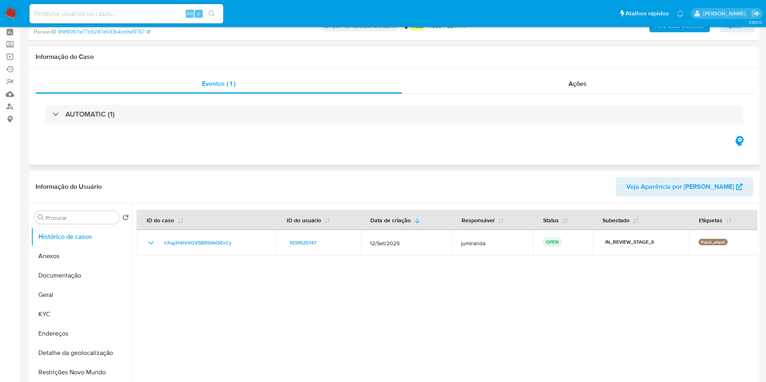
scroll to position [0, 0]
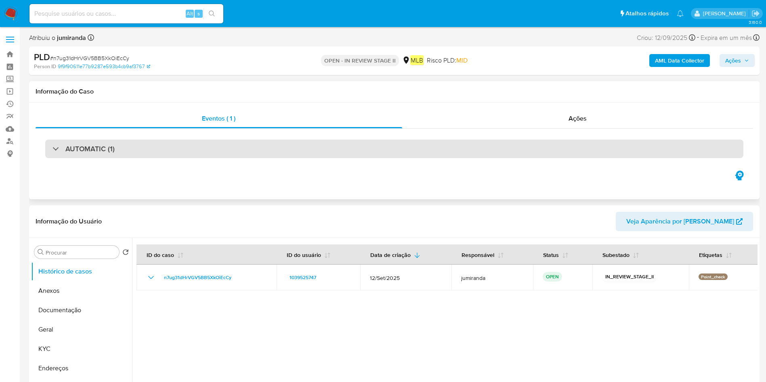
click at [192, 153] on div "AUTOMATIC (1)" at bounding box center [394, 149] width 698 height 19
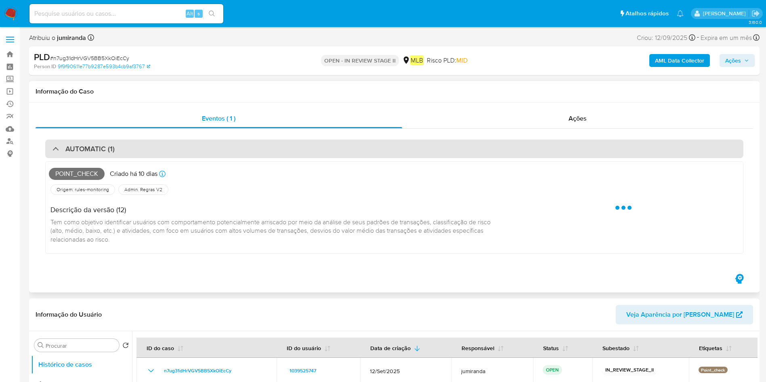
click at [199, 151] on div "AUTOMATIC (1)" at bounding box center [394, 149] width 698 height 19
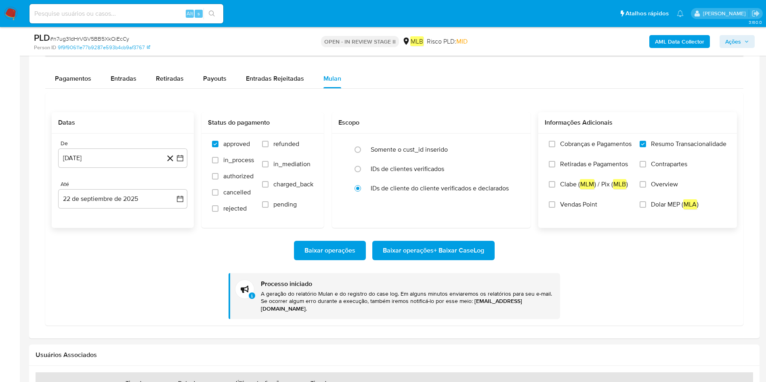
scroll to position [601, 0]
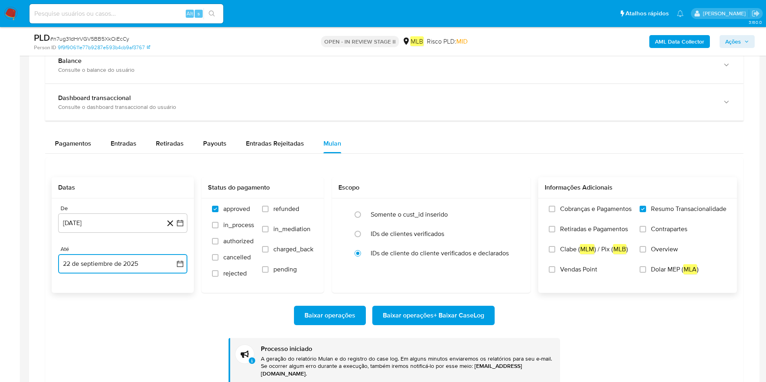
drag, startPoint x: 119, startPoint y: 260, endPoint x: 132, endPoint y: 260, distance: 12.9
click at [117, 254] on button "22 de septiembre de 2025" at bounding box center [122, 263] width 129 height 19
drag, startPoint x: 171, startPoint y: 202, endPoint x: 536, endPoint y: 170, distance: 366.6
click at [171, 202] on button "21" at bounding box center [171, 203] width 13 height 13
click at [477, 254] on span "Baixar operações + Baixar CaseLog" at bounding box center [433, 316] width 101 height 18
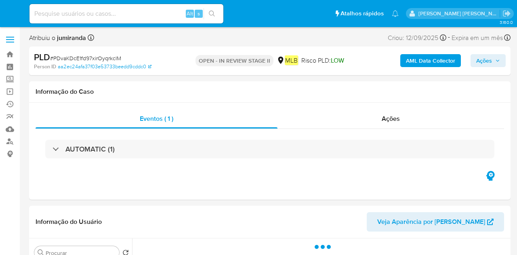
select select "10"
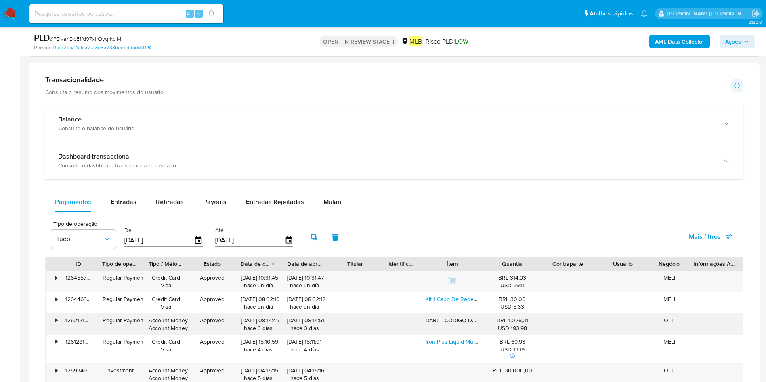
scroll to position [605, 0]
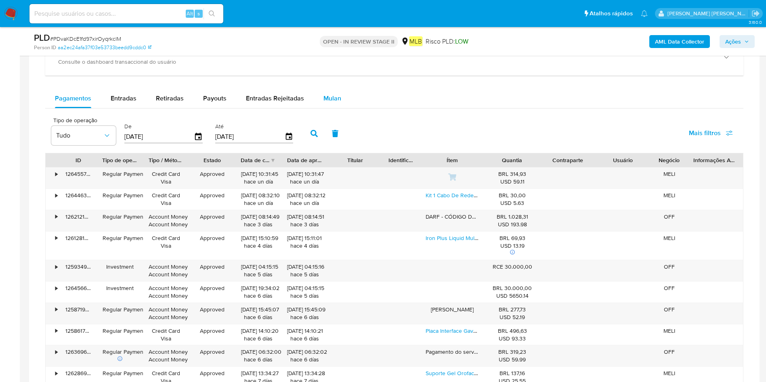
click at [341, 96] on button "Mulan" at bounding box center [332, 98] width 37 height 19
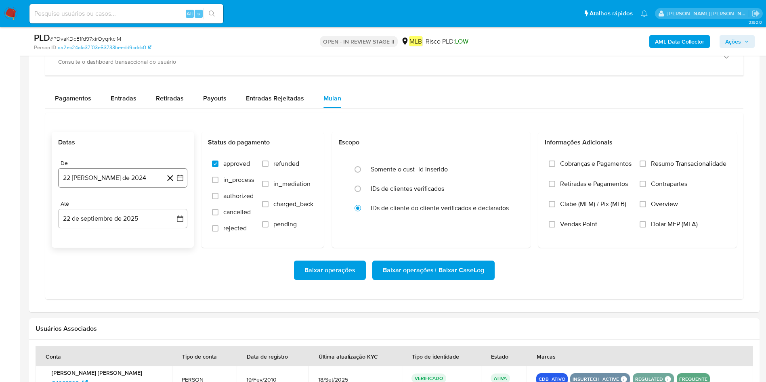
click at [67, 167] on div "De 22 [PERSON_NAME] de 2024 [DATE]" at bounding box center [122, 174] width 129 height 28
click at [75, 176] on button "22 [PERSON_NAME] de 2024" at bounding box center [122, 177] width 129 height 19
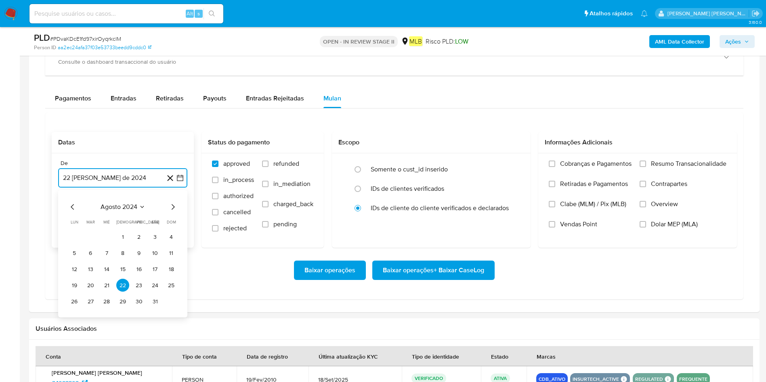
click at [113, 205] on span "agosto 2024" at bounding box center [118, 207] width 37 height 8
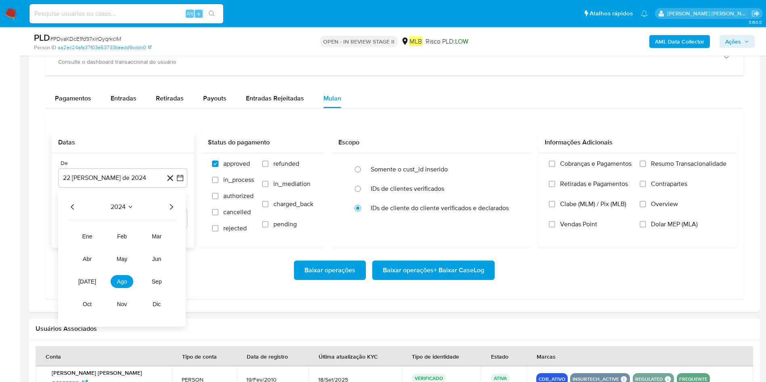
click at [168, 205] on icon "Año siguiente" at bounding box center [171, 207] width 10 height 10
click at [114, 254] on button "ago" at bounding box center [122, 281] width 23 height 13
click at [144, 230] on td "1" at bounding box center [138, 236] width 13 height 13
click at [137, 235] on button "1" at bounding box center [138, 236] width 13 height 13
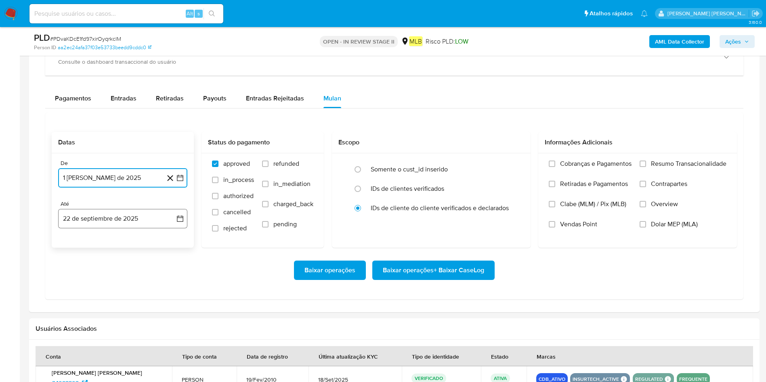
click at [127, 215] on button "22 de septiembre de 2025" at bounding box center [122, 218] width 129 height 19
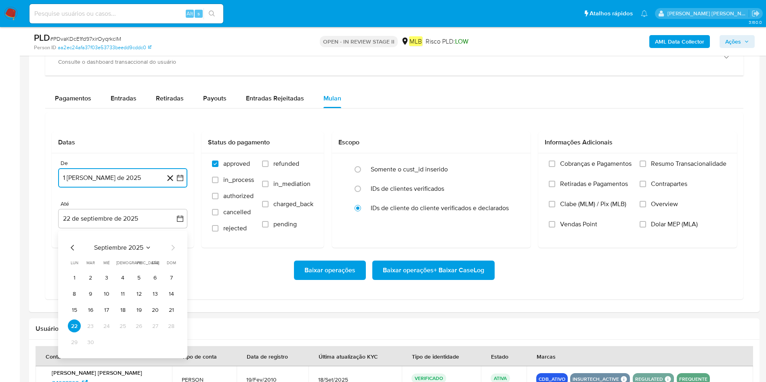
drag, startPoint x: 170, startPoint y: 312, endPoint x: 190, endPoint y: 302, distance: 22.7
click at [170, 254] on button "21" at bounding box center [171, 310] width 13 height 13
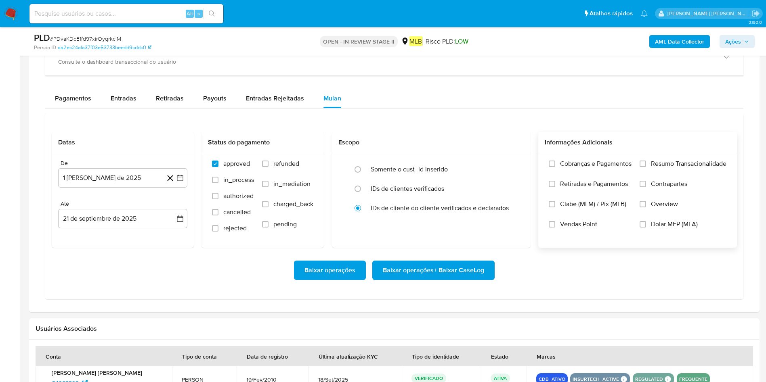
click at [516, 160] on span "Resumo Transacionalidade" at bounding box center [688, 164] width 75 height 8
click at [516, 161] on input "Resumo Transacionalidade" at bounding box center [642, 164] width 6 height 6
click at [473, 254] on span "Baixar operações + Baixar CaseLog" at bounding box center [433, 271] width 101 height 18
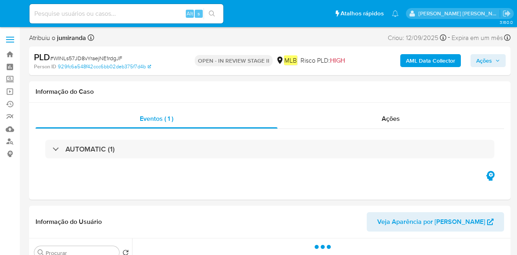
select select "10"
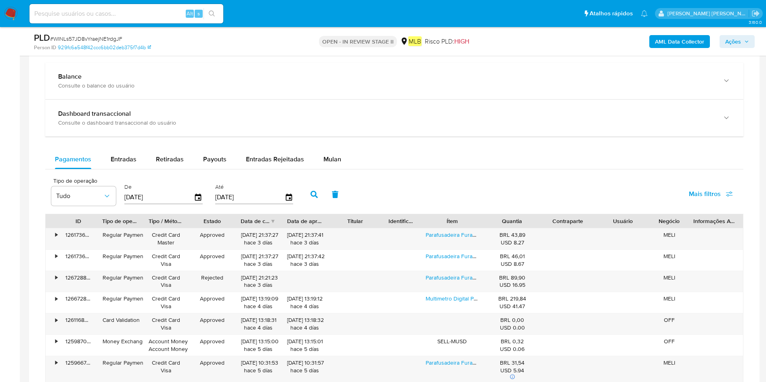
scroll to position [545, 0]
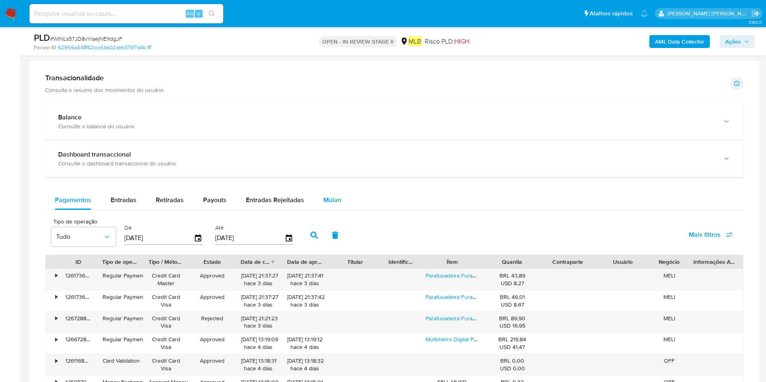
click at [332, 204] on div "Mulan" at bounding box center [332, 200] width 18 height 19
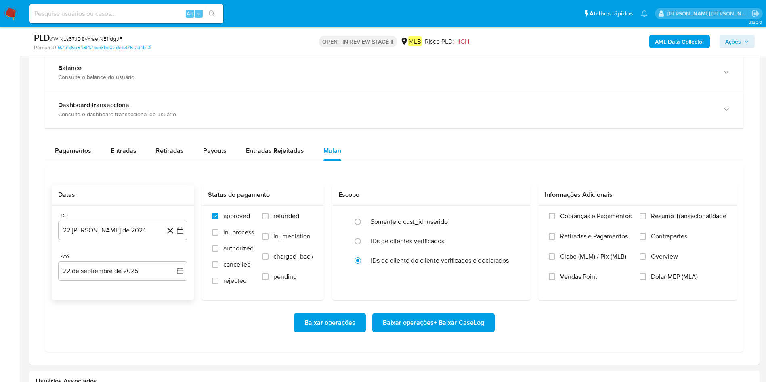
scroll to position [605, 0]
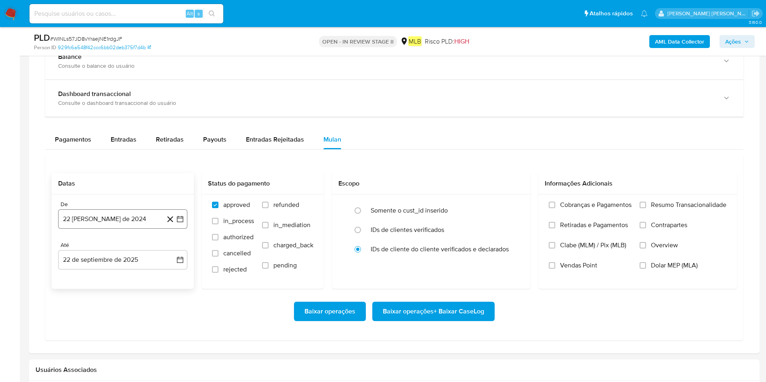
click at [113, 211] on button "22 [PERSON_NAME] de 2024" at bounding box center [122, 218] width 129 height 19
click at [138, 244] on button "agosto 2024" at bounding box center [122, 248] width 45 height 8
click at [172, 248] on icon "Año siguiente" at bounding box center [171, 248] width 10 height 10
click at [124, 254] on button "ago" at bounding box center [122, 322] width 23 height 13
click at [138, 254] on button "1" at bounding box center [138, 278] width 13 height 13
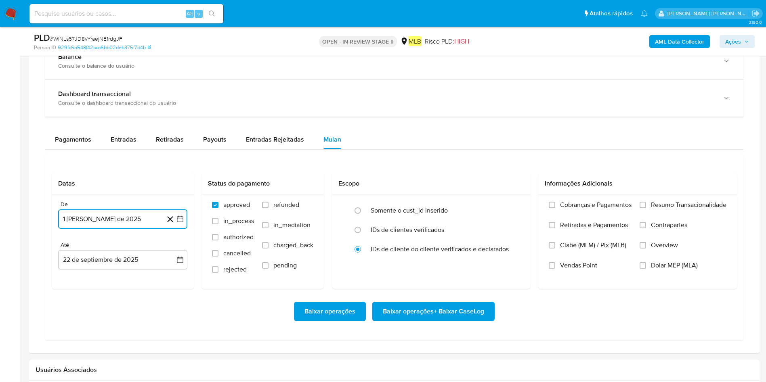
drag, startPoint x: 135, startPoint y: 258, endPoint x: 138, endPoint y: 293, distance: 36.1
click at [134, 254] on button "22 de septiembre de 2025" at bounding box center [122, 259] width 129 height 19
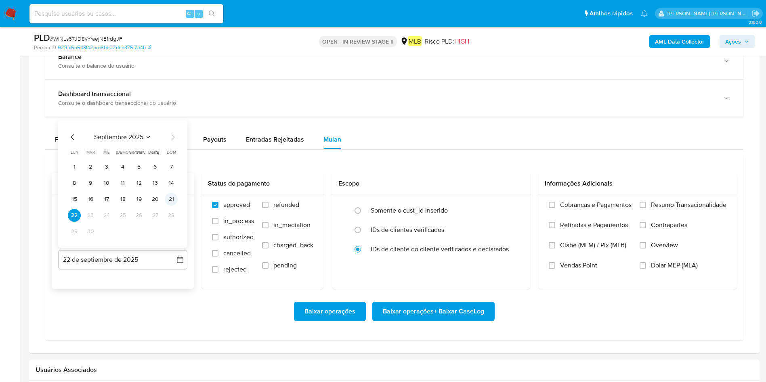
click at [174, 198] on button "21" at bounding box center [171, 199] width 13 height 13
click at [516, 204] on span "Resumo Transacionalidade" at bounding box center [688, 205] width 75 height 8
click at [516, 204] on input "Resumo Transacionalidade" at bounding box center [642, 205] width 6 height 6
click at [474, 254] on span "Baixar operações + Baixar CaseLog" at bounding box center [433, 312] width 101 height 18
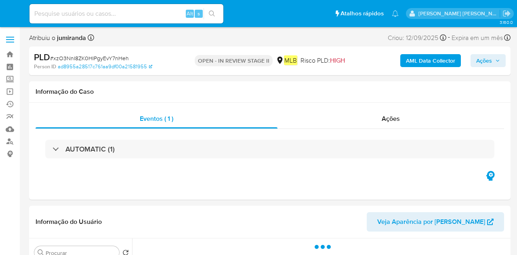
select select "10"
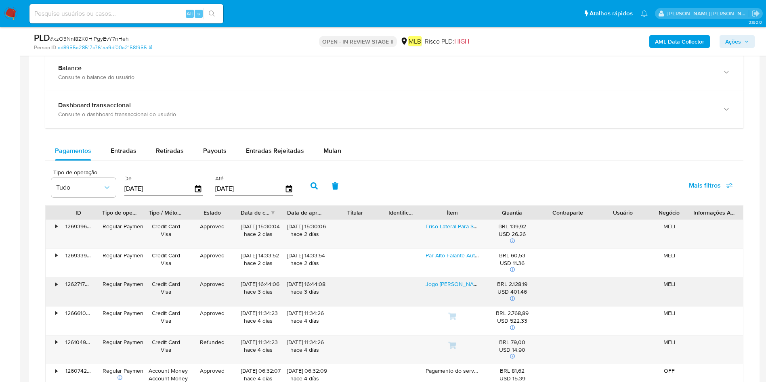
scroll to position [666, 0]
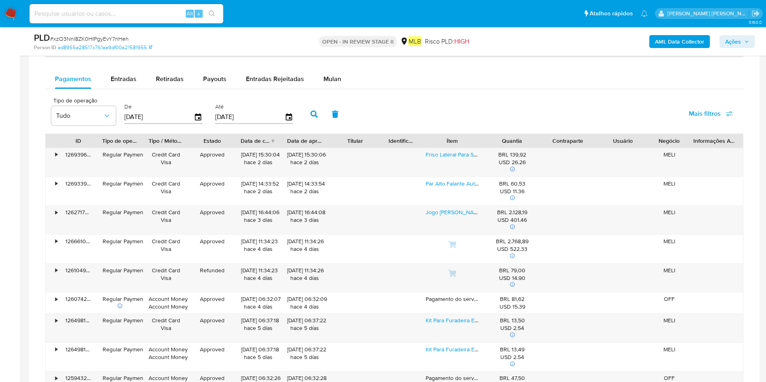
drag, startPoint x: 327, startPoint y: 75, endPoint x: 296, endPoint y: 89, distance: 33.6
click at [327, 74] on span "Mulan" at bounding box center [332, 78] width 18 height 9
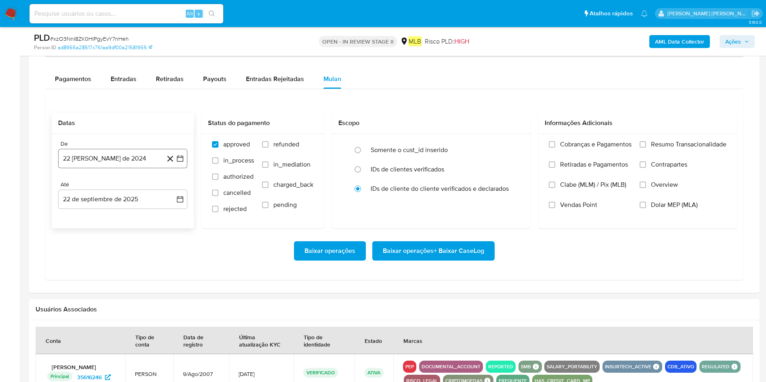
drag, startPoint x: 121, startPoint y: 149, endPoint x: 121, endPoint y: 160, distance: 10.9
click at [121, 151] on button "22 [PERSON_NAME] de 2024" at bounding box center [122, 158] width 129 height 19
click at [119, 165] on button "22 [PERSON_NAME] de 2024" at bounding box center [122, 158] width 129 height 19
drag, startPoint x: 118, startPoint y: 160, endPoint x: 119, endPoint y: 168, distance: 8.5
click at [118, 161] on button "22 [PERSON_NAME] de 2024" at bounding box center [122, 158] width 129 height 19
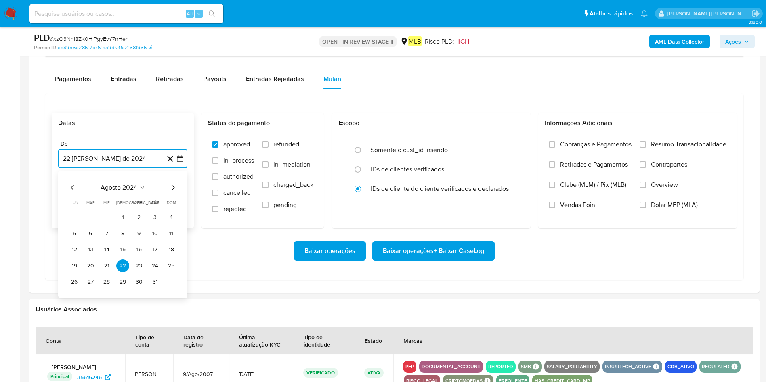
click at [112, 191] on span "agosto 2024" at bounding box center [118, 188] width 37 height 8
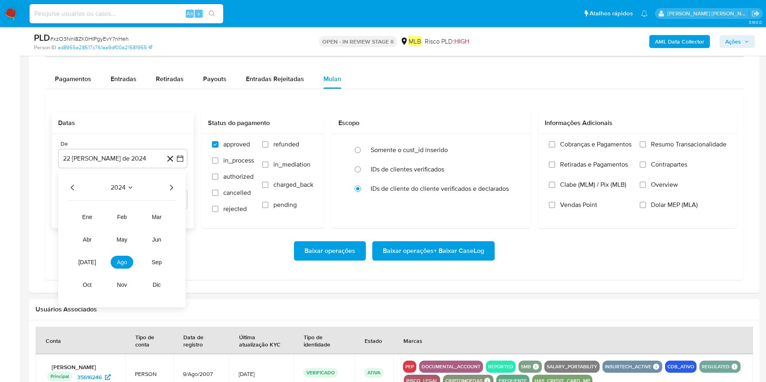
click at [180, 180] on div "2024 2024 ene feb mar abr may jun jul ago sep oct nov dic" at bounding box center [122, 239] width 128 height 137
click at [174, 184] on icon "Año siguiente" at bounding box center [171, 188] width 10 height 10
click at [121, 254] on span "ago" at bounding box center [122, 262] width 10 height 6
drag, startPoint x: 141, startPoint y: 218, endPoint x: 140, endPoint y: 207, distance: 10.9
click at [139, 218] on button "1" at bounding box center [138, 217] width 13 height 13
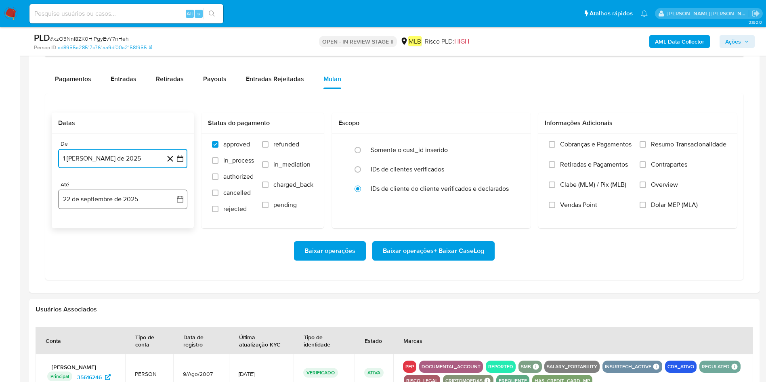
drag, startPoint x: 140, startPoint y: 199, endPoint x: 139, endPoint y: 208, distance: 8.6
click at [139, 199] on button "22 de septiembre de 2025" at bounding box center [122, 199] width 129 height 19
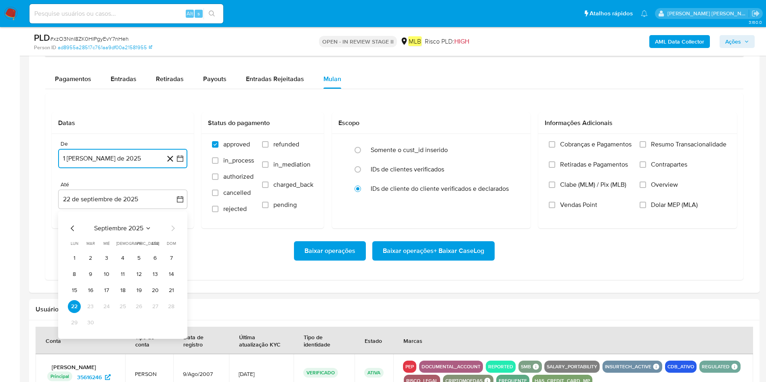
drag, startPoint x: 173, startPoint y: 285, endPoint x: 184, endPoint y: 280, distance: 11.9
click at [174, 254] on button "21" at bounding box center [171, 290] width 13 height 13
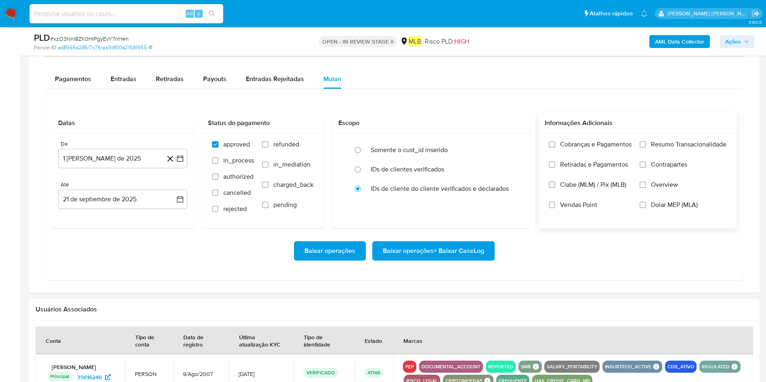
click at [516, 145] on span "Resumo Transacionalidade" at bounding box center [688, 144] width 75 height 8
click at [516, 145] on input "Resumo Transacionalidade" at bounding box center [642, 144] width 6 height 6
click at [472, 254] on span "Baixar operações + Baixar CaseLog" at bounding box center [433, 251] width 101 height 18
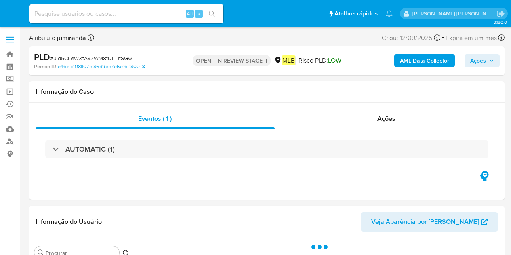
select select "10"
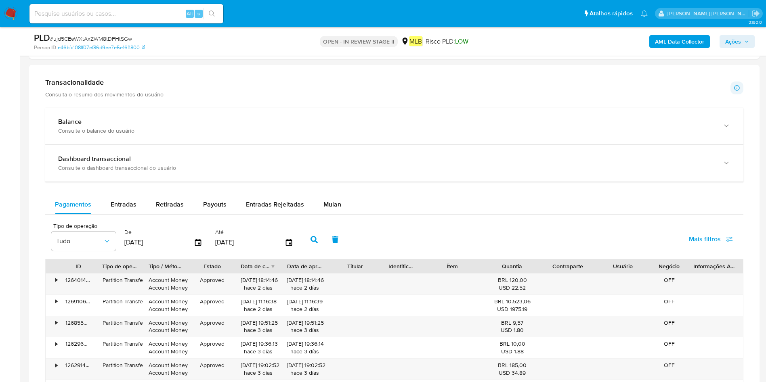
scroll to position [605, 0]
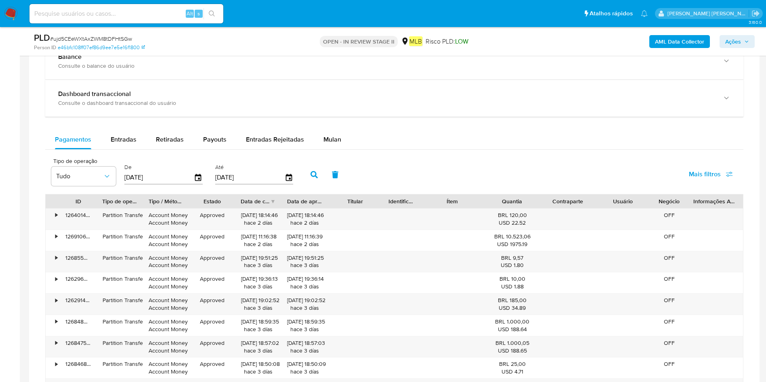
click at [336, 135] on span "Mulan" at bounding box center [332, 139] width 18 height 9
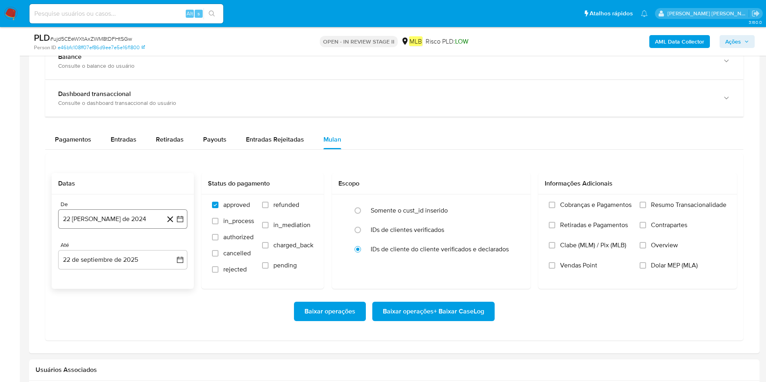
click at [142, 218] on button "22 [PERSON_NAME] de 2024" at bounding box center [122, 218] width 129 height 19
click at [126, 245] on span "agosto 2024" at bounding box center [118, 248] width 37 height 8
click at [169, 248] on icon "Año siguiente" at bounding box center [171, 248] width 10 height 10
click at [119, 254] on span "ago" at bounding box center [122, 323] width 10 height 6
click at [138, 254] on button "1" at bounding box center [138, 278] width 13 height 13
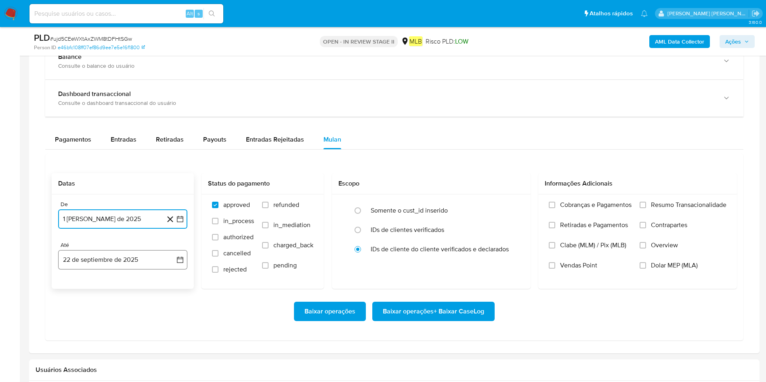
click at [152, 253] on button "22 de septiembre de 2025" at bounding box center [122, 259] width 129 height 19
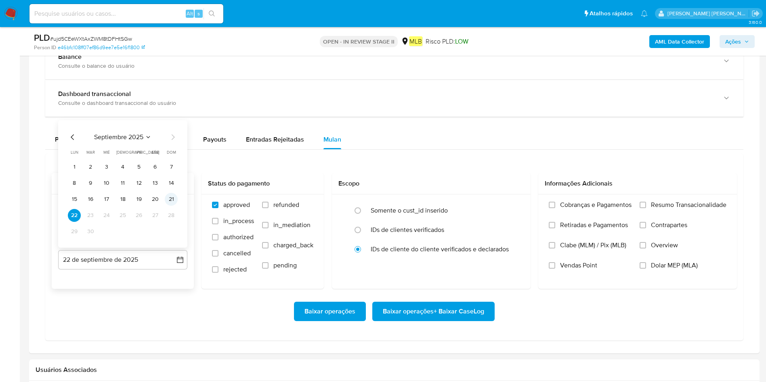
click at [171, 198] on button "21" at bounding box center [171, 199] width 13 height 13
click at [510, 209] on span "Resumo Transacionalidade" at bounding box center [688, 205] width 75 height 8
click at [510, 208] on input "Resumo Transacionalidade" at bounding box center [642, 205] width 6 height 6
drag, startPoint x: 468, startPoint y: 301, endPoint x: 463, endPoint y: 300, distance: 5.3
click at [463, 254] on div "Baixar operações Baixar operações + Baixar CaseLog" at bounding box center [394, 311] width 685 height 45
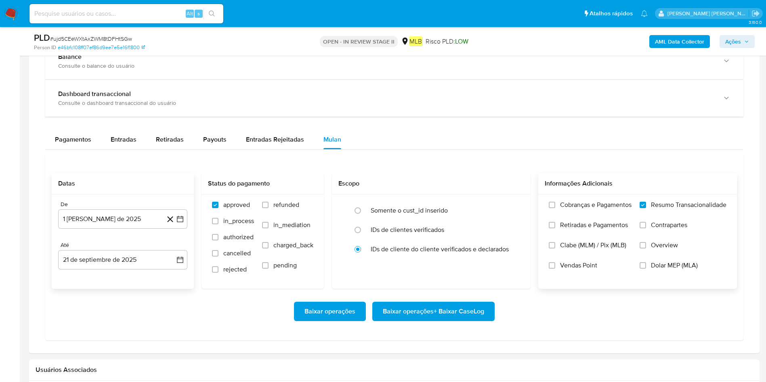
click at [463, 254] on span "Baixar operações + Baixar CaseLog" at bounding box center [433, 312] width 101 height 18
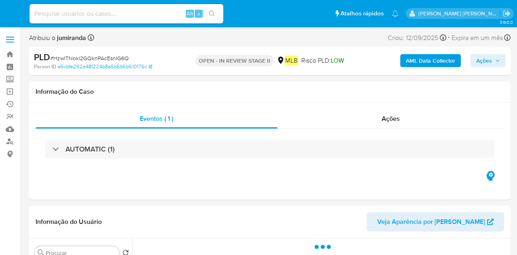
select select "10"
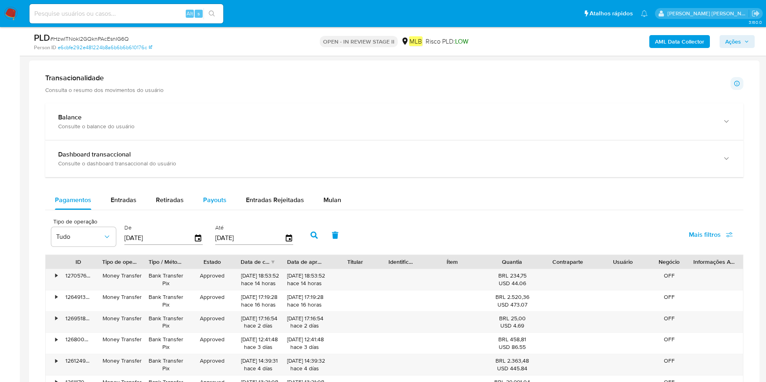
click at [318, 196] on button "Mulan" at bounding box center [332, 200] width 37 height 19
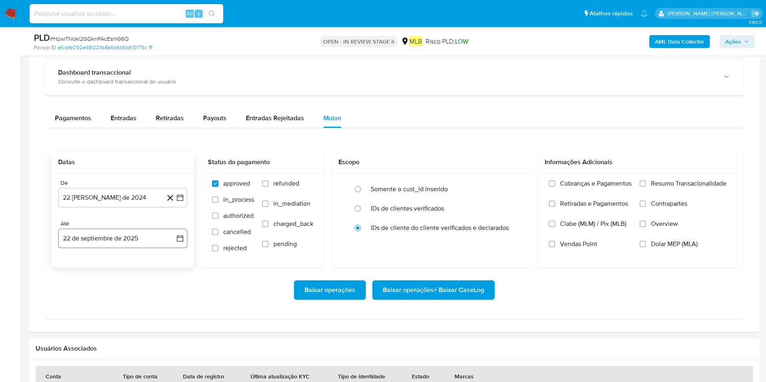
scroll to position [666, 0]
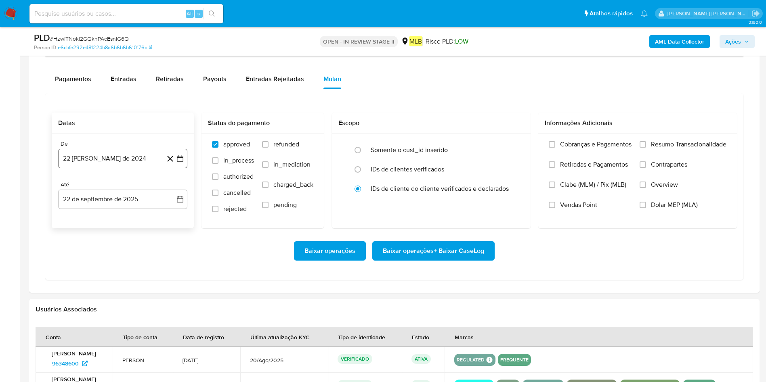
click at [144, 162] on button "22 [PERSON_NAME] de 2024" at bounding box center [122, 158] width 129 height 19
click at [136, 186] on span "agosto 2024" at bounding box center [118, 188] width 37 height 8
click at [175, 189] on icon "Año siguiente" at bounding box center [171, 188] width 10 height 10
click at [125, 254] on span "ago" at bounding box center [122, 262] width 10 height 6
click at [140, 214] on button "1" at bounding box center [138, 217] width 13 height 13
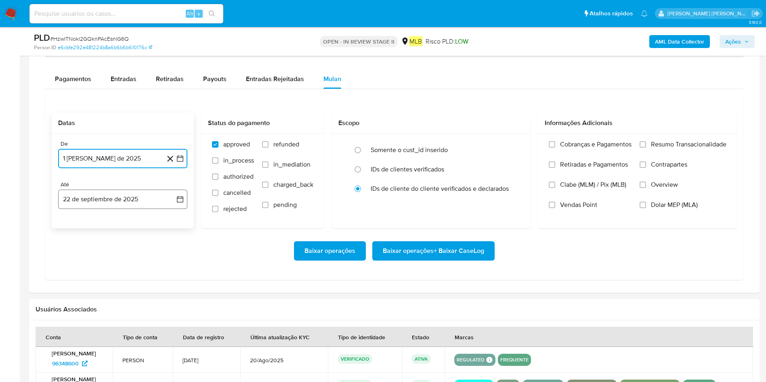
click at [148, 202] on button "22 de septiembre de 2025" at bounding box center [122, 199] width 129 height 19
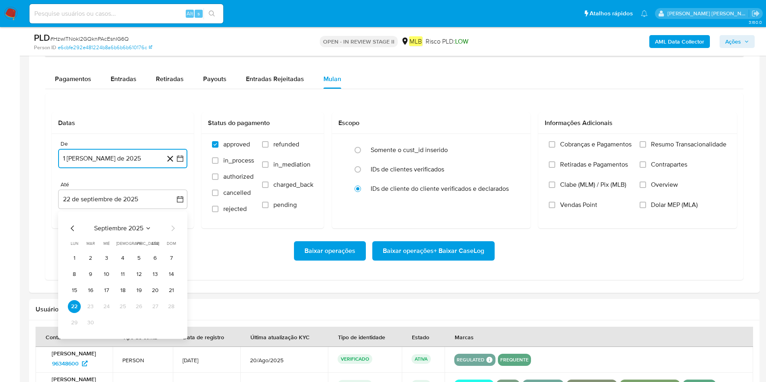
click at [168, 254] on button "21" at bounding box center [171, 290] width 13 height 13
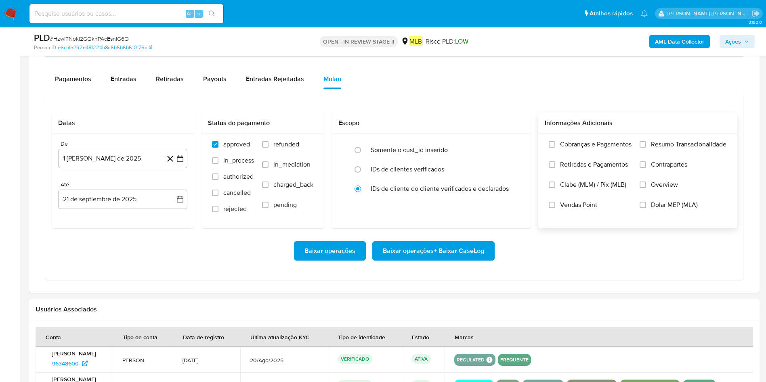
drag, startPoint x: 662, startPoint y: 143, endPoint x: 639, endPoint y: 163, distance: 30.6
click at [516, 143] on span "Resumo Transacionalidade" at bounding box center [688, 144] width 75 height 8
click at [516, 143] on input "Resumo Transacionalidade" at bounding box center [642, 144] width 6 height 6
click at [433, 252] on span "Baixar operações + Baixar CaseLog" at bounding box center [433, 251] width 101 height 18
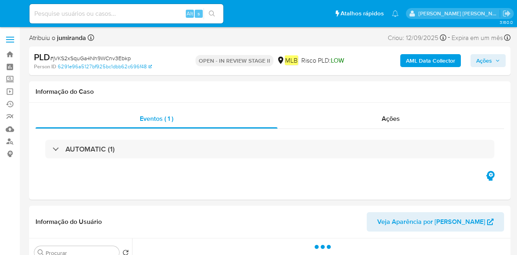
select select "10"
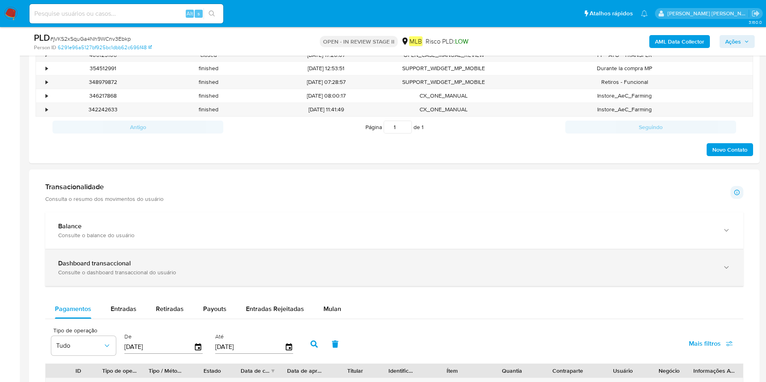
scroll to position [484, 0]
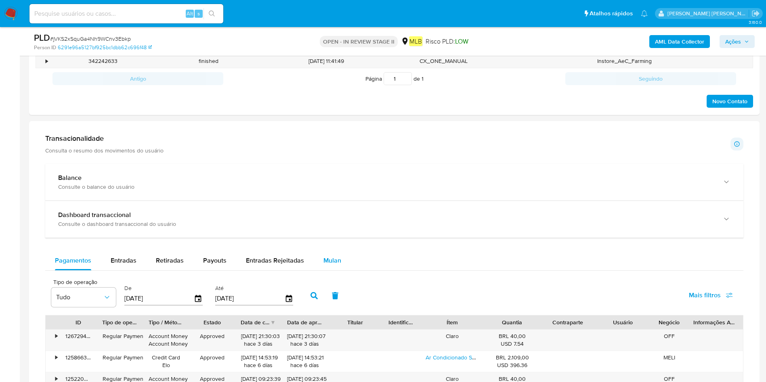
click at [316, 254] on button "Mulan" at bounding box center [332, 260] width 37 height 19
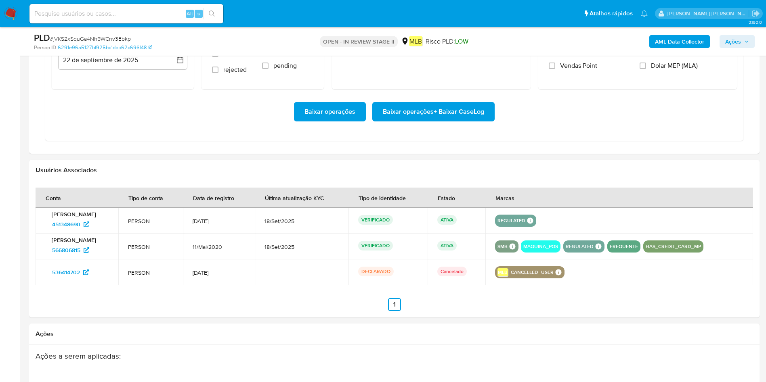
scroll to position [684, 0]
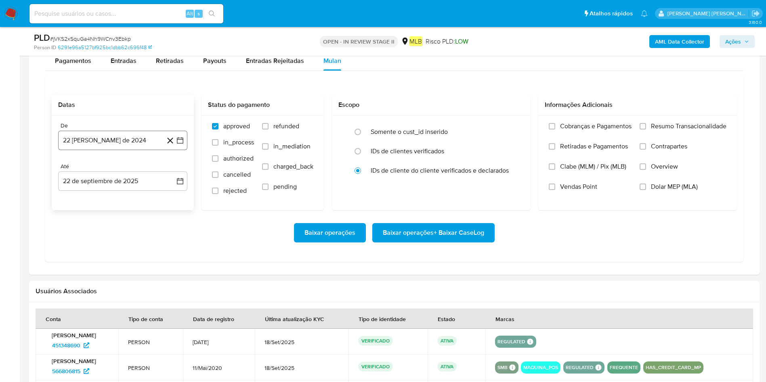
click at [127, 145] on button "22 [PERSON_NAME] de 2024" at bounding box center [122, 140] width 129 height 19
click at [134, 170] on span "agosto 2024" at bounding box center [118, 169] width 37 height 8
click at [173, 169] on icon "Año siguiente" at bounding box center [171, 170] width 10 height 10
click at [119, 245] on span "ago" at bounding box center [122, 244] width 10 height 6
drag, startPoint x: 139, startPoint y: 198, endPoint x: 142, endPoint y: 194, distance: 5.2
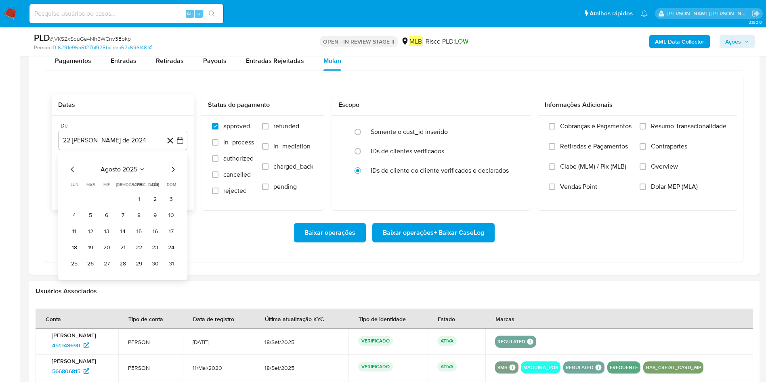
click at [140, 197] on button "1" at bounding box center [138, 199] width 13 height 13
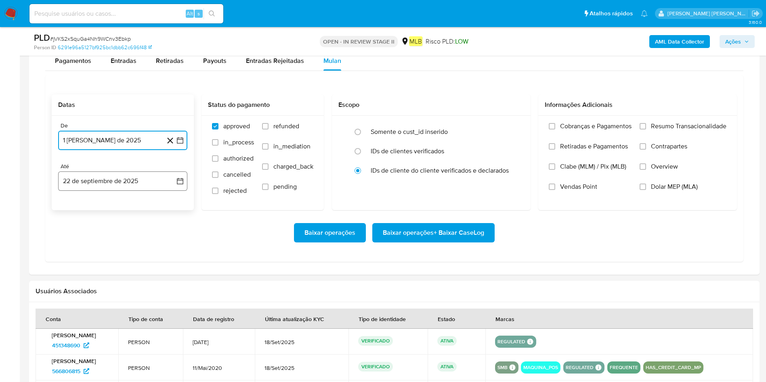
click at [140, 186] on button "22 de septiembre de 2025" at bounding box center [122, 181] width 129 height 19
click at [174, 254] on button "21" at bounding box center [171, 272] width 13 height 13
click at [516, 111] on div "Informações Adicionais" at bounding box center [637, 104] width 199 height 21
click at [516, 127] on span "Resumo Transacionalidade" at bounding box center [688, 126] width 75 height 8
click at [516, 127] on input "Resumo Transacionalidade" at bounding box center [642, 126] width 6 height 6
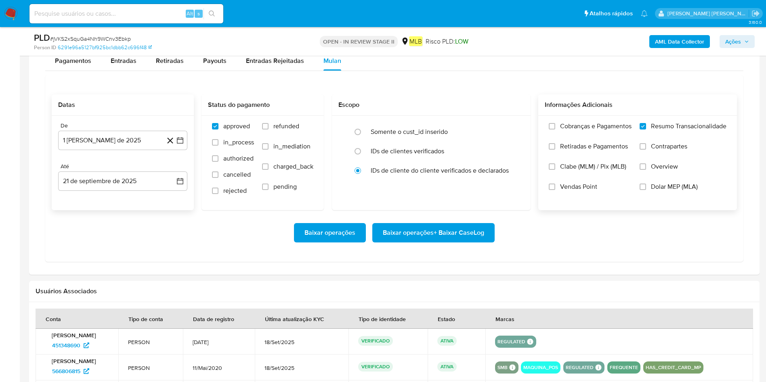
click at [414, 233] on span "Baixar operações + Baixar CaseLog" at bounding box center [433, 233] width 101 height 18
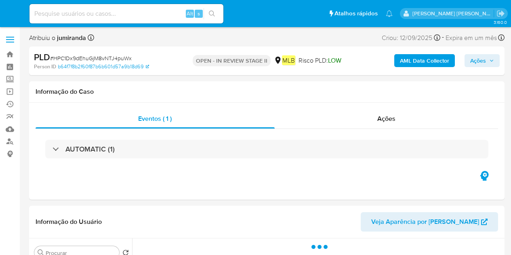
select select "10"
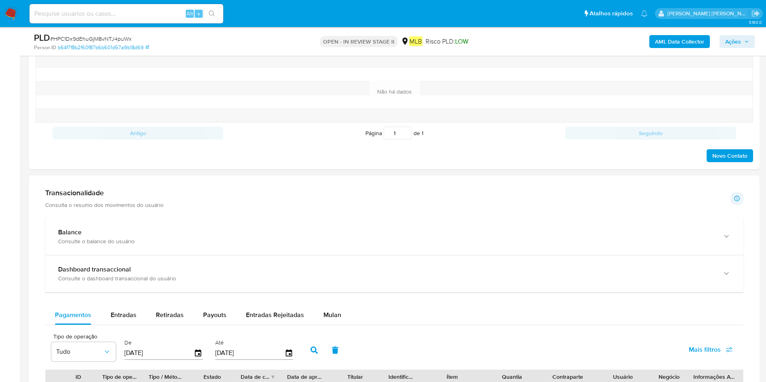
scroll to position [545, 0]
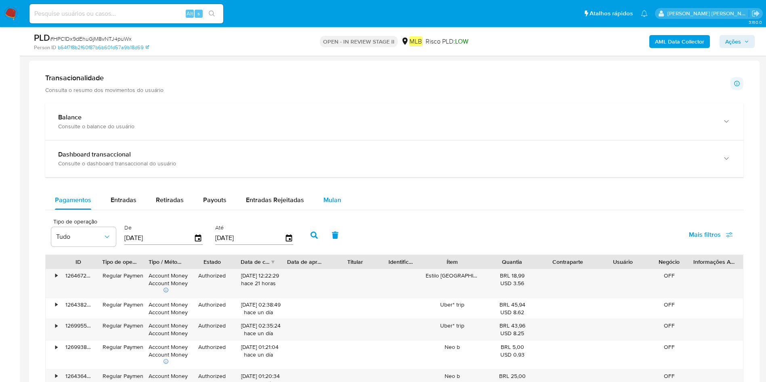
click at [319, 200] on button "Mulan" at bounding box center [332, 200] width 37 height 19
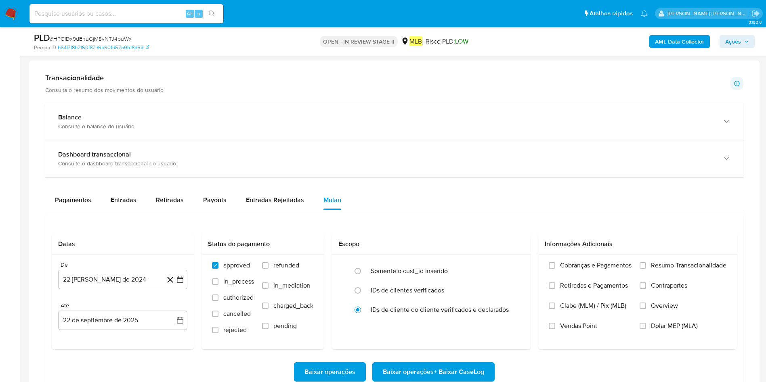
scroll to position [666, 0]
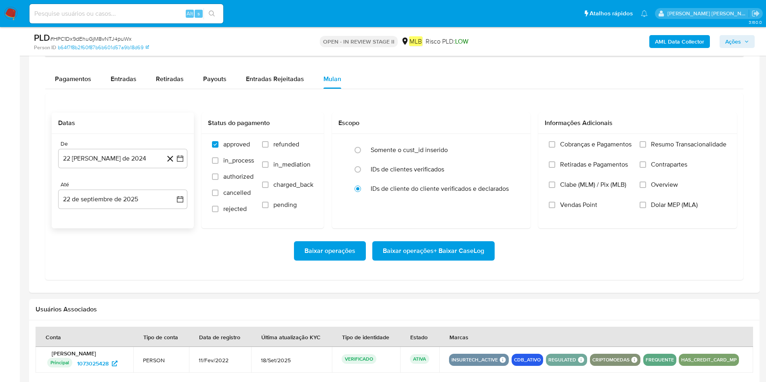
click at [121, 178] on div "De 22 [PERSON_NAME] de 2024 [DATE] Até 22 de septiembre de 2025 [DATE]" at bounding box center [123, 181] width 142 height 94
click at [128, 161] on button "22 [PERSON_NAME] de 2024" at bounding box center [122, 158] width 129 height 19
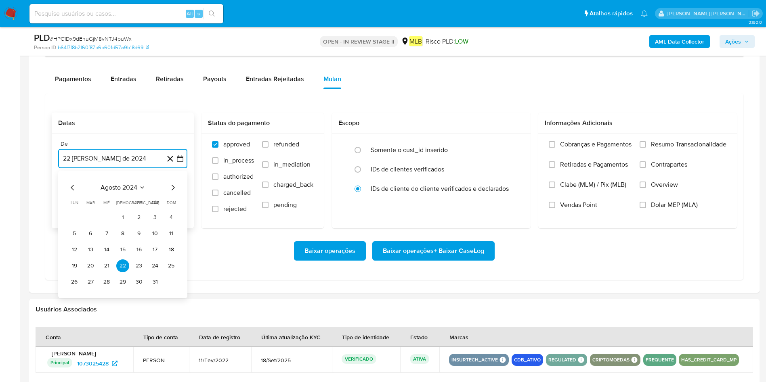
click at [110, 188] on span "agosto 2024" at bounding box center [118, 188] width 37 height 8
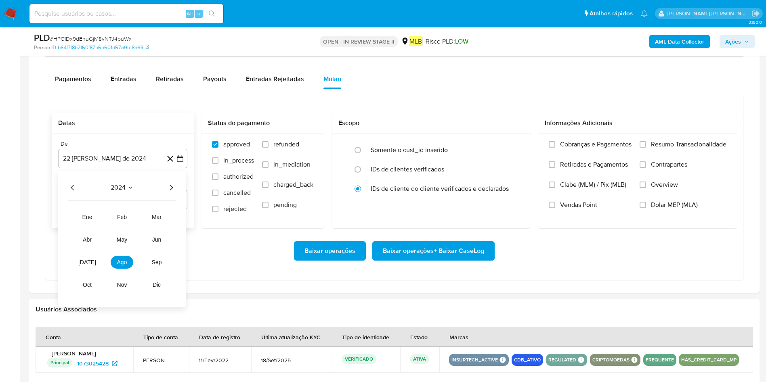
click at [172, 188] on icon "Año siguiente" at bounding box center [171, 188] width 3 height 6
click at [126, 254] on span "ago" at bounding box center [122, 262] width 10 height 6
click at [143, 218] on button "1" at bounding box center [138, 217] width 13 height 13
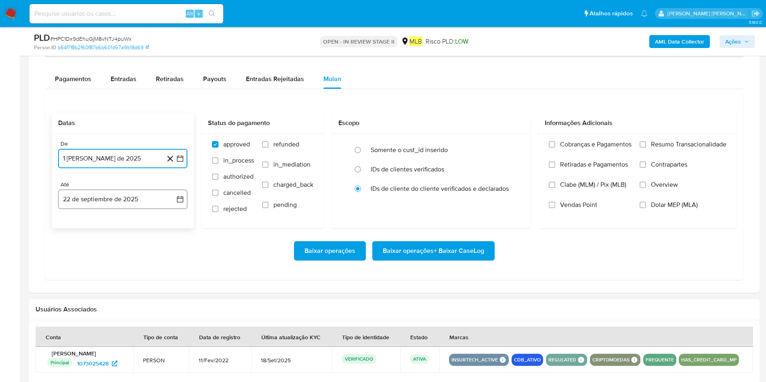
click at [136, 203] on button "22 de septiembre de 2025" at bounding box center [122, 199] width 129 height 19
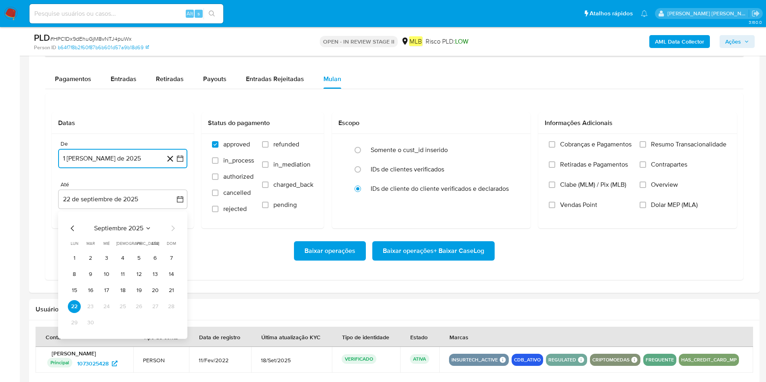
drag, startPoint x: 168, startPoint y: 290, endPoint x: 195, endPoint y: 285, distance: 27.1
click at [168, 254] on button "21" at bounding box center [171, 290] width 13 height 13
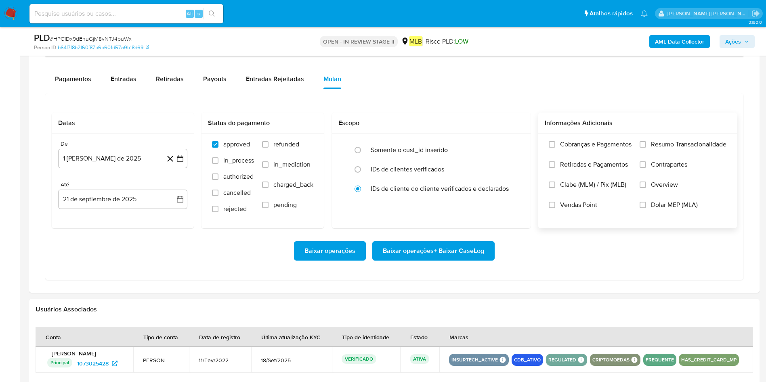
click at [510, 141] on span "Resumo Transacionalidade" at bounding box center [688, 144] width 75 height 8
click at [510, 141] on input "Resumo Transacionalidade" at bounding box center [642, 144] width 6 height 6
click at [464, 247] on span "Baixar operações + Baixar CaseLog" at bounding box center [433, 251] width 101 height 18
